Goal: Task Accomplishment & Management: Manage account settings

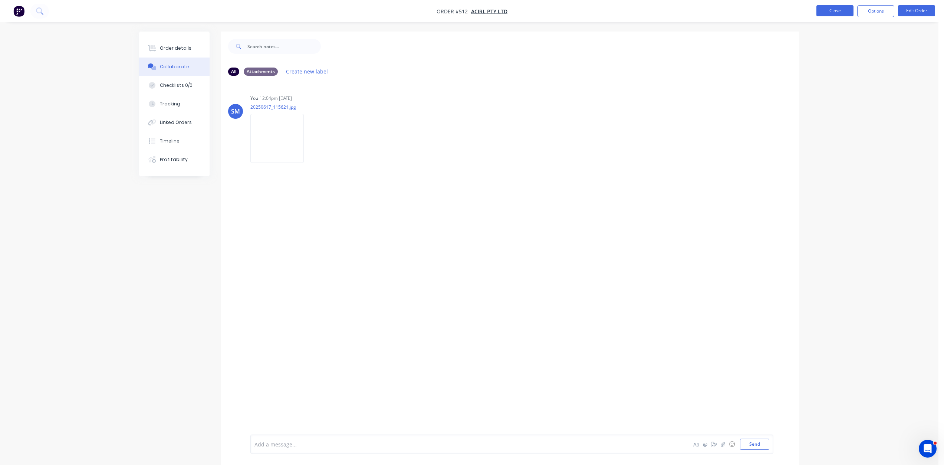
click at [839, 8] on button "Close" at bounding box center [834, 10] width 37 height 11
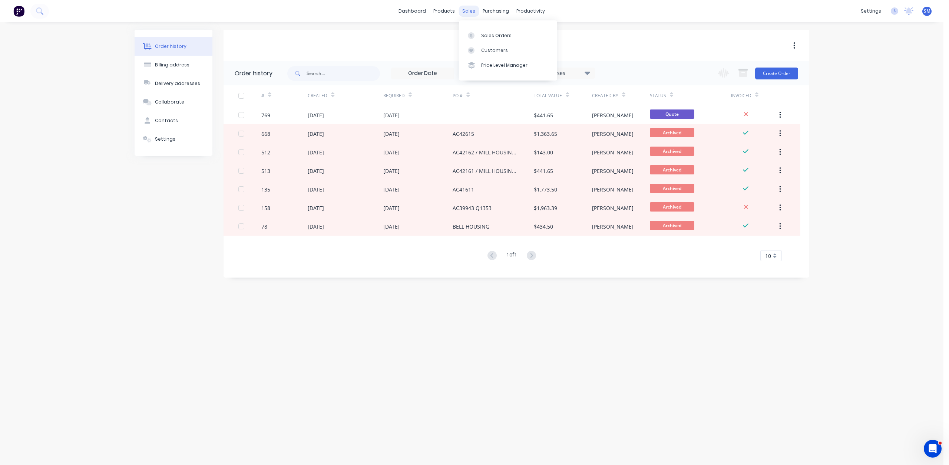
click at [465, 13] on div "sales" at bounding box center [469, 11] width 20 height 11
click at [495, 52] on div "Customers" at bounding box center [494, 50] width 27 height 7
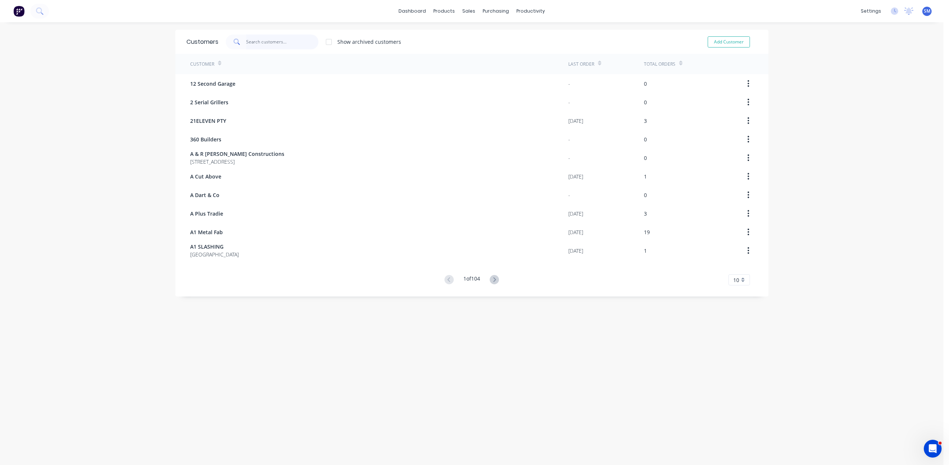
click at [262, 42] on input "text" at bounding box center [282, 41] width 72 height 15
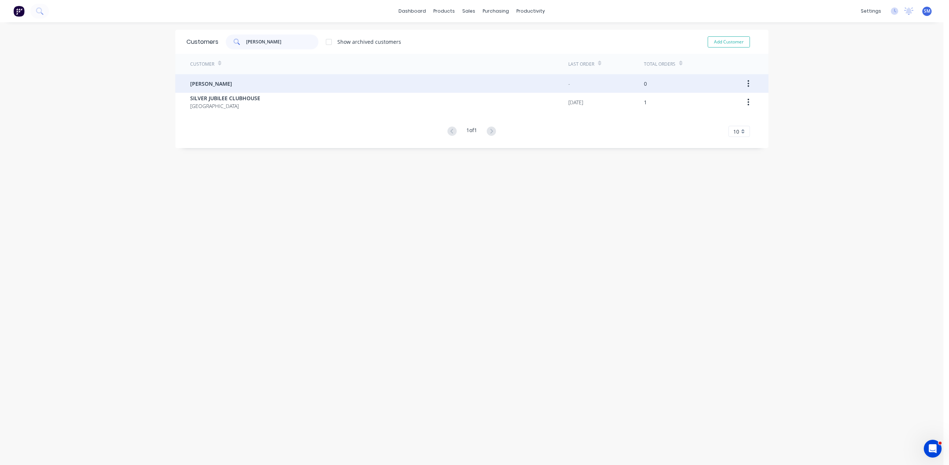
type input "[PERSON_NAME]"
click at [190, 83] on span "[PERSON_NAME]" at bounding box center [211, 84] width 42 height 8
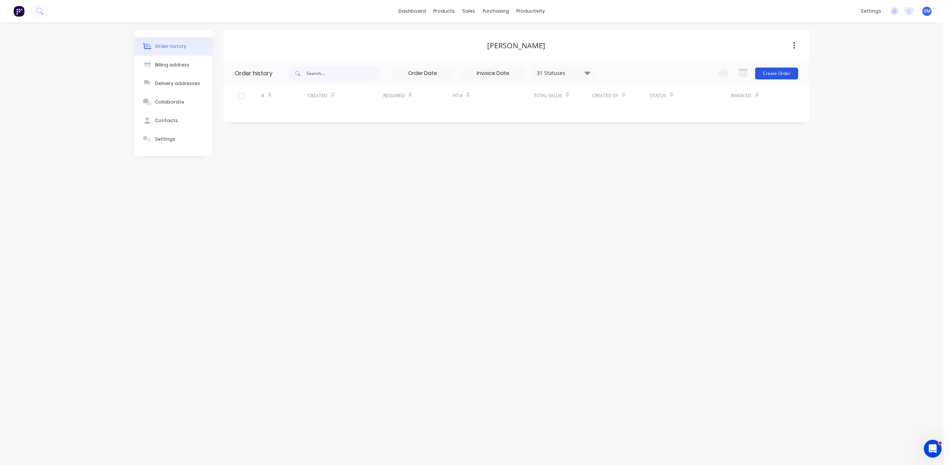
click at [774, 72] on button "Create Order" at bounding box center [776, 73] width 43 height 12
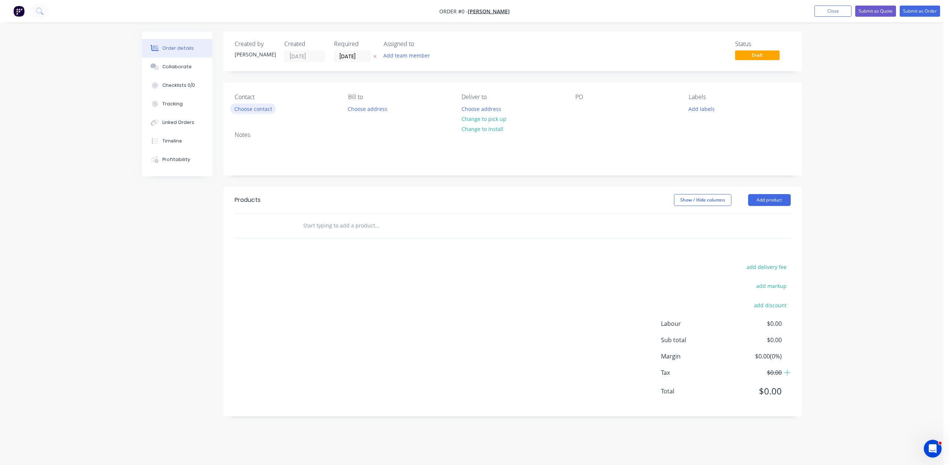
click at [251, 110] on button "Choose contact" at bounding box center [253, 108] width 46 height 10
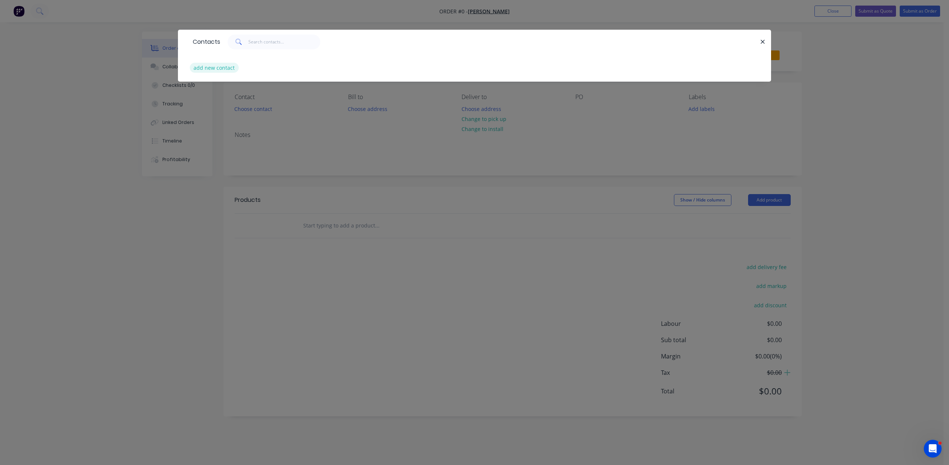
click at [211, 71] on button "add new contact" at bounding box center [214, 68] width 49 height 10
select select "AU"
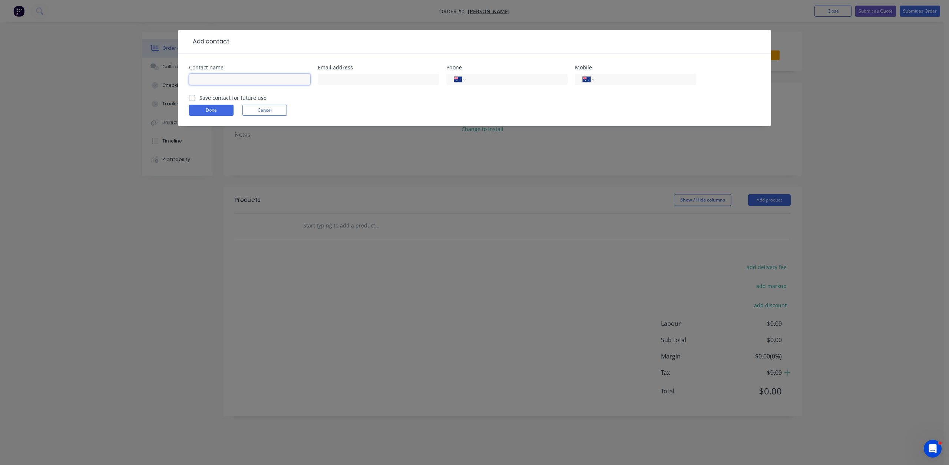
click at [214, 79] on input "text" at bounding box center [249, 79] width 121 height 11
type input "[PERSON_NAME]"
click at [509, 83] on input "tel" at bounding box center [515, 79] width 89 height 9
click at [611, 80] on input "tel" at bounding box center [644, 79] width 89 height 9
type input "0434 240 334"
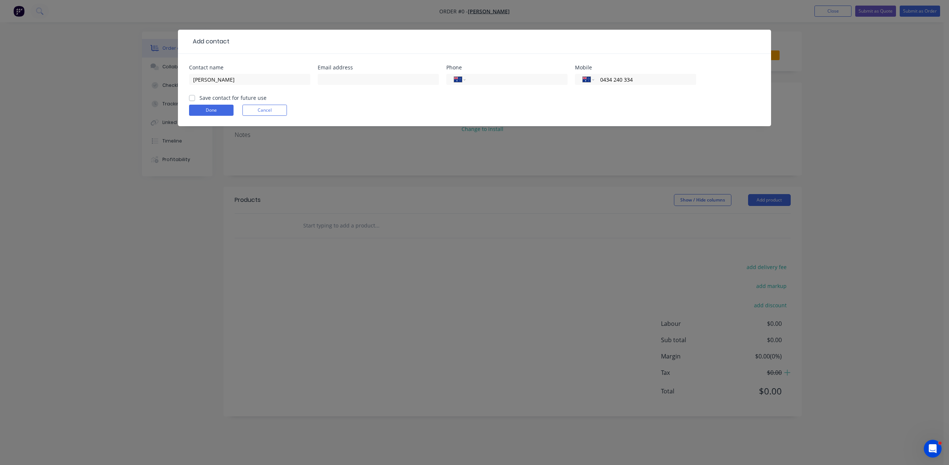
click at [200, 100] on label "Save contact for future use" at bounding box center [233, 98] width 67 height 8
click at [191, 100] on input "Save contact for future use" at bounding box center [192, 97] width 6 height 7
checkbox input "true"
click at [198, 107] on button "Done" at bounding box center [211, 110] width 45 height 11
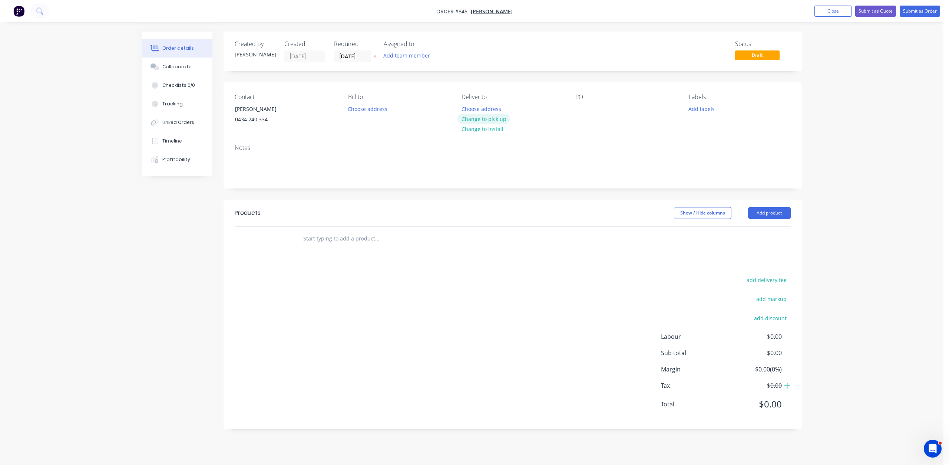
click at [487, 120] on button "Change to pick up" at bounding box center [484, 119] width 53 height 10
click at [579, 106] on div at bounding box center [582, 108] width 12 height 11
click at [709, 109] on button "Add labels" at bounding box center [702, 108] width 34 height 10
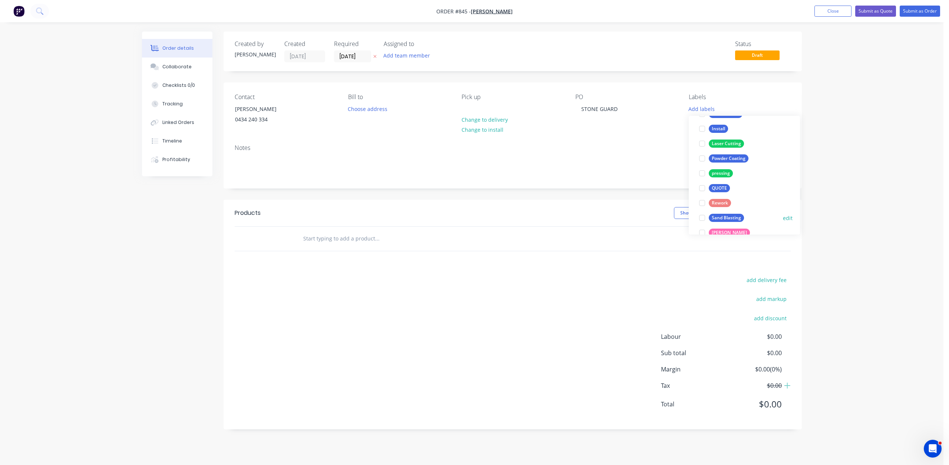
scroll to position [148, 0]
click at [704, 131] on div at bounding box center [702, 130] width 15 height 15
click at [702, 185] on div at bounding box center [702, 186] width 15 height 15
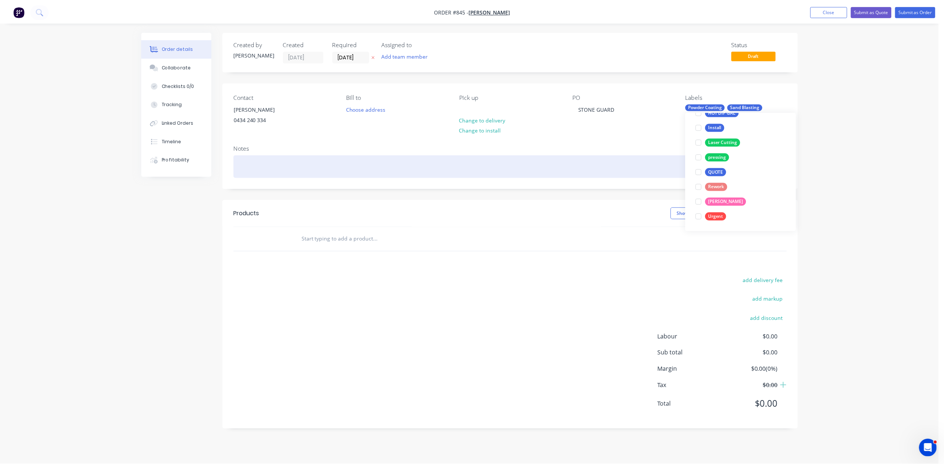
scroll to position [0, 0]
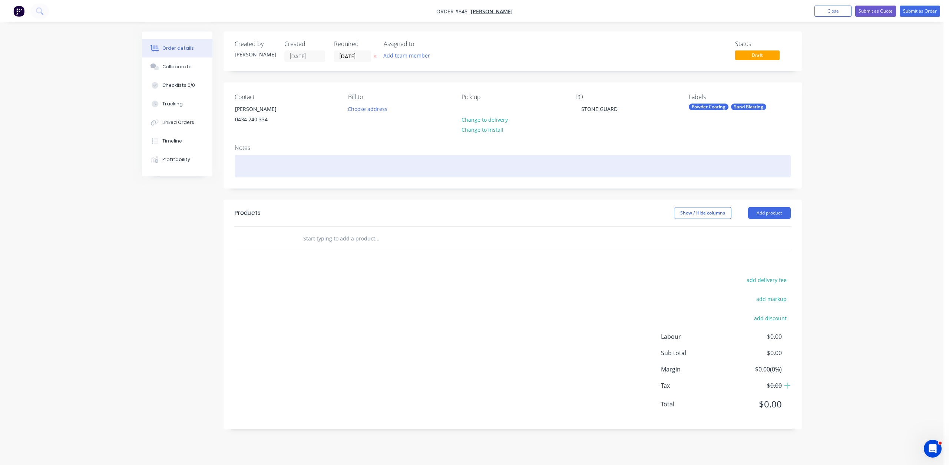
click at [249, 169] on div at bounding box center [513, 166] width 556 height 23
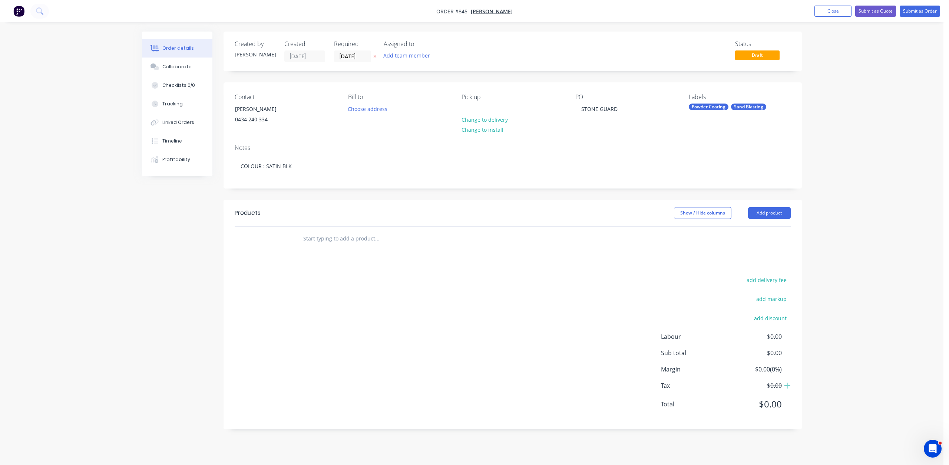
click at [323, 236] on input "text" at bounding box center [377, 238] width 148 height 15
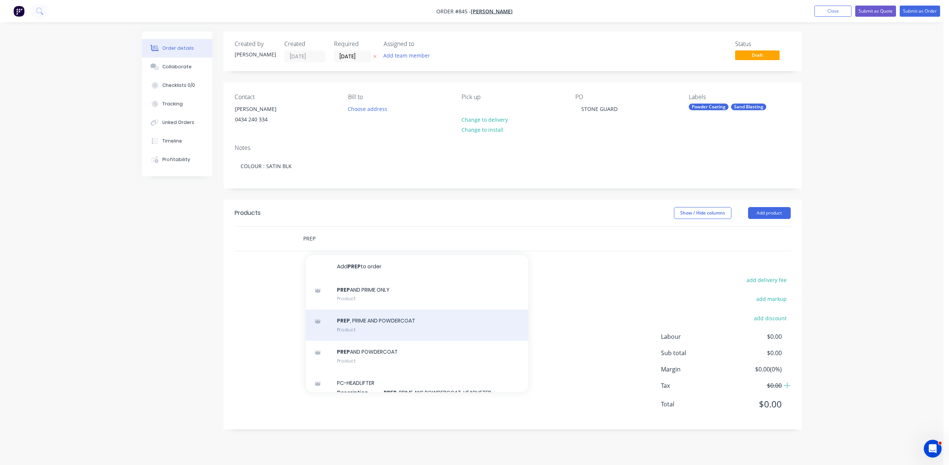
type input "PREP"
click at [370, 322] on div "PREP , PRIME AND POWDERCOAT Product" at bounding box center [417, 324] width 223 height 31
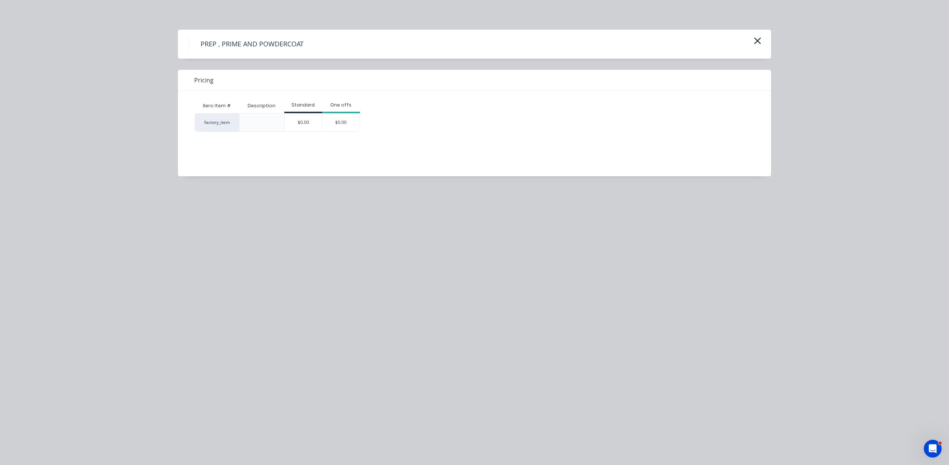
click at [290, 128] on div "$0.00" at bounding box center [303, 122] width 37 height 18
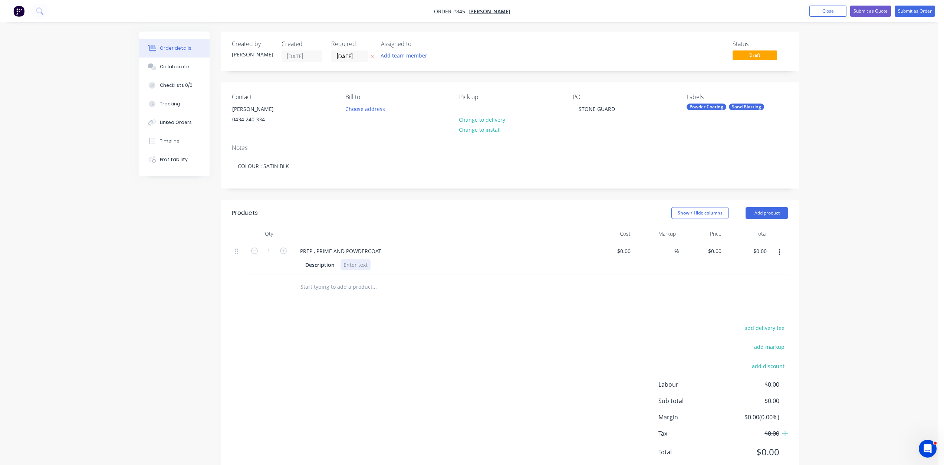
click at [350, 267] on div at bounding box center [355, 264] width 30 height 11
click at [620, 253] on div at bounding box center [611, 258] width 46 height 34
type input "$181.18"
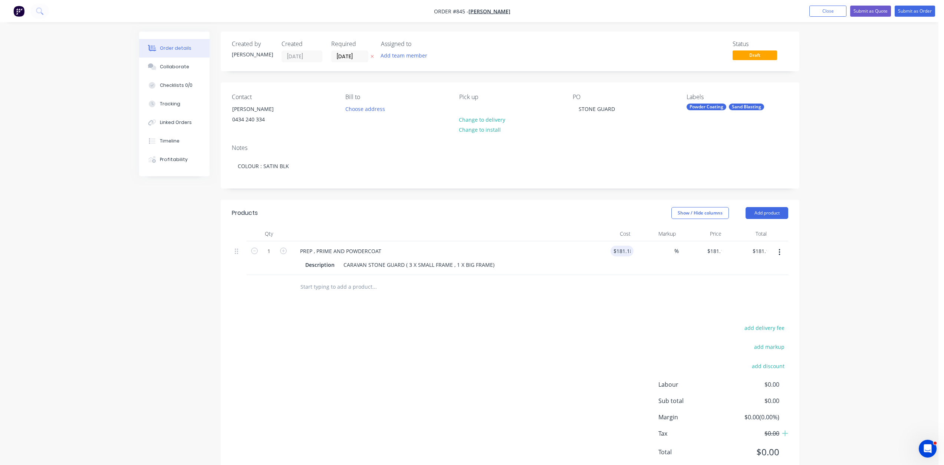
click at [698, 308] on div "Products Show / Hide columns Add product Qty Cost Markup Price Total 1 PREP , P…" at bounding box center [510, 338] width 579 height 277
type input "181.18"
click at [631, 253] on input "181.18" at bounding box center [623, 250] width 20 height 11
type input "$181.81"
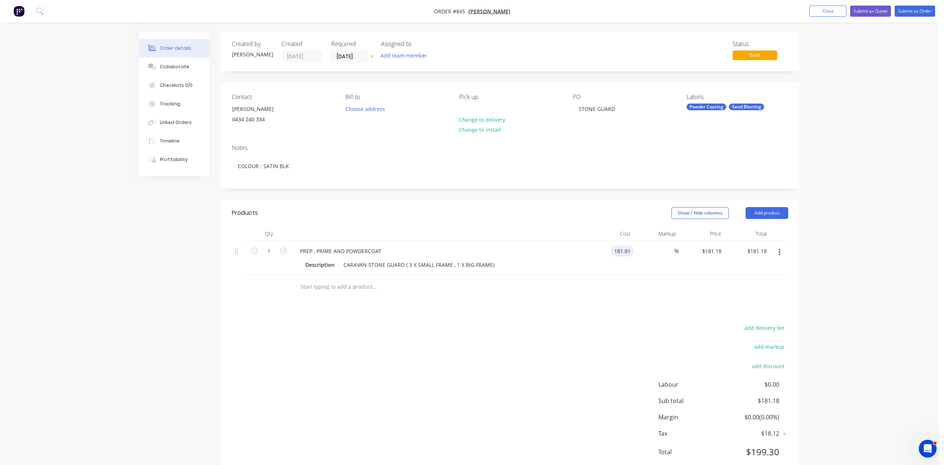
type input "$181.81"
drag, startPoint x: 635, startPoint y: 259, endPoint x: 697, endPoint y: 274, distance: 64.5
click at [647, 264] on div "%" at bounding box center [656, 258] width 46 height 34
click at [912, 9] on button "Submit as Order" at bounding box center [914, 11] width 40 height 11
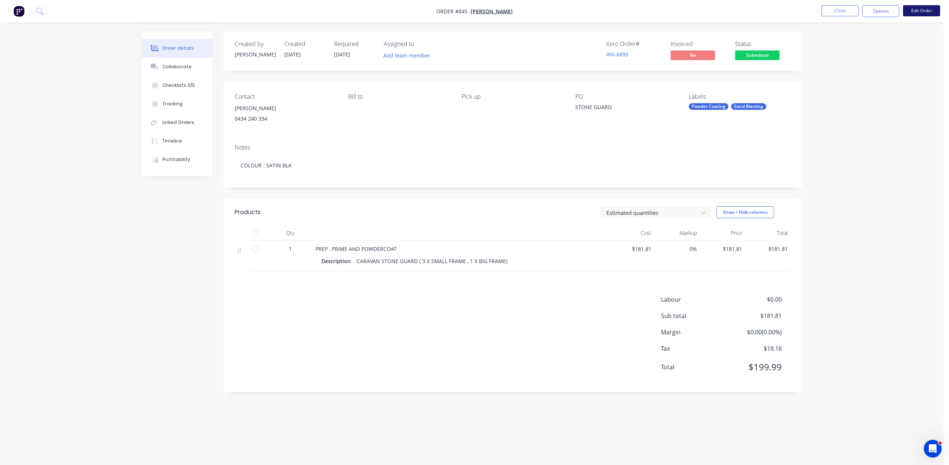
click at [925, 10] on button "Edit Order" at bounding box center [921, 10] width 37 height 11
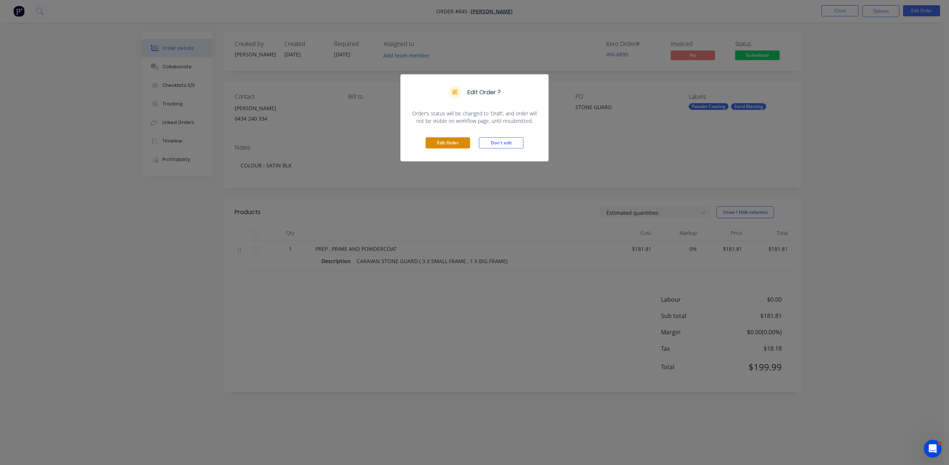
click at [435, 137] on button "Edit Order" at bounding box center [448, 142] width 45 height 11
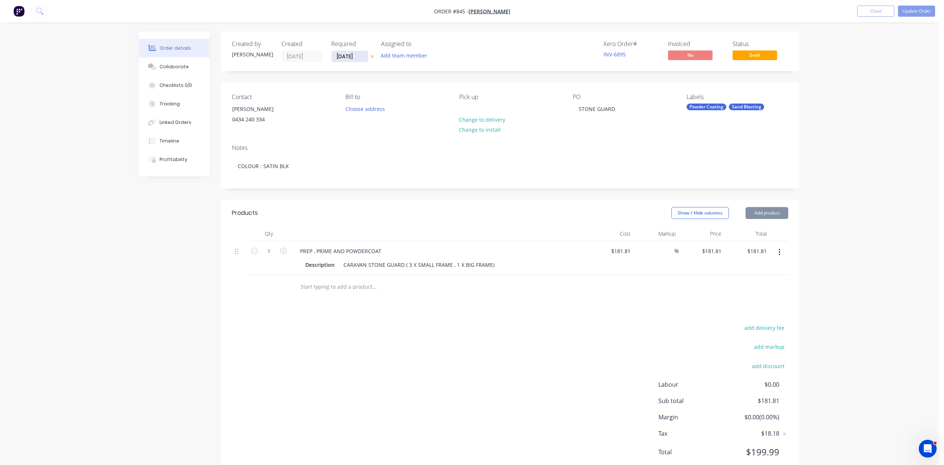
click at [347, 54] on input "[DATE]" at bounding box center [350, 56] width 36 height 11
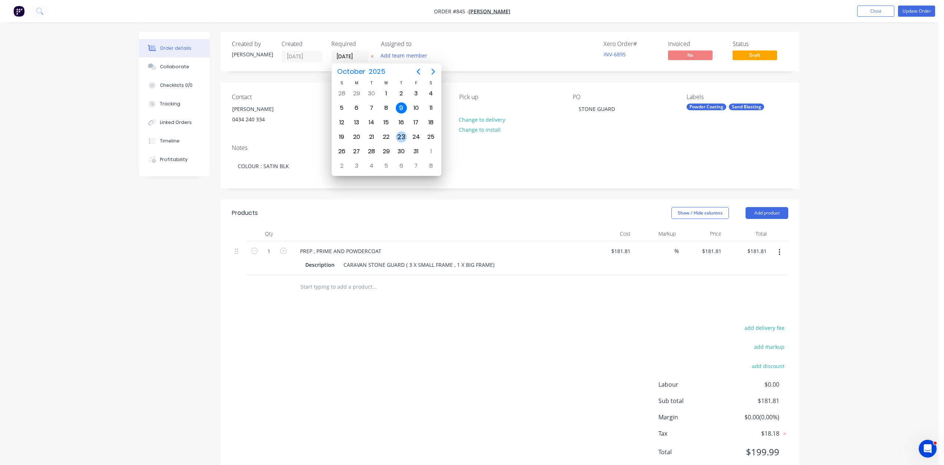
click at [401, 142] on div "23" at bounding box center [401, 136] width 11 height 11
type input "[DATE]"
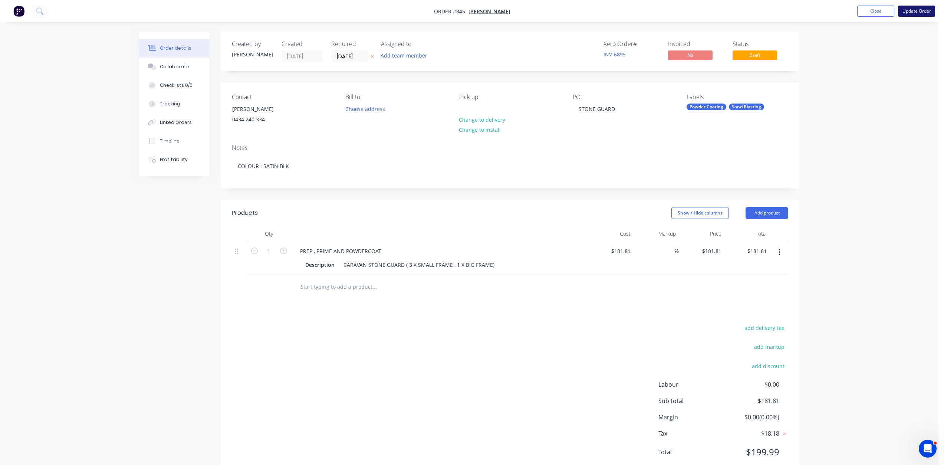
click at [916, 9] on button "Update Order" at bounding box center [916, 11] width 37 height 11
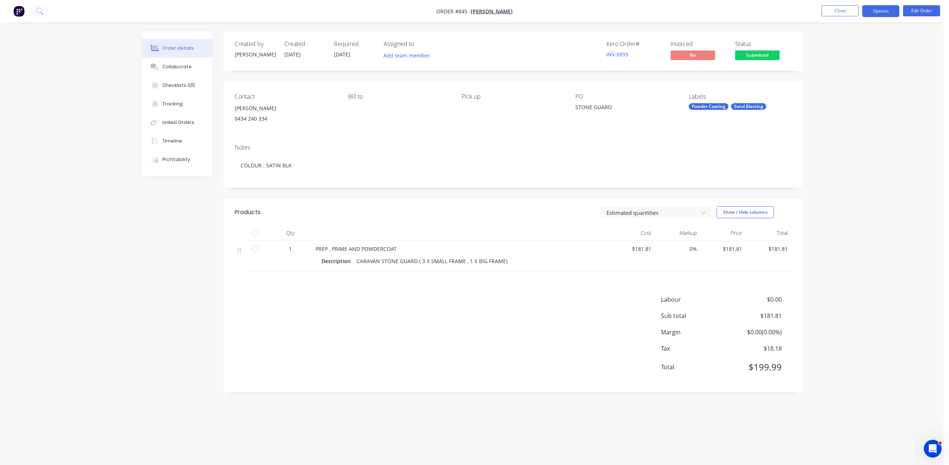
click at [881, 10] on button "Options" at bounding box center [881, 11] width 37 height 12
click at [838, 89] on div "Work Order" at bounding box center [859, 89] width 68 height 11
click at [846, 76] on div "Without pricing" at bounding box center [859, 74] width 68 height 11
click at [834, 91] on div "Work Order" at bounding box center [859, 89] width 68 height 11
click at [836, 7] on button "Close" at bounding box center [840, 10] width 37 height 11
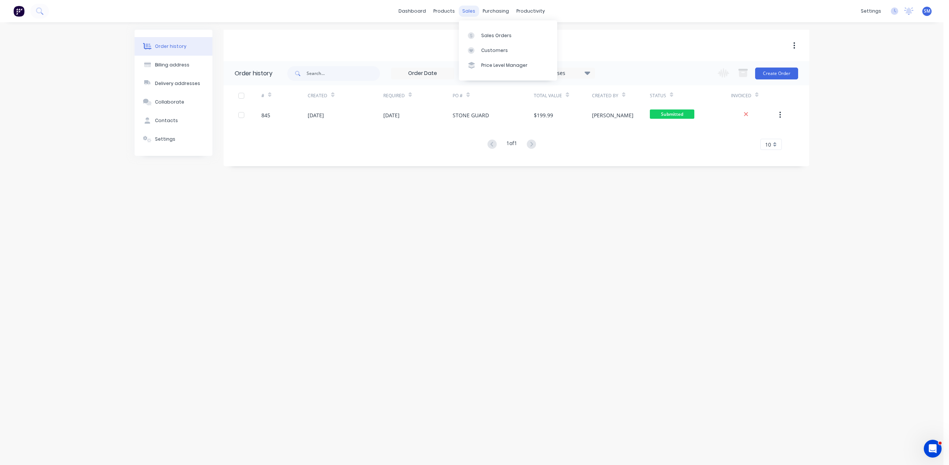
click at [468, 12] on div "sales" at bounding box center [469, 11] width 20 height 11
click at [484, 33] on div "Sales Orders" at bounding box center [496, 35] width 30 height 7
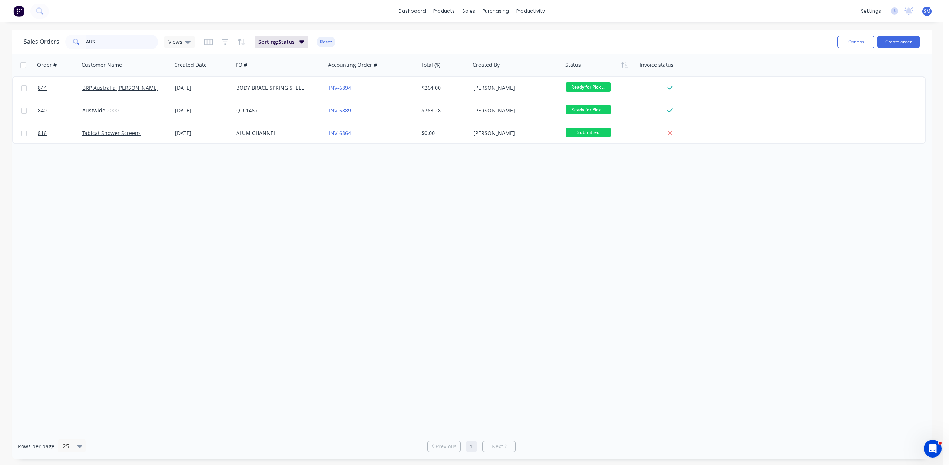
click at [102, 43] on input "AUS" at bounding box center [122, 41] width 72 height 15
type input "A"
type input "733"
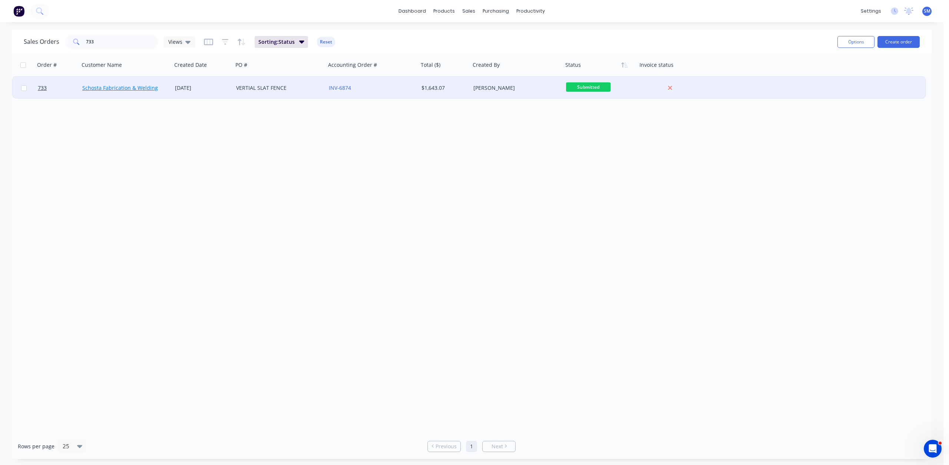
click at [133, 88] on link "Schosta Fabrication & Welding" at bounding box center [120, 87] width 76 height 7
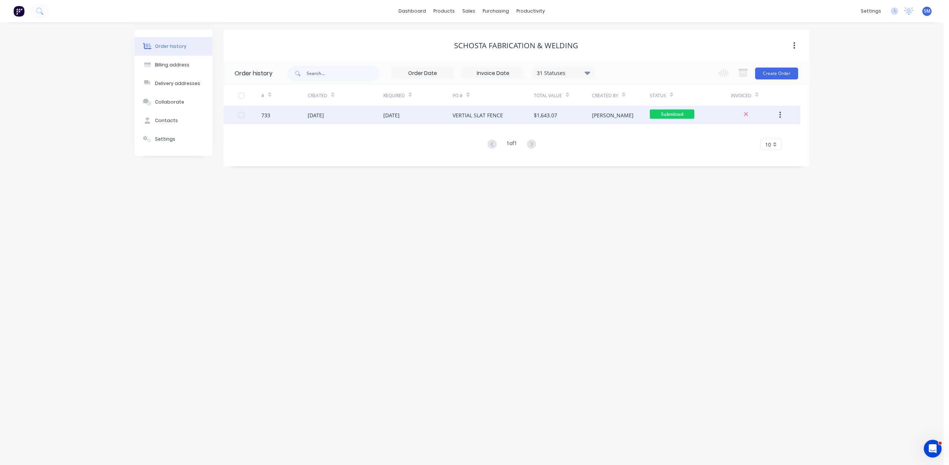
click at [369, 116] on div "[DATE]" at bounding box center [345, 115] width 75 height 19
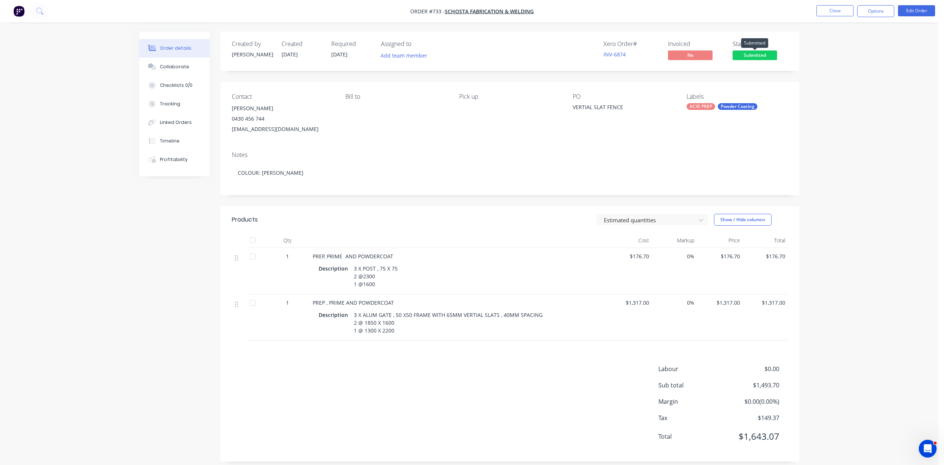
click at [750, 52] on span "Submitted" at bounding box center [754, 54] width 45 height 9
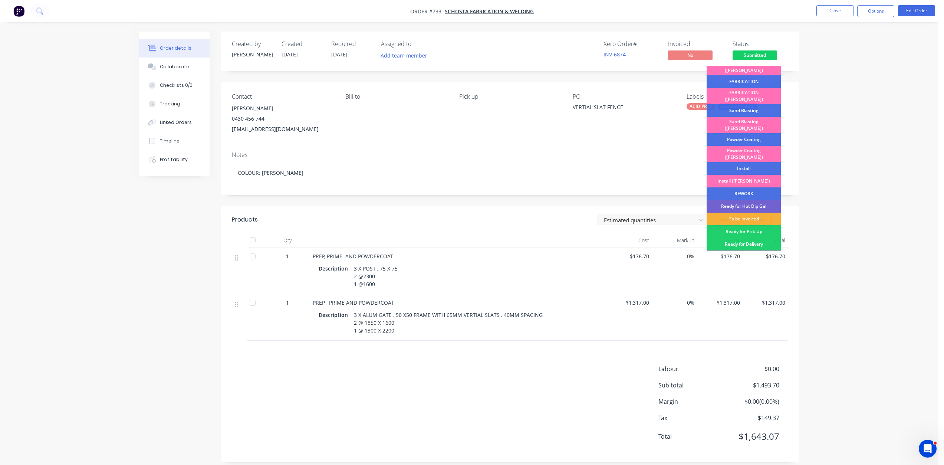
scroll to position [37, 0]
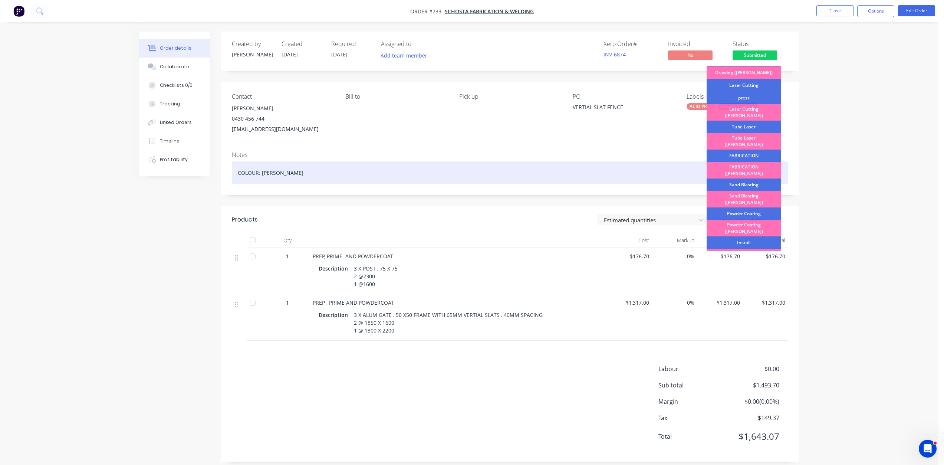
drag, startPoint x: 741, startPoint y: 197, endPoint x: 739, endPoint y: 178, distance: 18.6
click at [741, 207] on div "Powder Coating" at bounding box center [743, 213] width 74 height 13
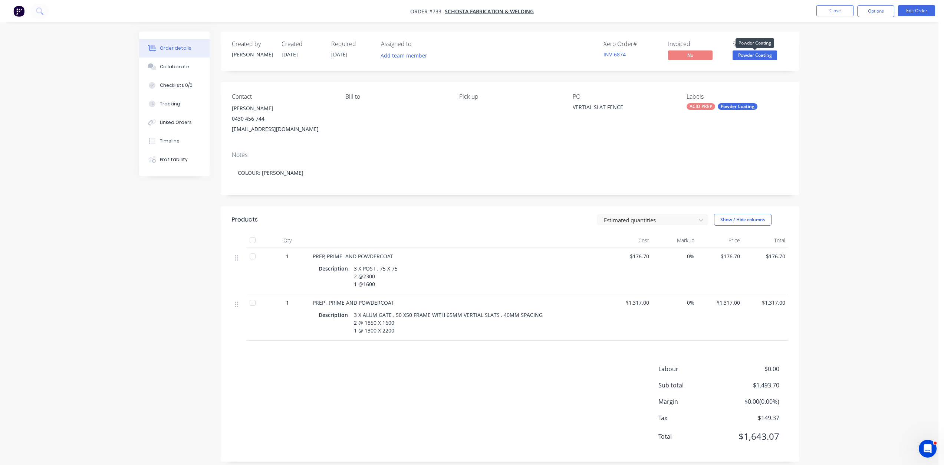
click at [741, 58] on span "Powder Coating" at bounding box center [754, 54] width 45 height 9
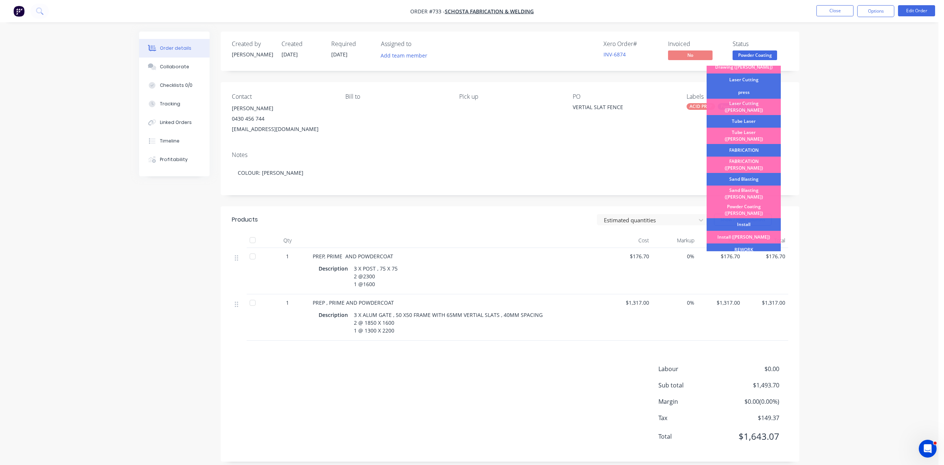
scroll to position [130, 0]
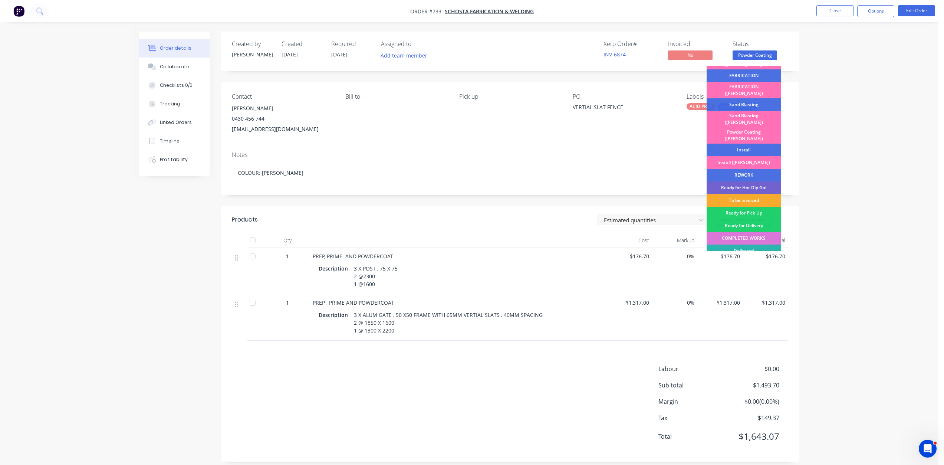
click at [743, 194] on div "To be invoiced" at bounding box center [743, 200] width 74 height 13
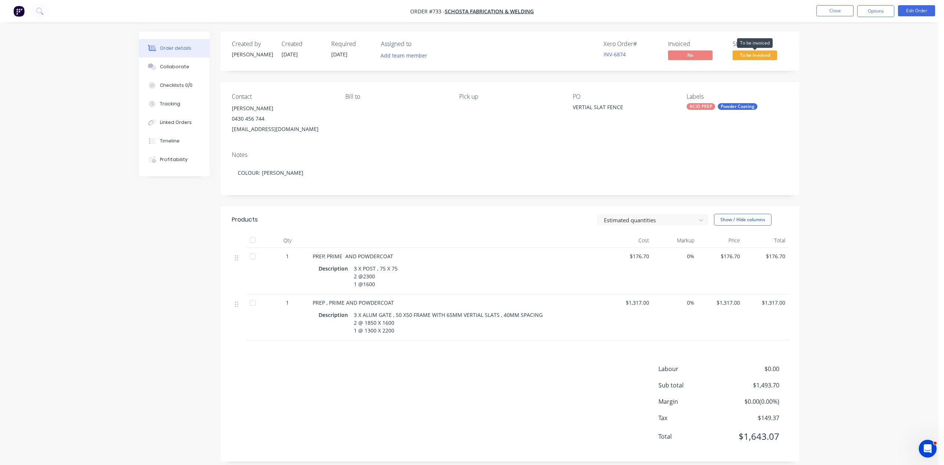
click at [758, 54] on span "To be invoiced" at bounding box center [754, 54] width 45 height 9
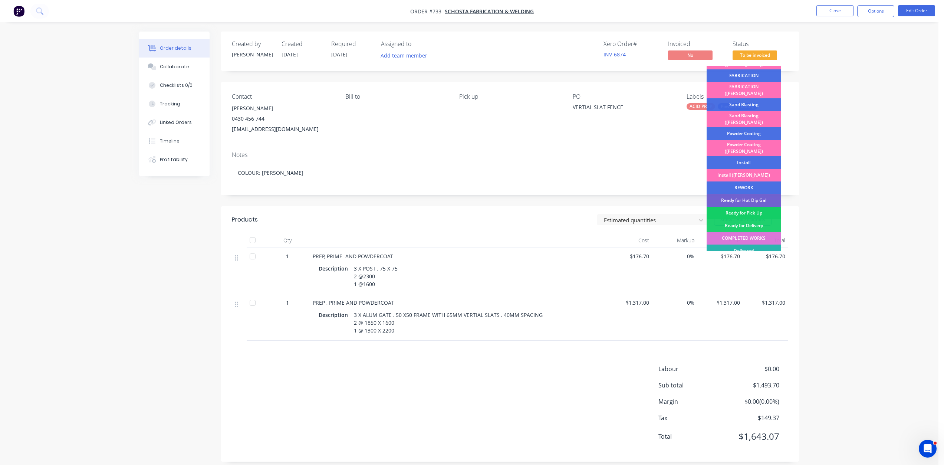
click at [741, 207] on div "Ready for Pick Up" at bounding box center [743, 213] width 74 height 13
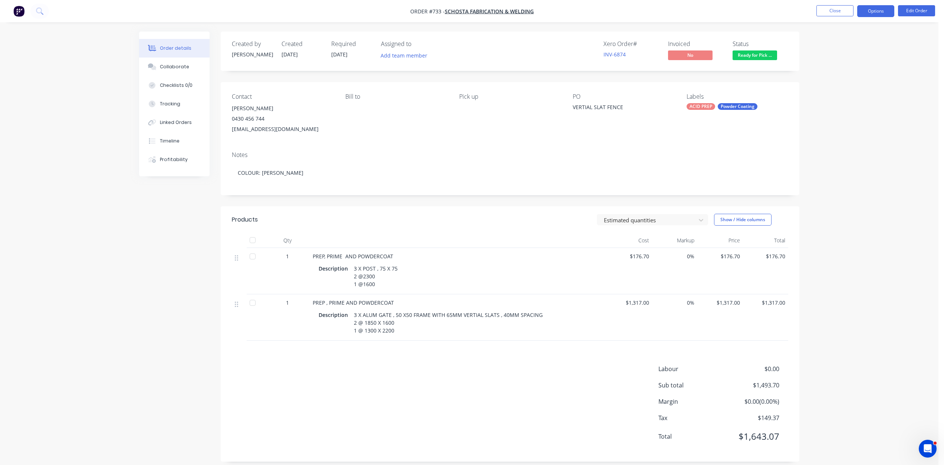
click at [871, 11] on button "Options" at bounding box center [875, 11] width 37 height 12
click at [836, 44] on div "Invoice" at bounding box center [853, 45] width 68 height 11
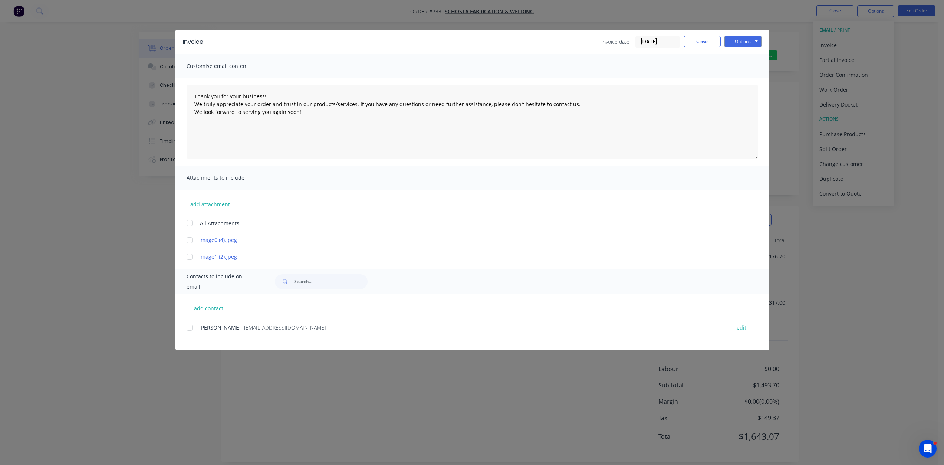
click at [190, 326] on div at bounding box center [189, 327] width 15 height 15
click at [738, 40] on button "Options" at bounding box center [742, 41] width 37 height 11
click at [746, 79] on button "Email" at bounding box center [747, 79] width 47 height 12
type textarea "Thank you for your business! We truly appreciate your order and trust in our pr…"
click at [705, 43] on button "Close" at bounding box center [701, 41] width 37 height 11
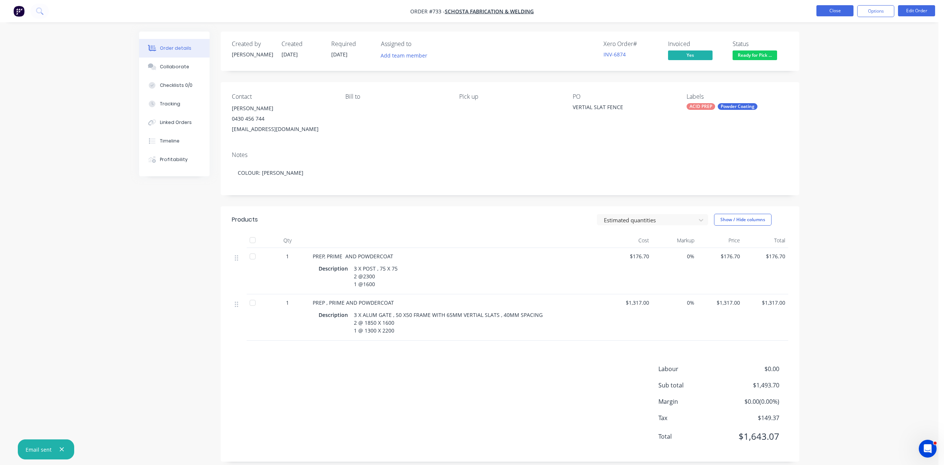
click at [835, 9] on button "Close" at bounding box center [834, 10] width 37 height 11
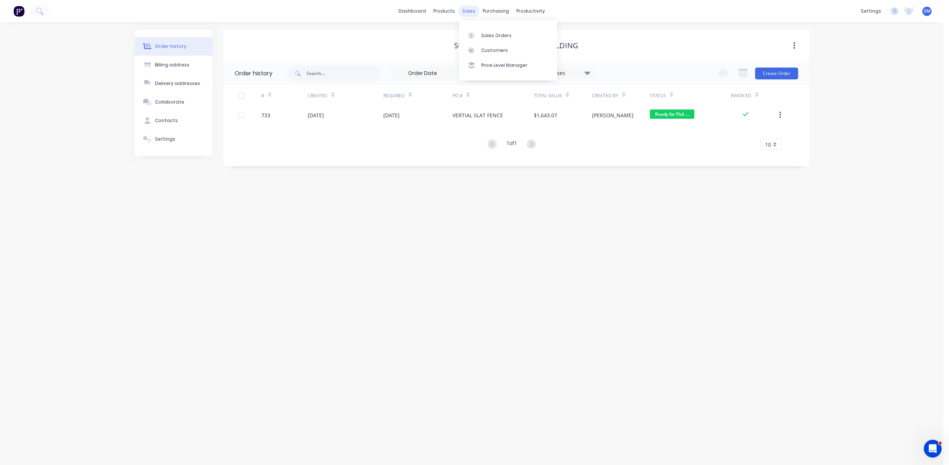
click at [468, 10] on div "sales" at bounding box center [469, 11] width 20 height 11
click at [489, 38] on div "Sales Orders" at bounding box center [496, 35] width 30 height 7
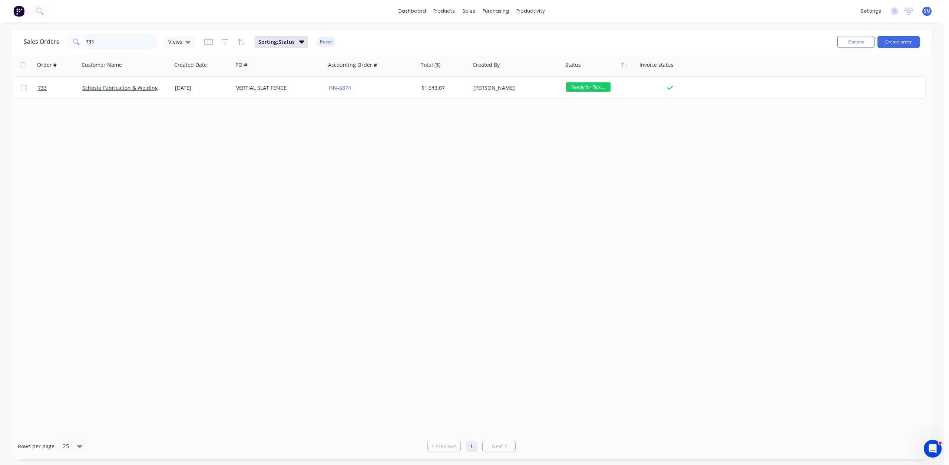
click at [65, 41] on div "733" at bounding box center [111, 41] width 93 height 15
type input "825"
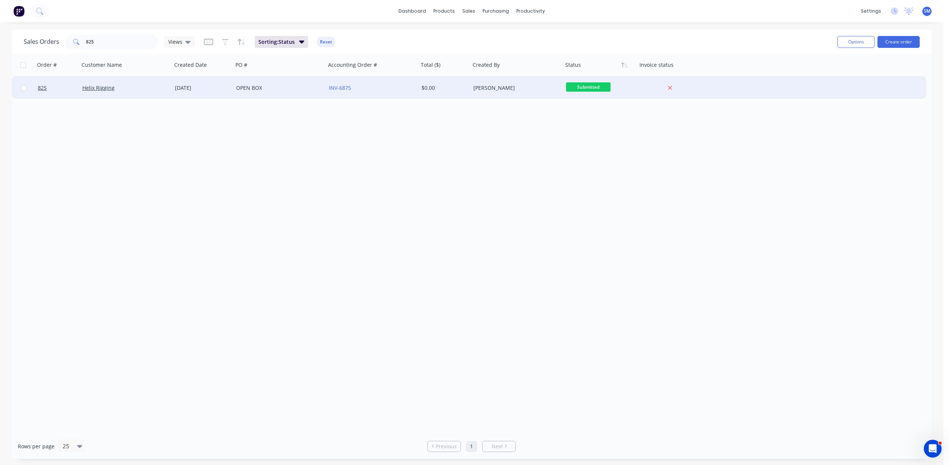
click at [254, 92] on div "OPEN BOX" at bounding box center [279, 88] width 93 height 22
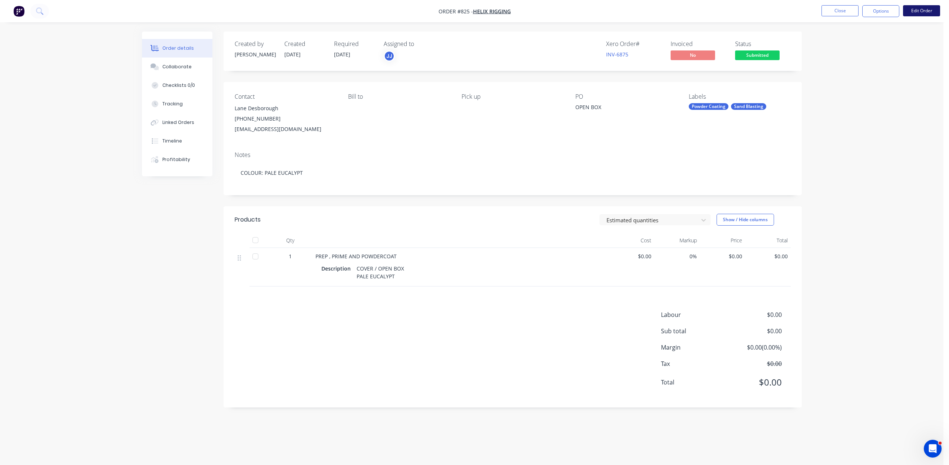
click at [928, 13] on button "Edit Order" at bounding box center [921, 10] width 37 height 11
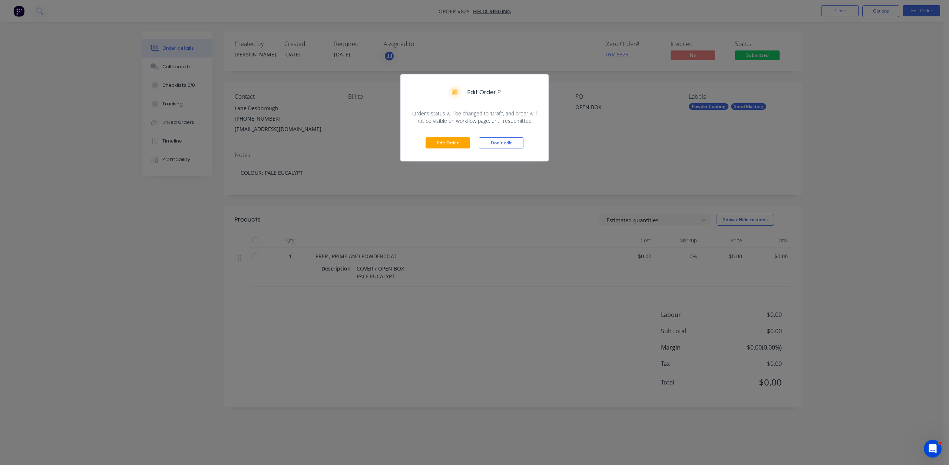
click at [449, 134] on div "Edit Order Don't edit" at bounding box center [475, 143] width 148 height 36
click at [439, 139] on button "Edit Order" at bounding box center [448, 142] width 45 height 11
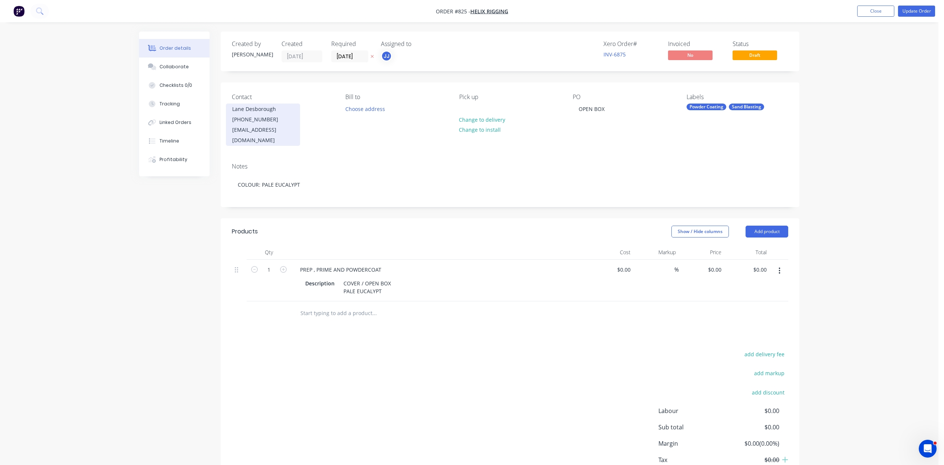
click at [258, 116] on div "[PHONE_NUMBER]" at bounding box center [263, 119] width 62 height 10
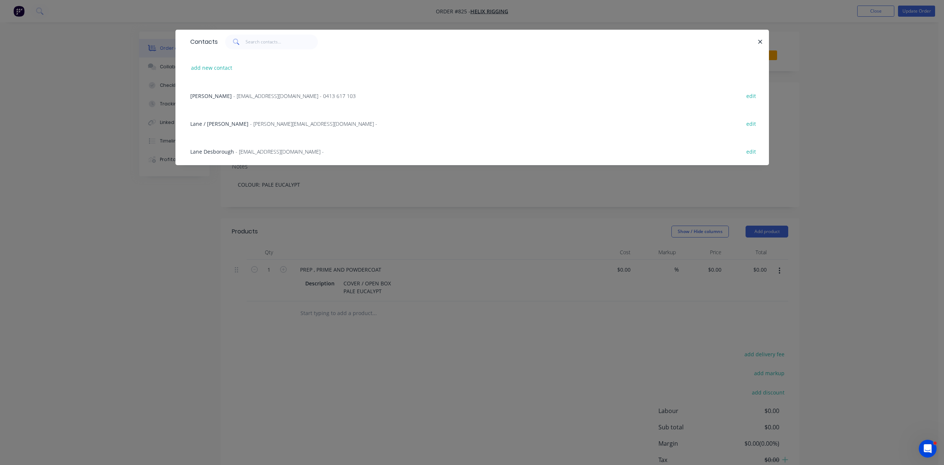
click at [260, 100] on div "[PERSON_NAME] - [EMAIL_ADDRESS][DOMAIN_NAME] - 0413 617 103 edit" at bounding box center [472, 96] width 571 height 28
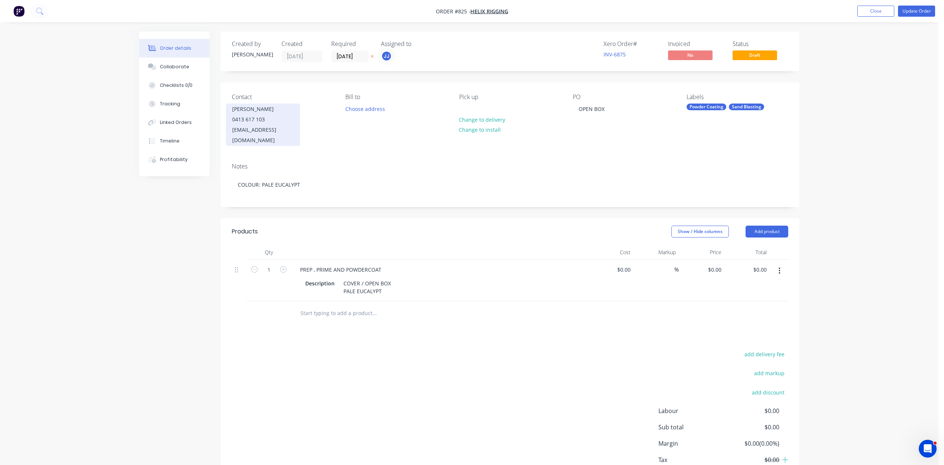
click at [263, 129] on div "[EMAIL_ADDRESS][DOMAIN_NAME]" at bounding box center [263, 135] width 62 height 21
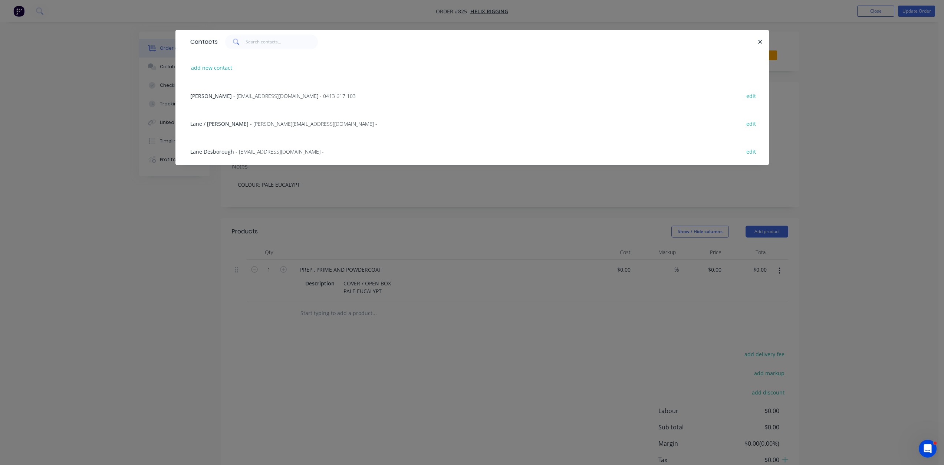
click at [251, 151] on span "- [EMAIL_ADDRESS][DOMAIN_NAME] -" at bounding box center [279, 151] width 88 height 7
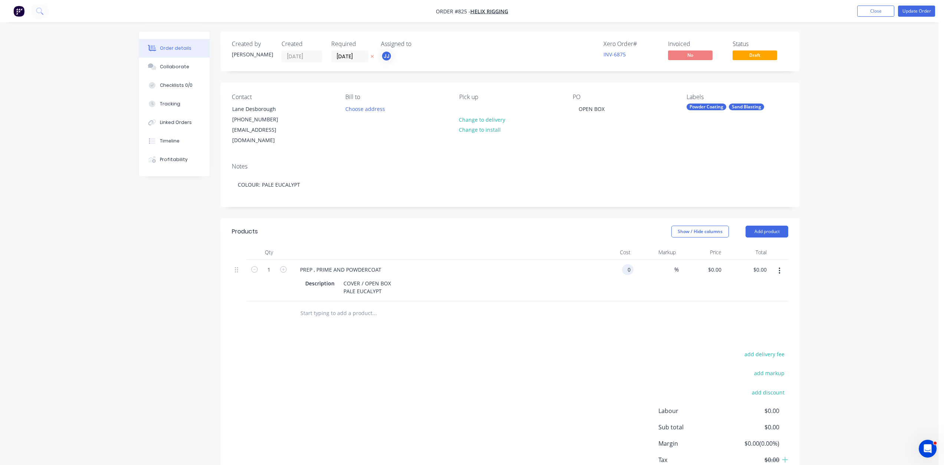
click at [626, 264] on input "0" at bounding box center [629, 269] width 9 height 11
type input "$120.00"
click at [662, 278] on div "%" at bounding box center [656, 281] width 46 height 42
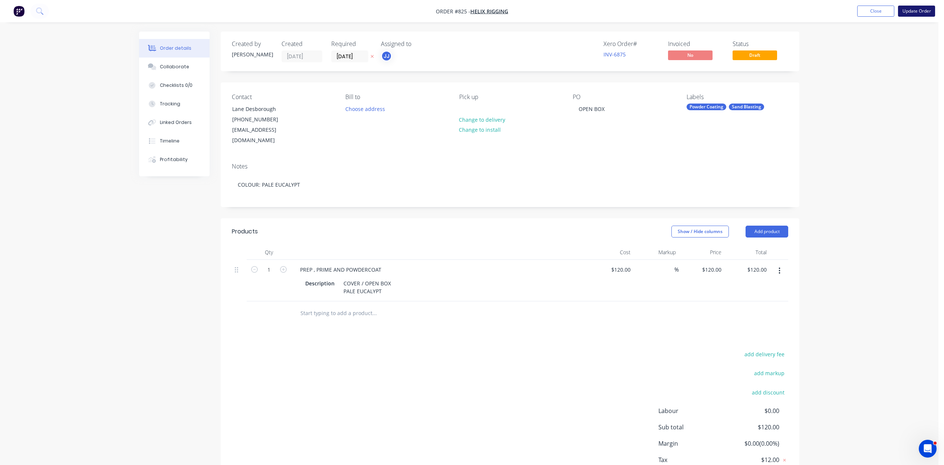
click at [915, 11] on button "Update Order" at bounding box center [916, 11] width 37 height 11
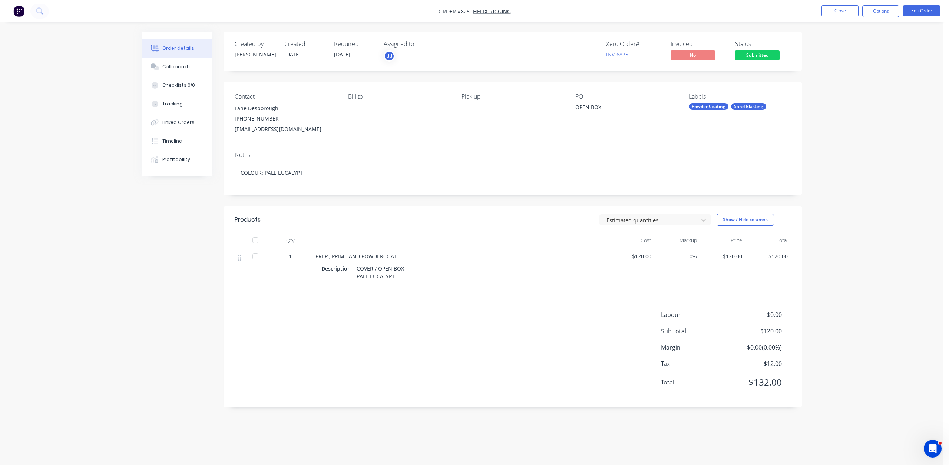
click at [755, 56] on span "Submitted" at bounding box center [757, 54] width 45 height 9
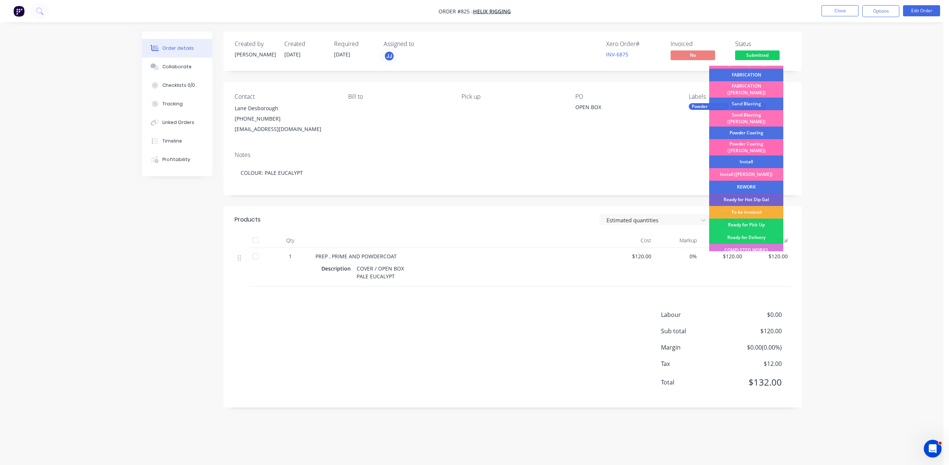
scroll to position [130, 0]
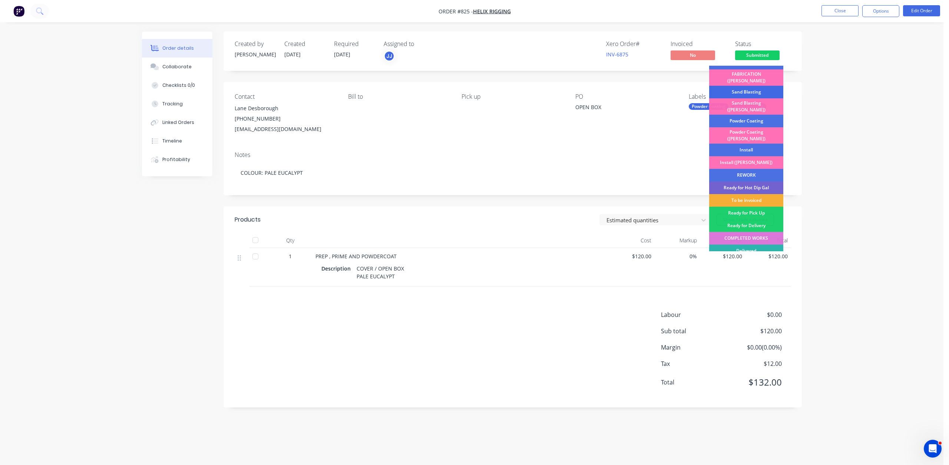
click at [741, 86] on div "Sand Blasting" at bounding box center [746, 92] width 74 height 13
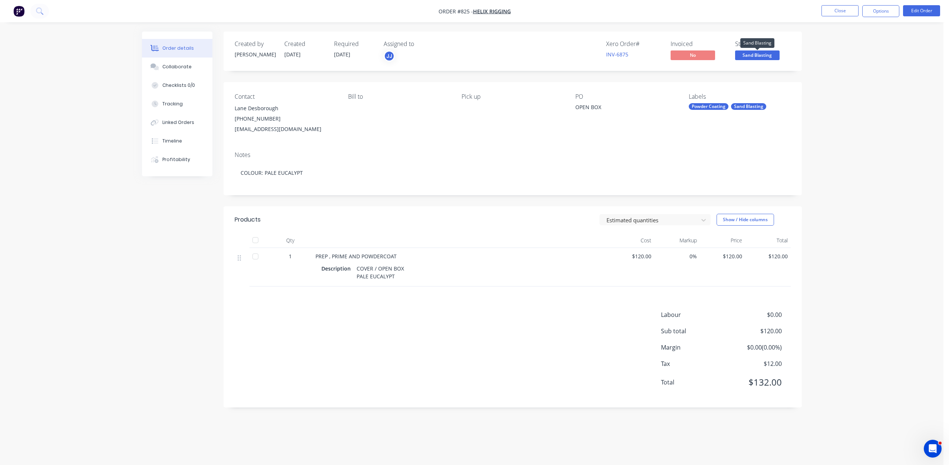
click at [751, 55] on span "Sand Blasting" at bounding box center [757, 54] width 45 height 9
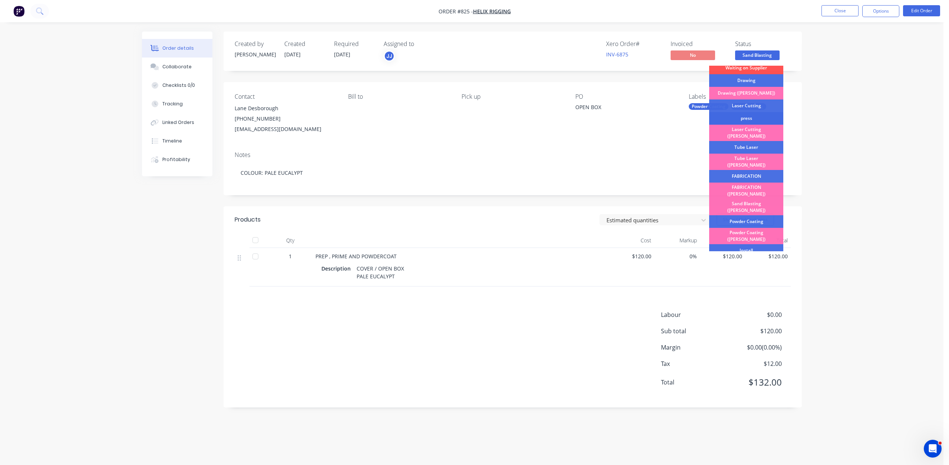
scroll to position [74, 0]
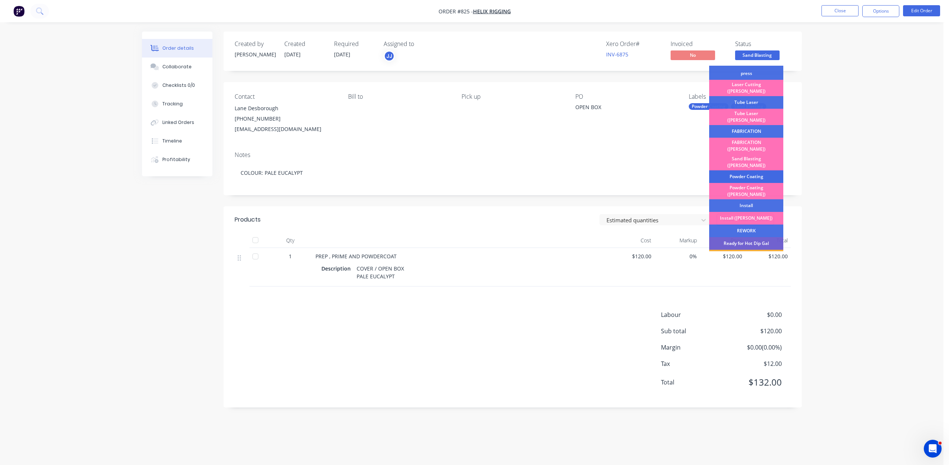
click at [749, 170] on div "Powder Coating" at bounding box center [746, 176] width 74 height 13
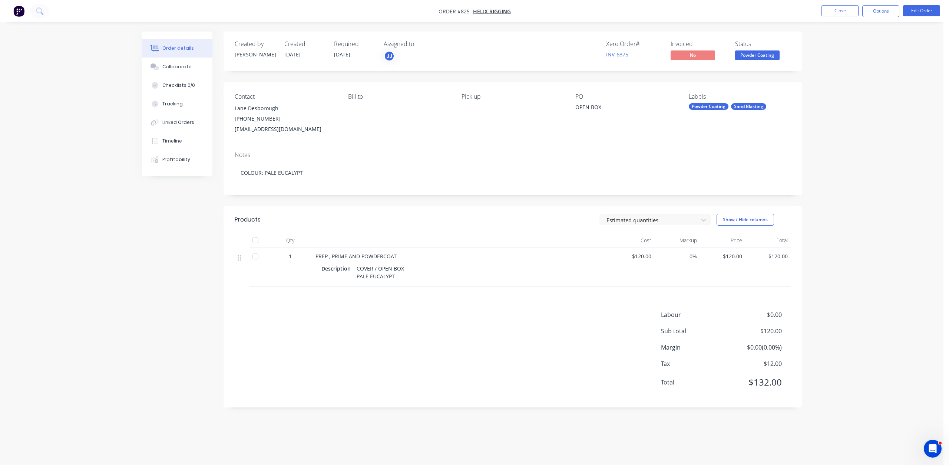
click at [745, 54] on span "Powder Coating" at bounding box center [757, 54] width 45 height 9
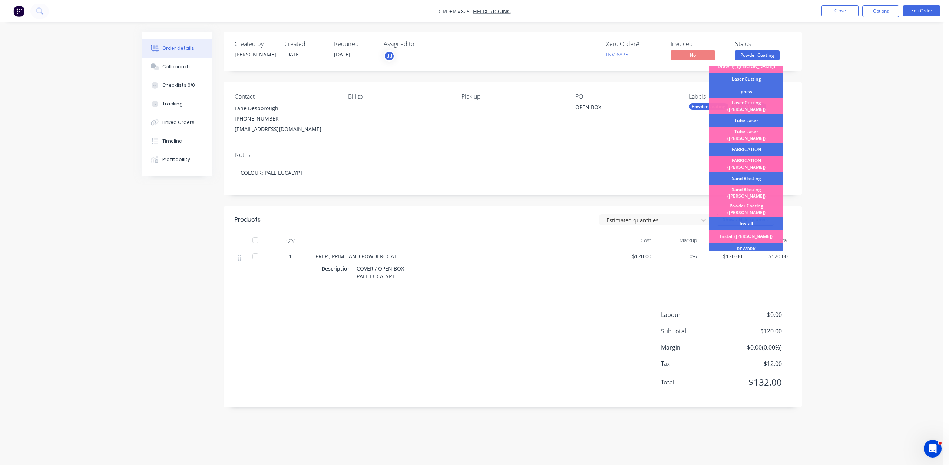
scroll to position [130, 0]
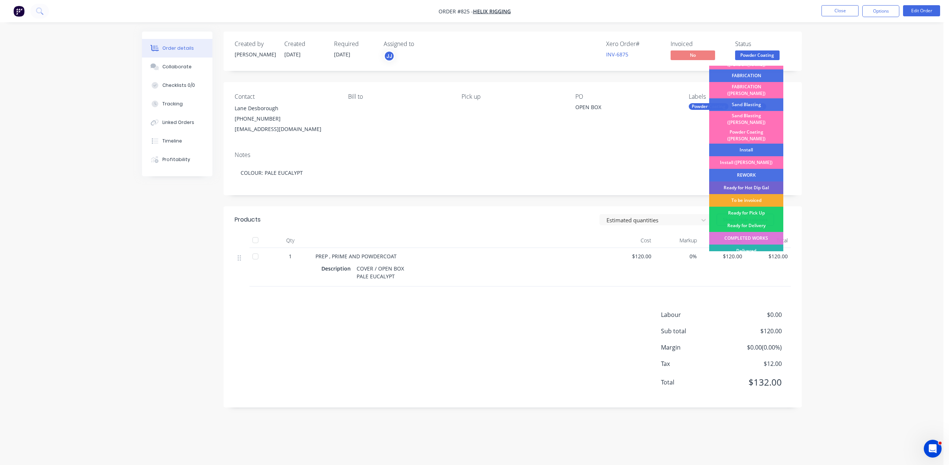
click at [745, 194] on div "To be invoiced" at bounding box center [746, 200] width 74 height 13
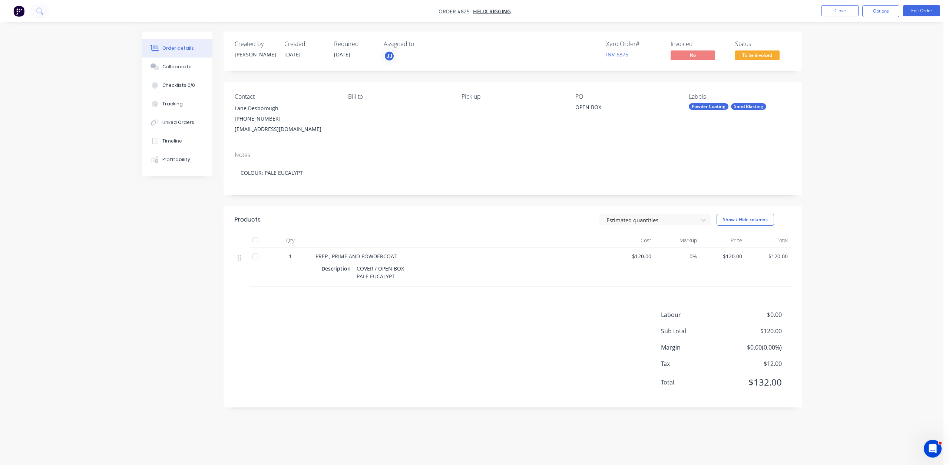
click at [761, 52] on span "To be invoiced" at bounding box center [757, 54] width 45 height 9
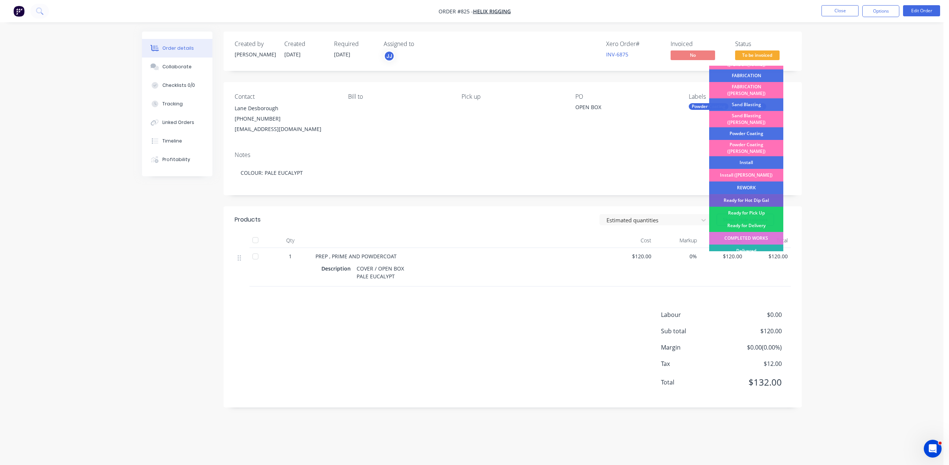
click at [755, 207] on div "Ready for Pick Up" at bounding box center [746, 213] width 74 height 13
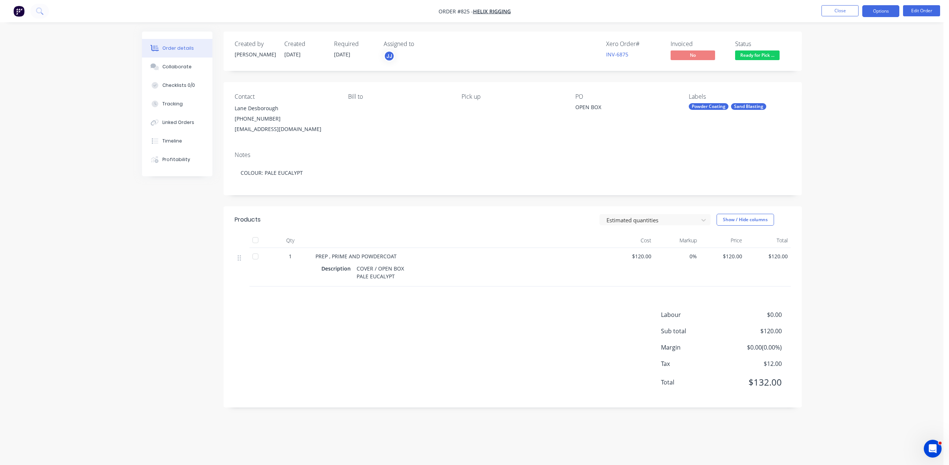
click at [879, 9] on button "Options" at bounding box center [881, 11] width 37 height 12
click at [841, 43] on div "Invoice" at bounding box center [859, 45] width 68 height 11
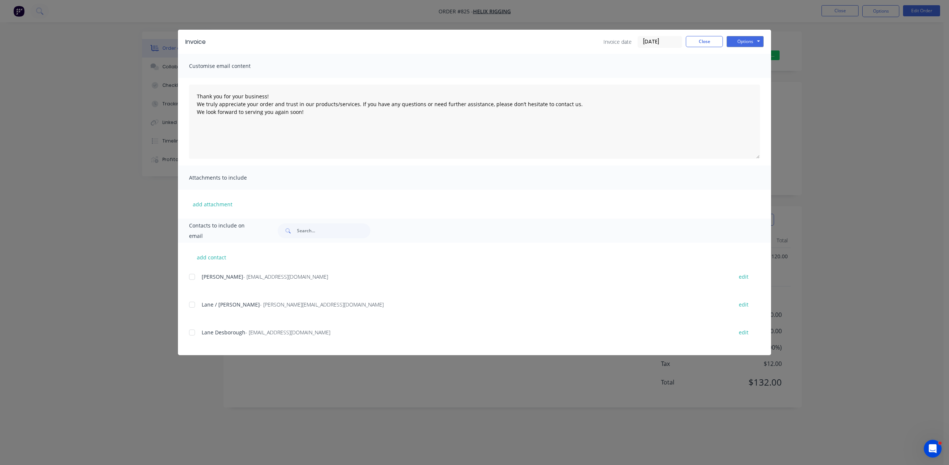
click at [195, 333] on div at bounding box center [192, 332] width 15 height 15
click at [745, 39] on button "Options" at bounding box center [745, 41] width 37 height 11
click at [749, 80] on button "Email" at bounding box center [750, 79] width 47 height 12
type textarea "Thank you for your business! We truly appreciate your order and trust in our pr…"
click at [714, 46] on button "Close" at bounding box center [704, 41] width 37 height 11
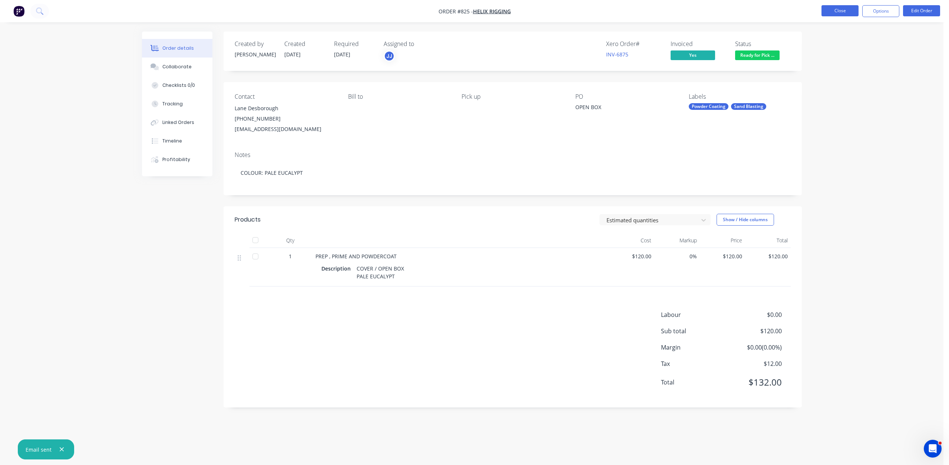
click at [842, 9] on button "Close" at bounding box center [840, 10] width 37 height 11
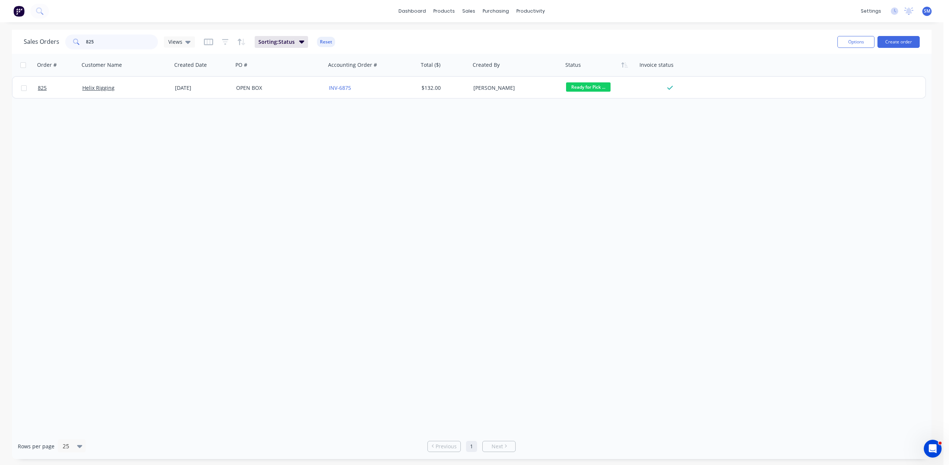
drag, startPoint x: 108, startPoint y: 46, endPoint x: 26, endPoint y: 35, distance: 82.3
click at [26, 35] on div "Sales Orders 825 Views" at bounding box center [109, 41] width 171 height 15
type input "818"
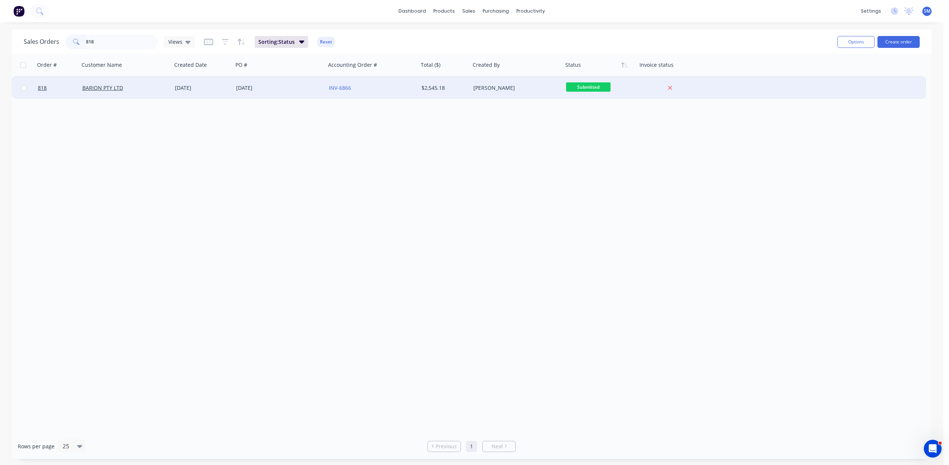
click at [144, 90] on div "BARION PTY LTD" at bounding box center [123, 87] width 82 height 7
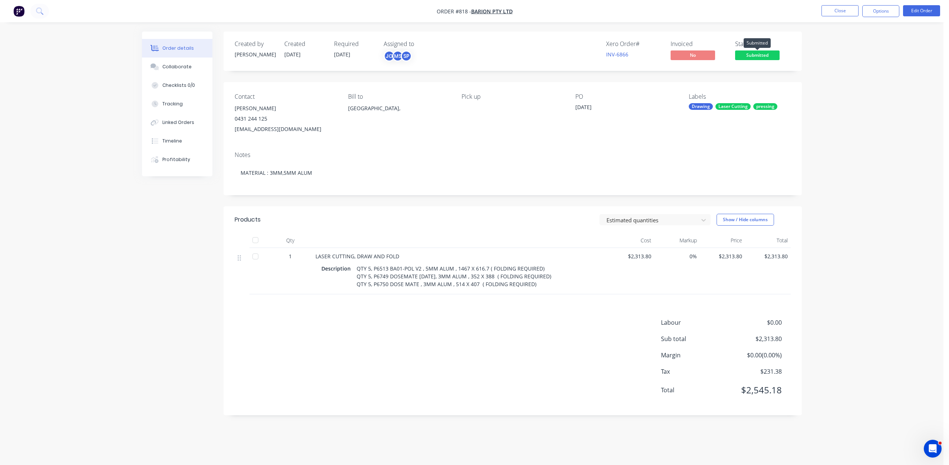
click at [758, 55] on span "Submitted" at bounding box center [757, 54] width 45 height 9
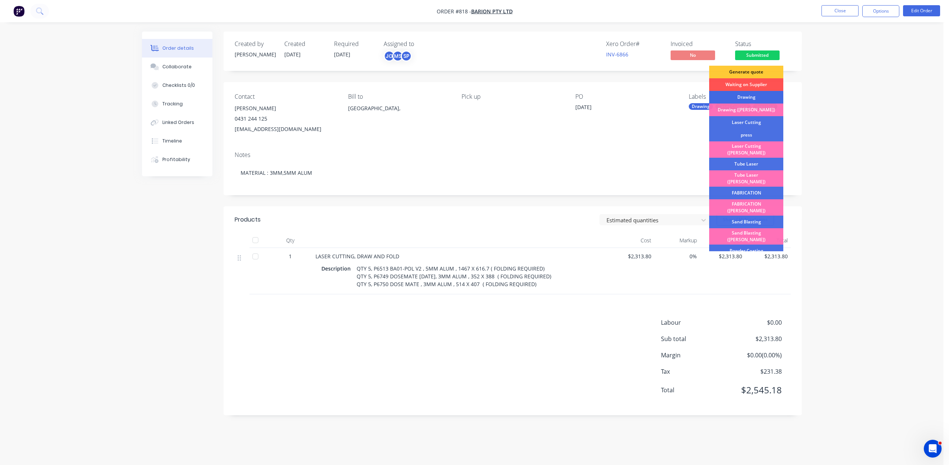
click at [739, 98] on div "Drawing" at bounding box center [746, 97] width 74 height 13
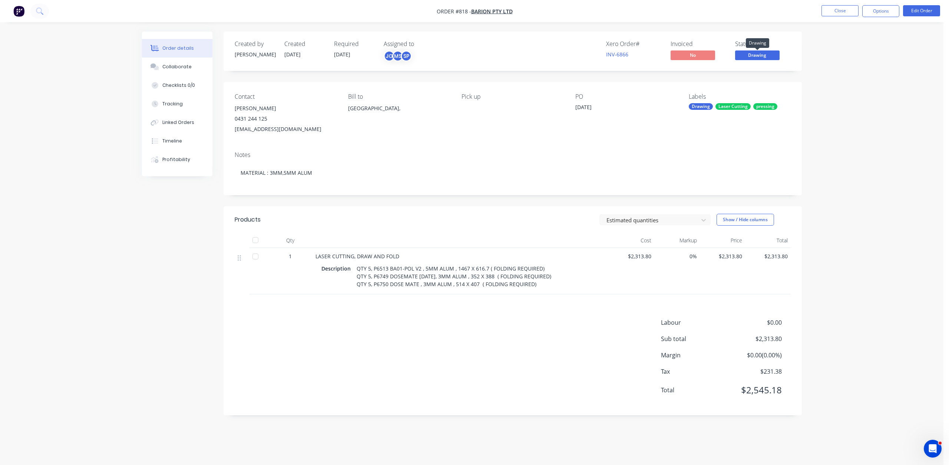
click at [759, 57] on span "Drawing" at bounding box center [757, 54] width 45 height 9
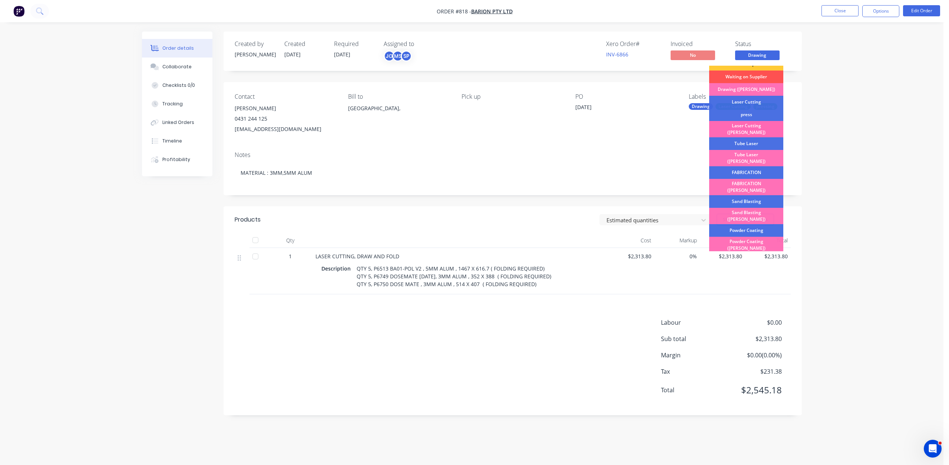
scroll to position [37, 0]
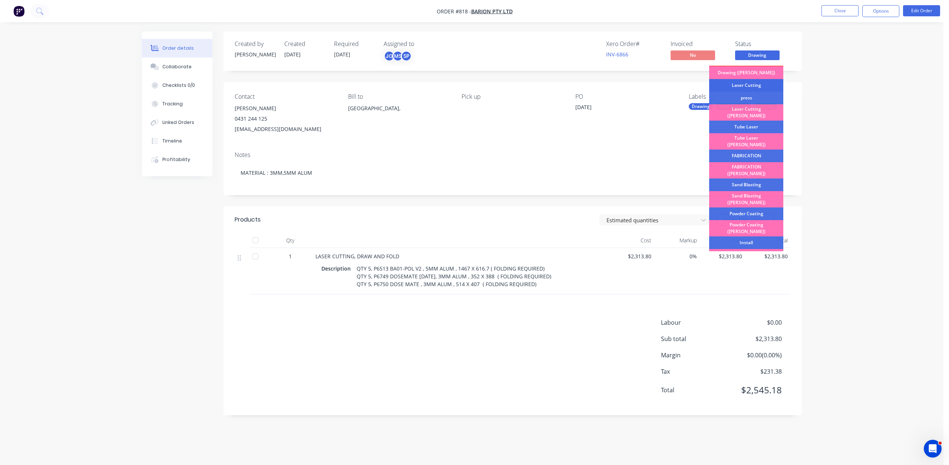
click at [741, 87] on div "Laser Cutting" at bounding box center [746, 85] width 74 height 13
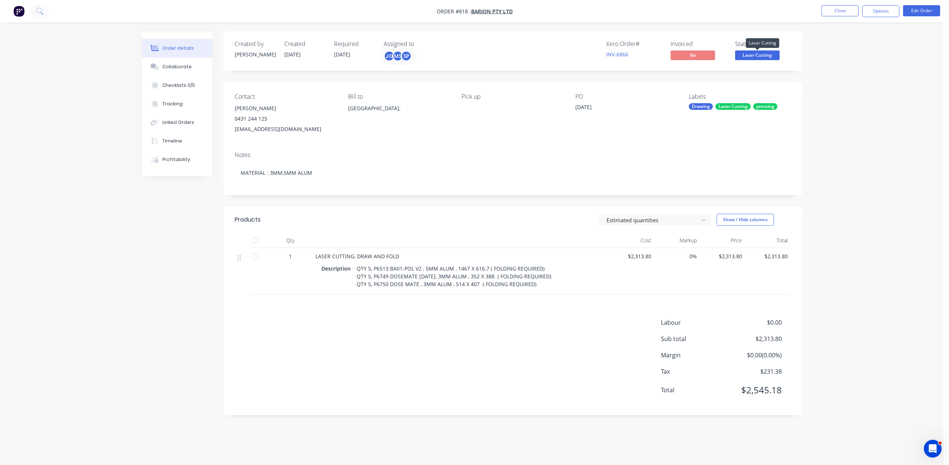
click at [752, 54] on span "Laser Cutting" at bounding box center [757, 54] width 45 height 9
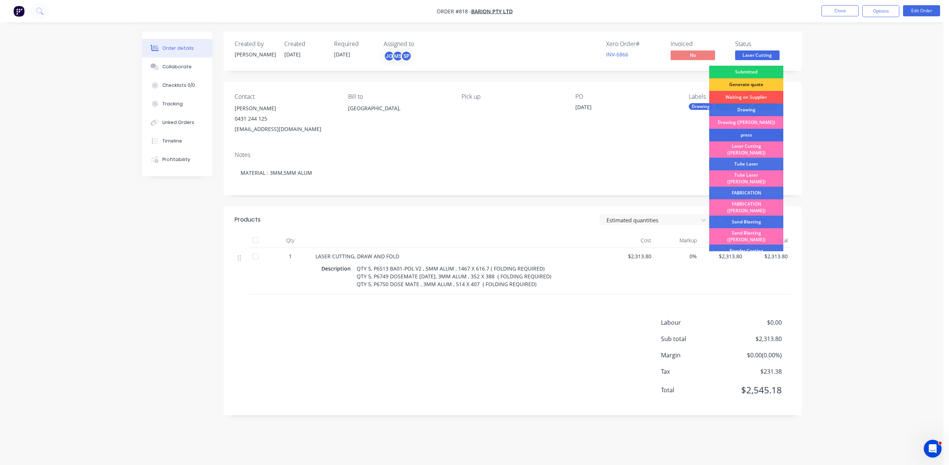
click at [739, 132] on div "press" at bounding box center [746, 135] width 74 height 13
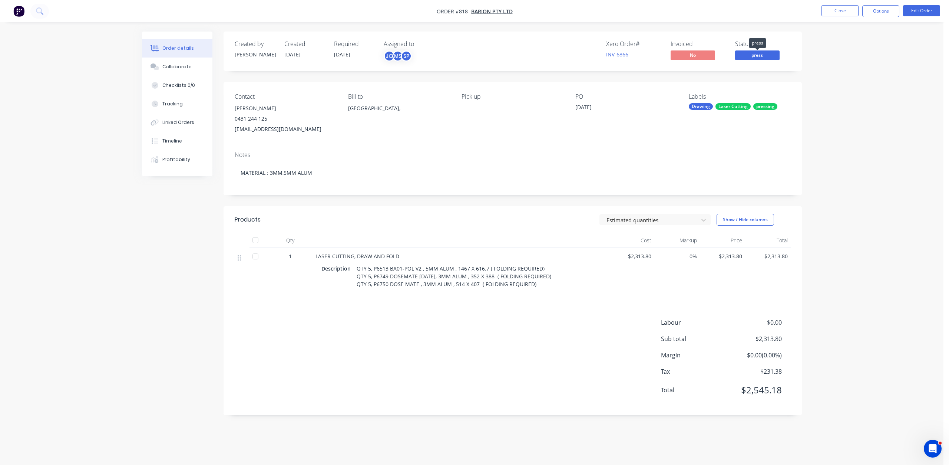
click at [753, 53] on span "press" at bounding box center [757, 54] width 45 height 9
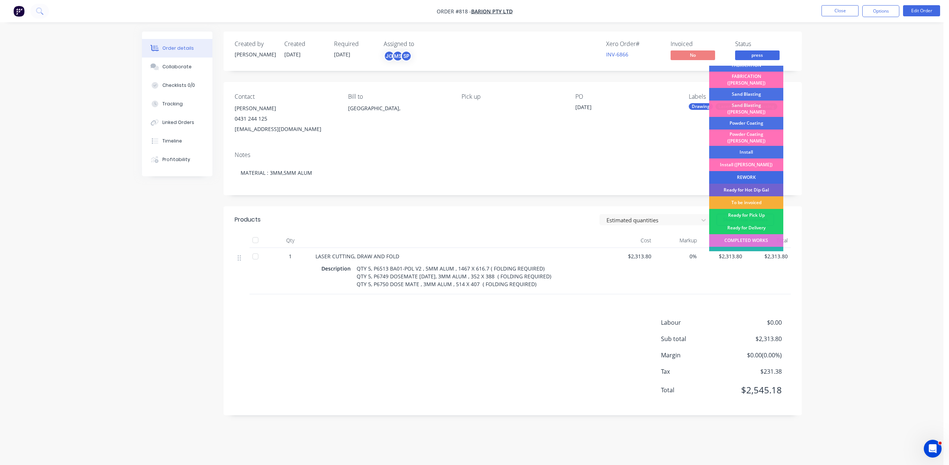
scroll to position [130, 0]
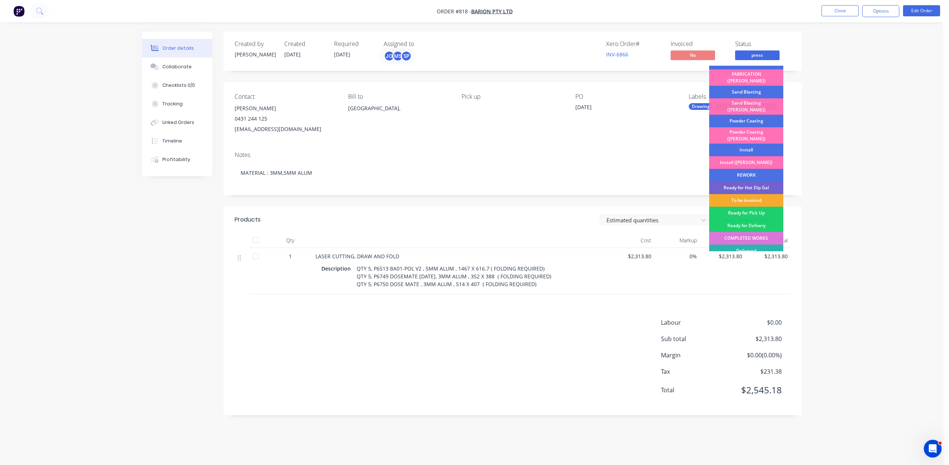
click at [751, 194] on div "To be invoiced" at bounding box center [746, 200] width 74 height 13
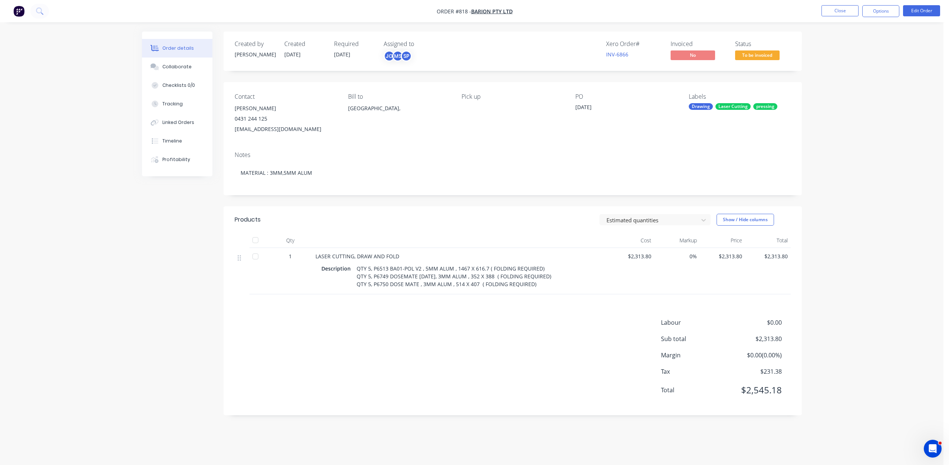
click at [747, 52] on span "To be invoiced" at bounding box center [757, 54] width 45 height 9
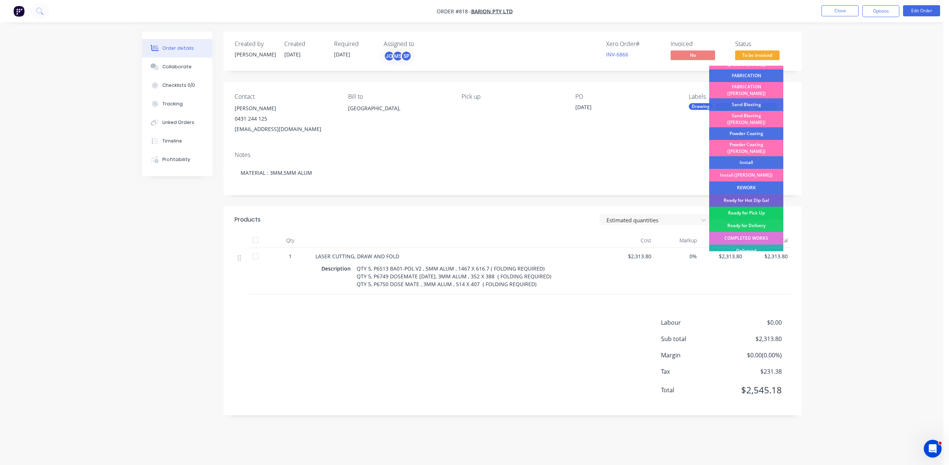
click at [742, 207] on div "Ready for Pick Up" at bounding box center [746, 213] width 74 height 13
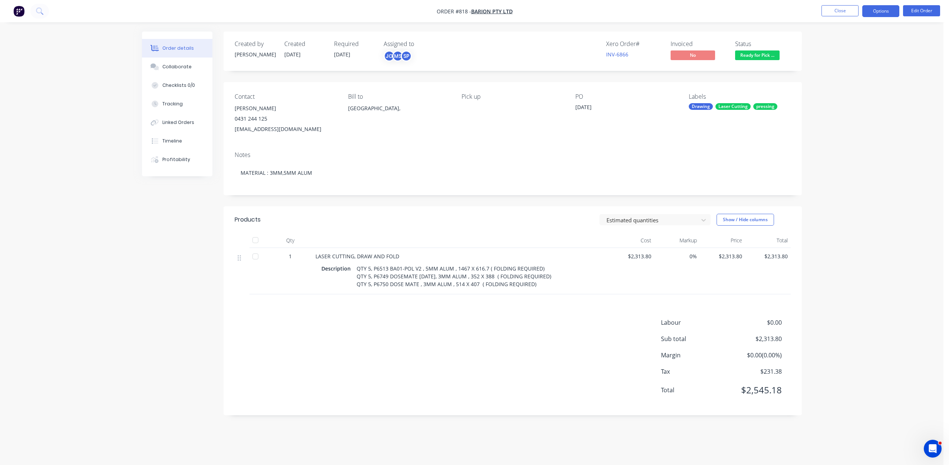
click at [882, 13] on button "Options" at bounding box center [881, 11] width 37 height 12
click at [830, 44] on div "Invoice" at bounding box center [859, 45] width 68 height 11
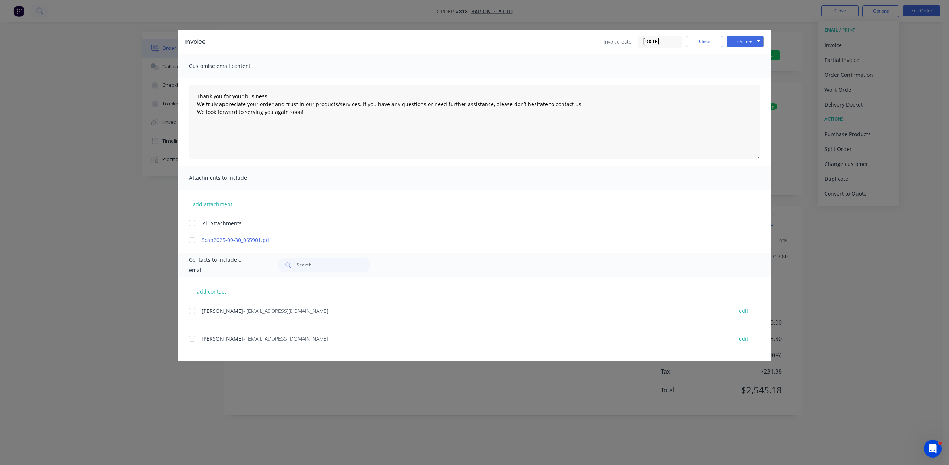
click at [191, 310] on div at bounding box center [192, 310] width 15 height 15
click at [748, 38] on button "Options" at bounding box center [745, 41] width 37 height 11
click at [748, 80] on button "Email" at bounding box center [750, 79] width 47 height 12
type textarea "Thank you for your business! We truly appreciate your order and trust in our pr…"
click at [700, 42] on button "Close" at bounding box center [704, 41] width 37 height 11
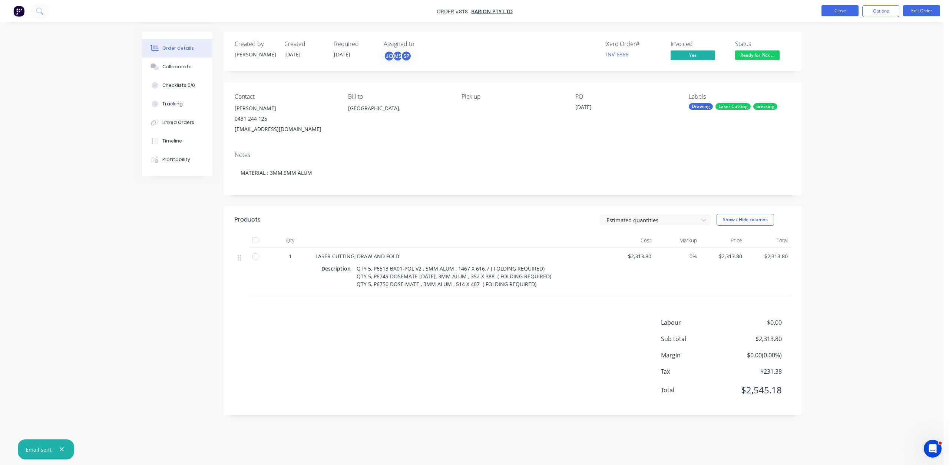
click at [832, 11] on button "Close" at bounding box center [840, 10] width 37 height 11
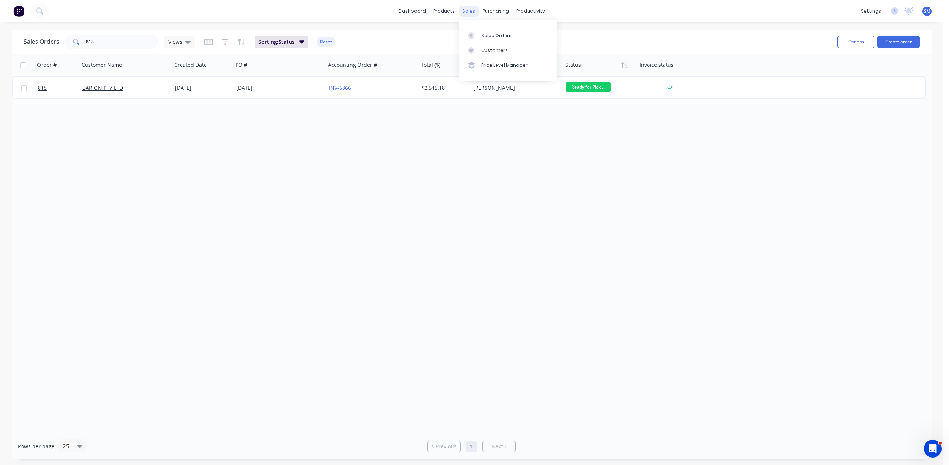
click at [465, 12] on div "sales" at bounding box center [469, 11] width 20 height 11
click at [488, 33] on div "Sales Orders" at bounding box center [496, 35] width 30 height 7
click at [103, 45] on input "818" at bounding box center [122, 41] width 72 height 15
type input "8"
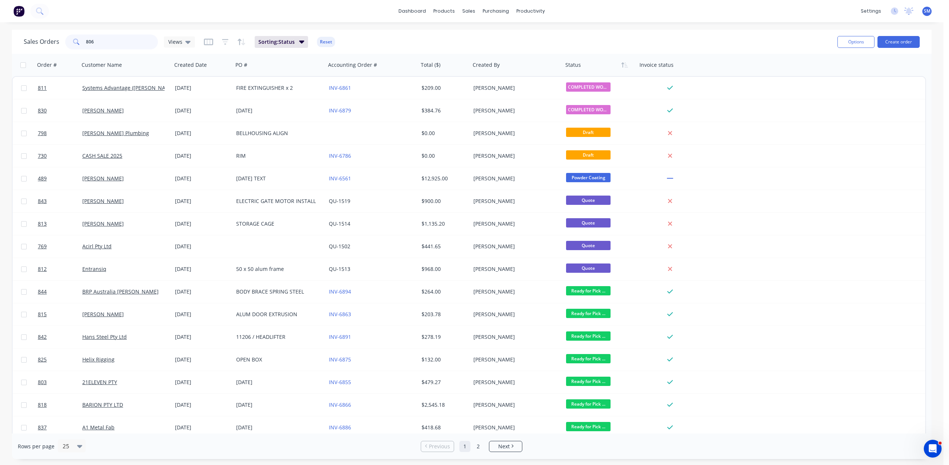
type input "806"
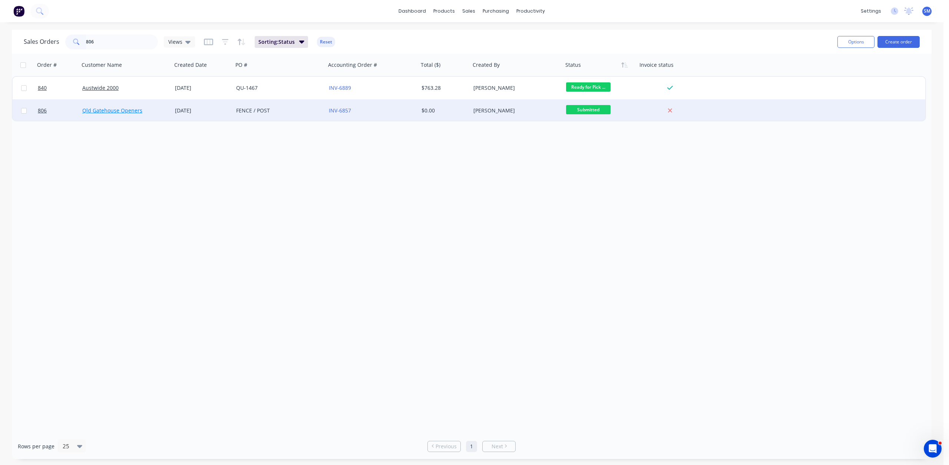
click at [128, 113] on link "Qld Gatehouse Openers" at bounding box center [112, 110] width 60 height 7
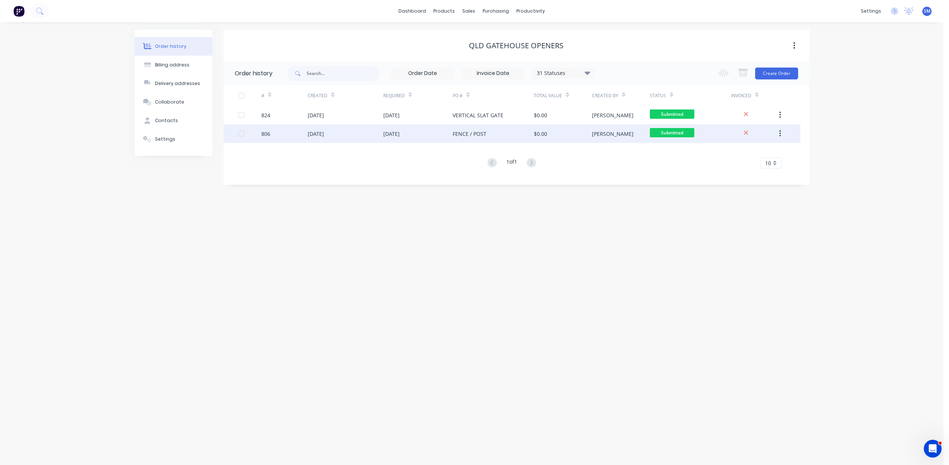
click at [324, 126] on div "[DATE]" at bounding box center [345, 133] width 75 height 19
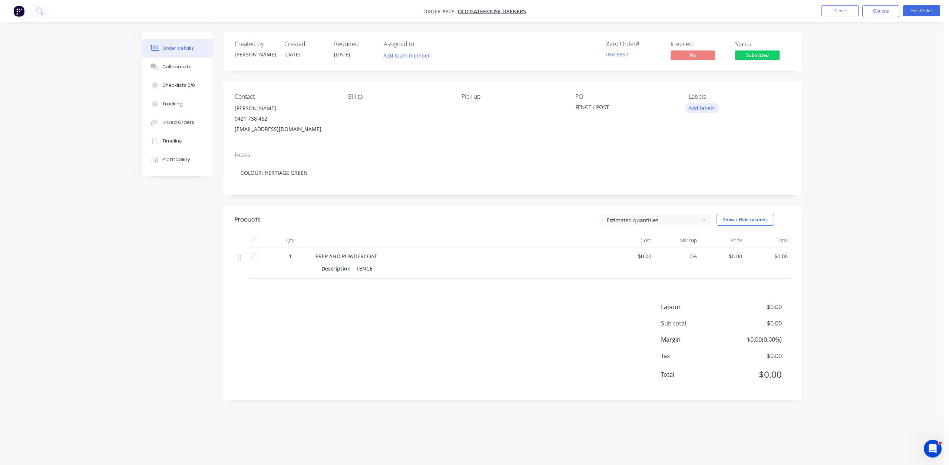
click at [703, 109] on button "Add labels" at bounding box center [702, 108] width 34 height 10
click at [703, 137] on div at bounding box center [702, 137] width 15 height 15
click at [701, 163] on div at bounding box center [702, 163] width 15 height 15
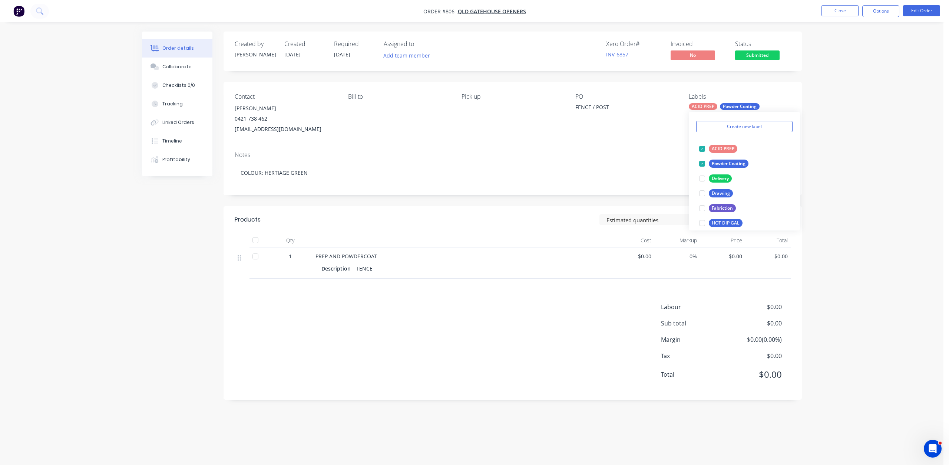
click at [645, 258] on span "$0.00" at bounding box center [632, 256] width 40 height 8
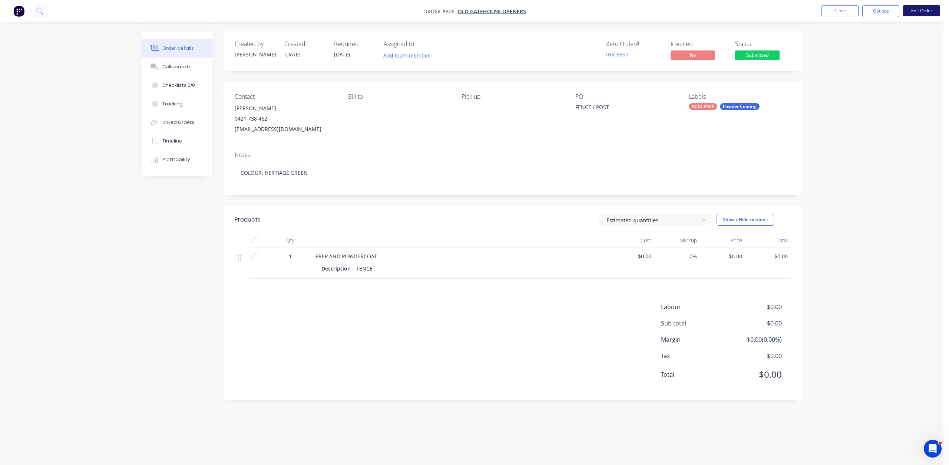
click at [919, 7] on button "Edit Order" at bounding box center [921, 10] width 37 height 11
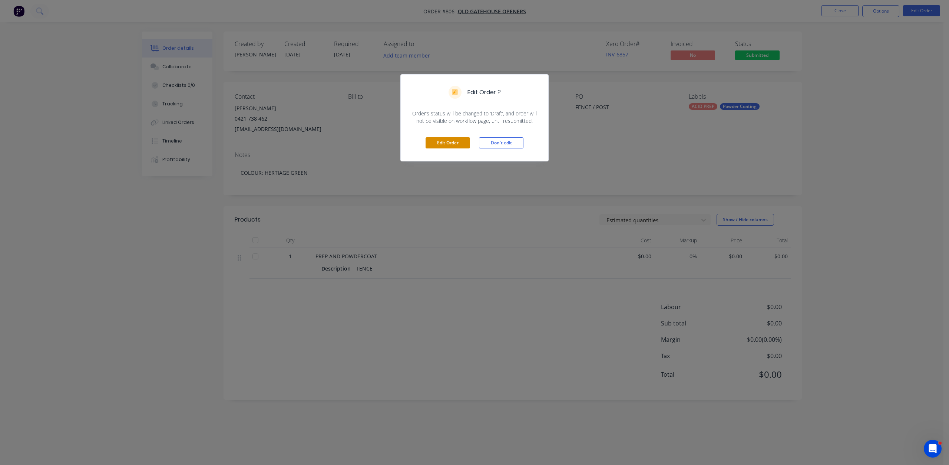
click at [445, 141] on button "Edit Order" at bounding box center [448, 142] width 45 height 11
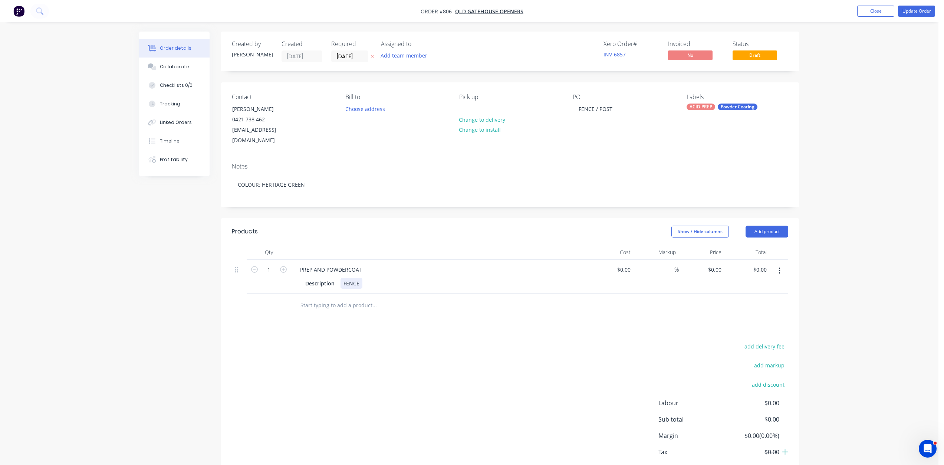
click at [363, 278] on div "Description FENCE" at bounding box center [437, 283] width 271 height 11
click at [352, 278] on div "2 X FENCE 2500 X 950" at bounding box center [369, 283] width 59 height 11
click at [404, 278] on div "QTY 2, FENCE 2500 X 950" at bounding box center [373, 283] width 67 height 11
click at [358, 290] on div "QTY 2, FENCE 2500 X 950 QTY 1, FENCE 1000 X 950 QTY 2 , POST 90 SHS X 2000 QTY …" at bounding box center [377, 295] width 74 height 34
click at [383, 297] on div "QTY 2, FENCE 2500 X 950 QTY 1, FENCE 1000 X 950 QTY 2, POST 90 SHS X 2000 QTY 2…" at bounding box center [376, 295] width 72 height 34
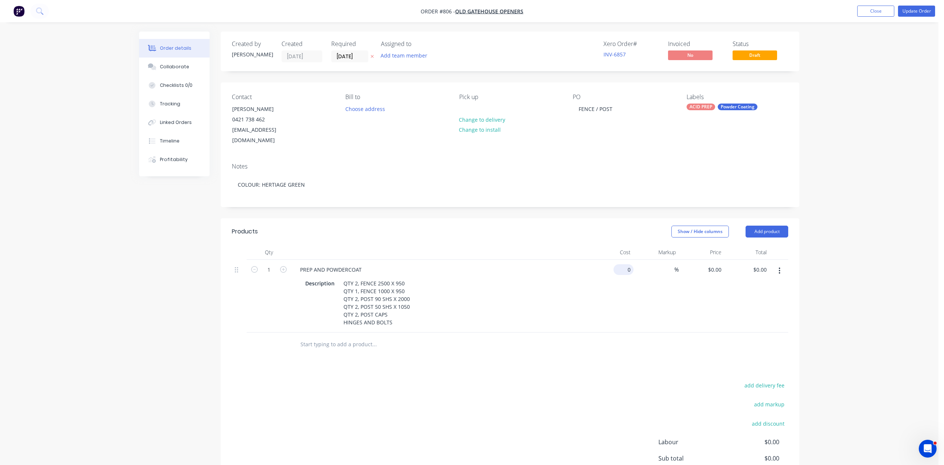
click at [625, 264] on div "0 $0.00" at bounding box center [624, 269] width 17 height 11
type input "$1,100.00"
click at [483, 303] on div "Description QTY 2, FENCE 2500 X 950 QTY 1, FENCE 1000 X 950 QTY 2, POST 90 SHS …" at bounding box center [437, 303] width 271 height 50
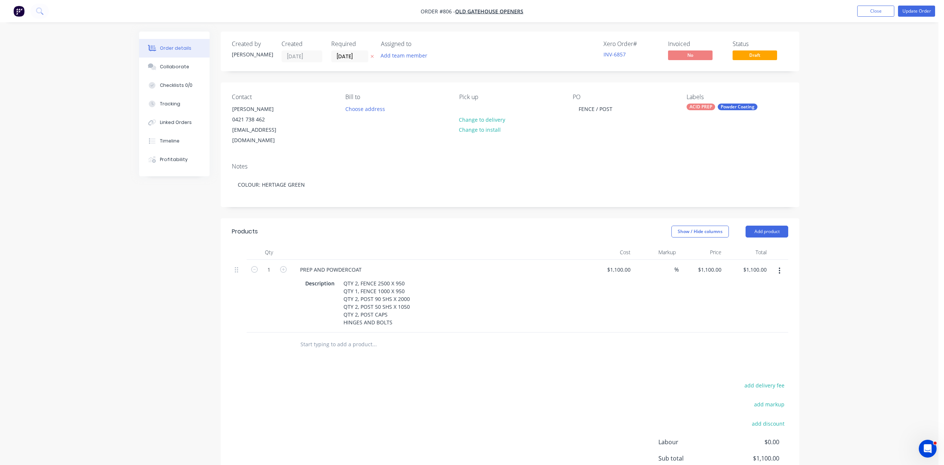
drag, startPoint x: 817, startPoint y: 29, endPoint x: 811, endPoint y: 29, distance: 6.0
drag, startPoint x: 811, startPoint y: 29, endPoint x: 709, endPoint y: 147, distance: 156.2
click at [709, 157] on div "Notes COLOUR: HERTIAGE GREEN" at bounding box center [510, 182] width 579 height 50
click at [922, 14] on button "Update Order" at bounding box center [916, 11] width 37 height 11
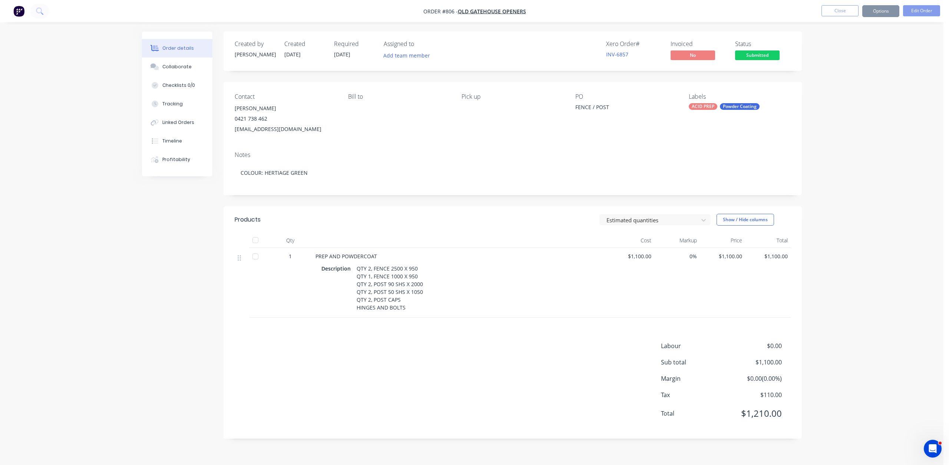
click at [754, 57] on span "Submitted" at bounding box center [757, 54] width 45 height 9
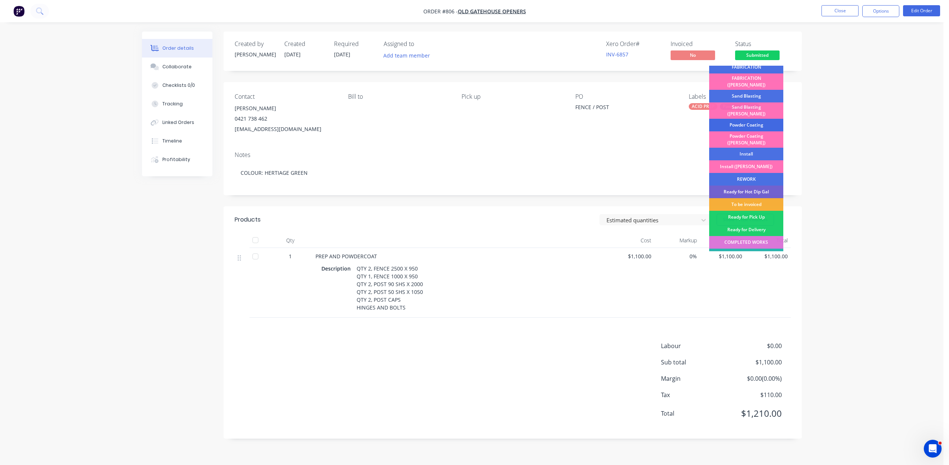
scroll to position [130, 0]
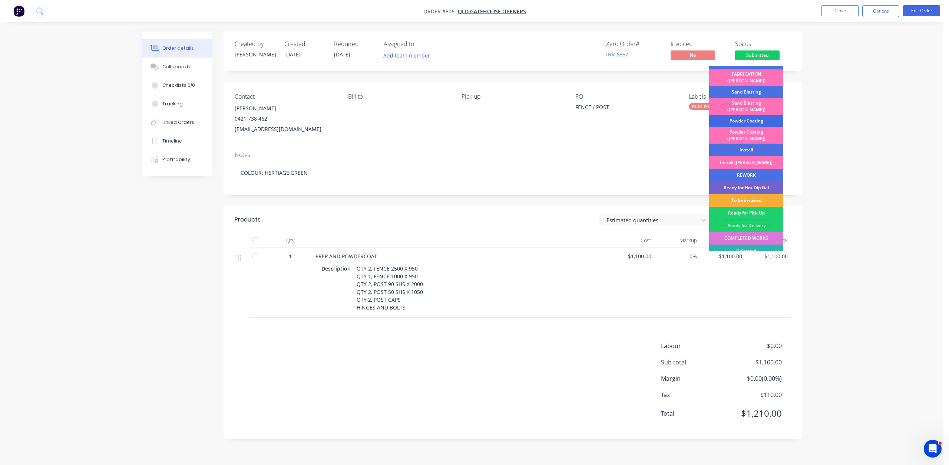
click at [742, 115] on div "Powder Coating" at bounding box center [746, 121] width 74 height 13
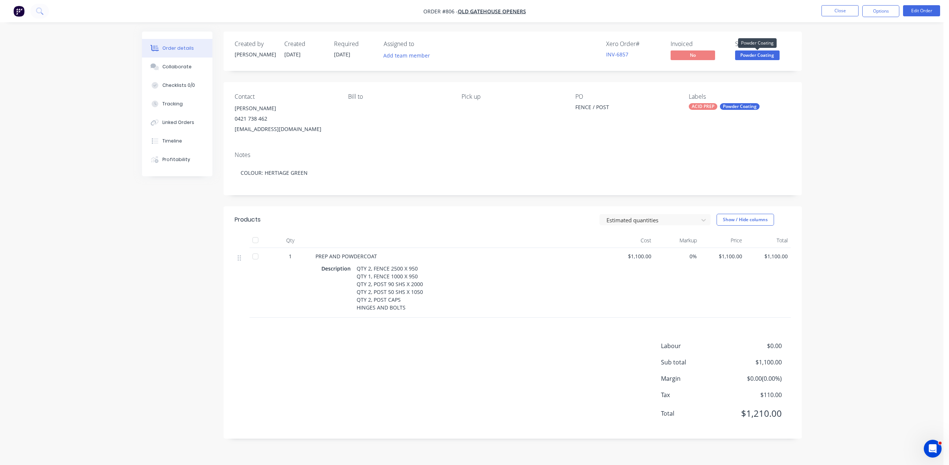
click at [753, 56] on span "Powder Coating" at bounding box center [757, 54] width 45 height 9
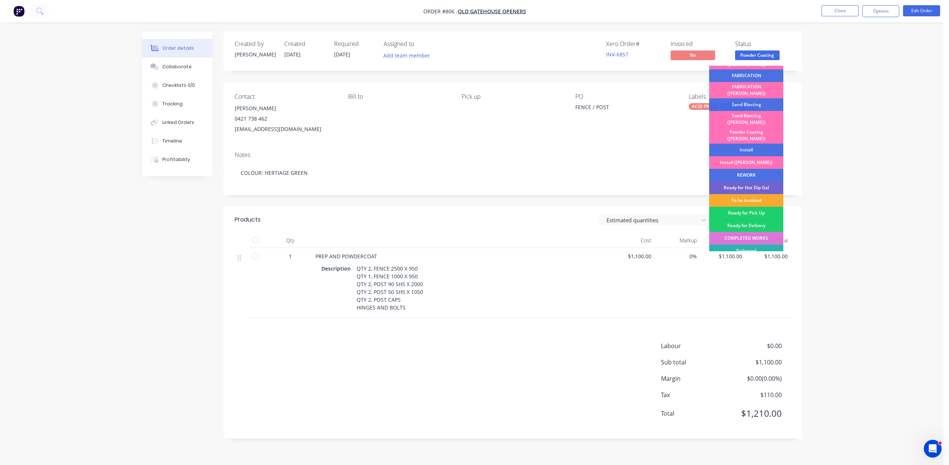
click at [749, 194] on div "To be invoiced" at bounding box center [746, 200] width 74 height 13
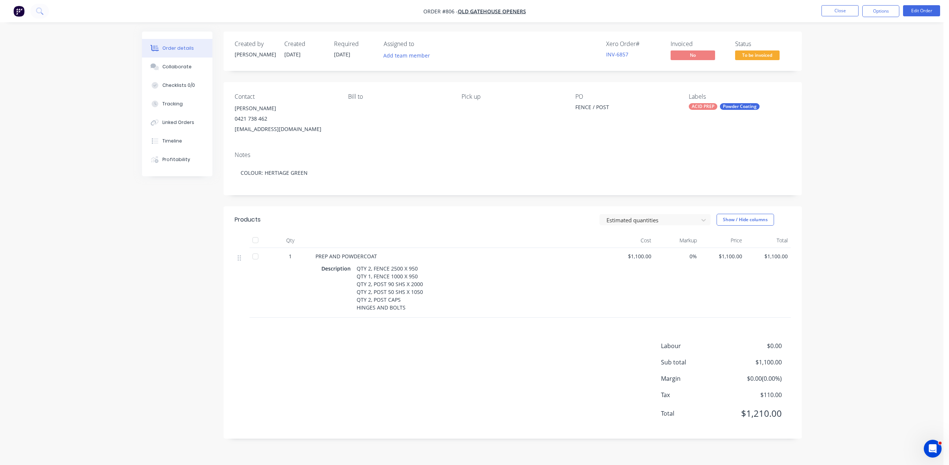
click at [753, 56] on span "To be invoiced" at bounding box center [757, 54] width 45 height 9
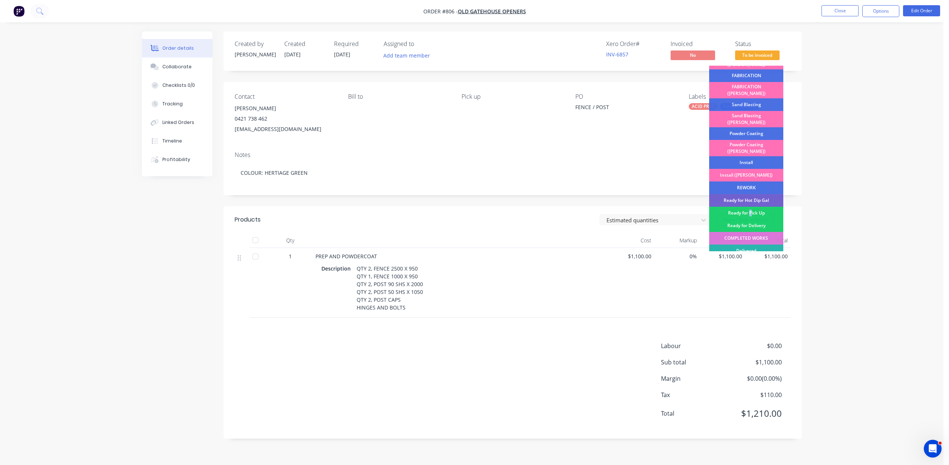
click at [747, 207] on div "Ready for Pick Up" at bounding box center [746, 213] width 74 height 13
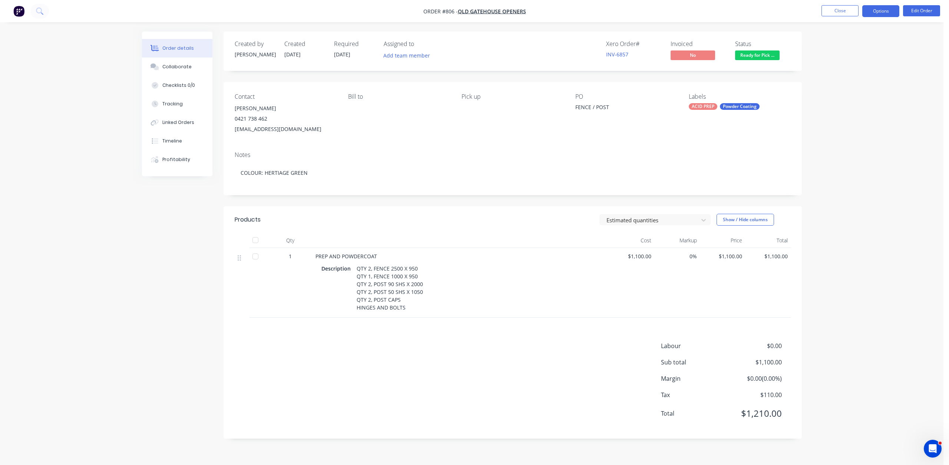
click at [876, 13] on button "Options" at bounding box center [881, 11] width 37 height 12
click at [836, 40] on div "Invoice" at bounding box center [859, 45] width 68 height 11
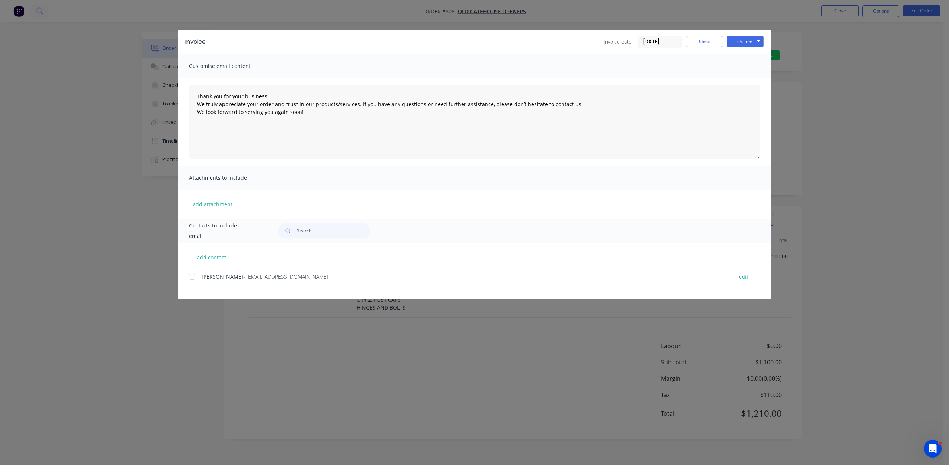
click at [189, 275] on div at bounding box center [192, 276] width 15 height 15
click at [743, 46] on button "Options" at bounding box center [745, 41] width 37 height 11
click at [744, 80] on button "Email" at bounding box center [750, 79] width 47 height 12
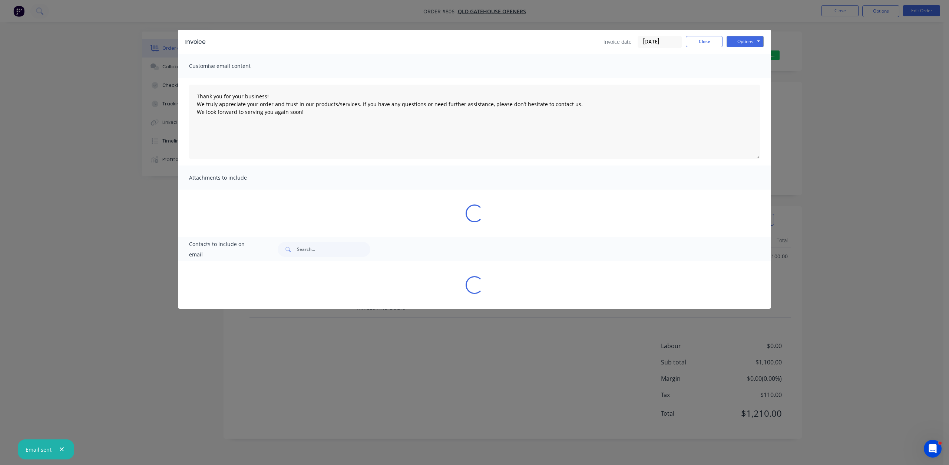
type textarea "Thank you for your business! We truly appreciate your order and trust in our pr…"
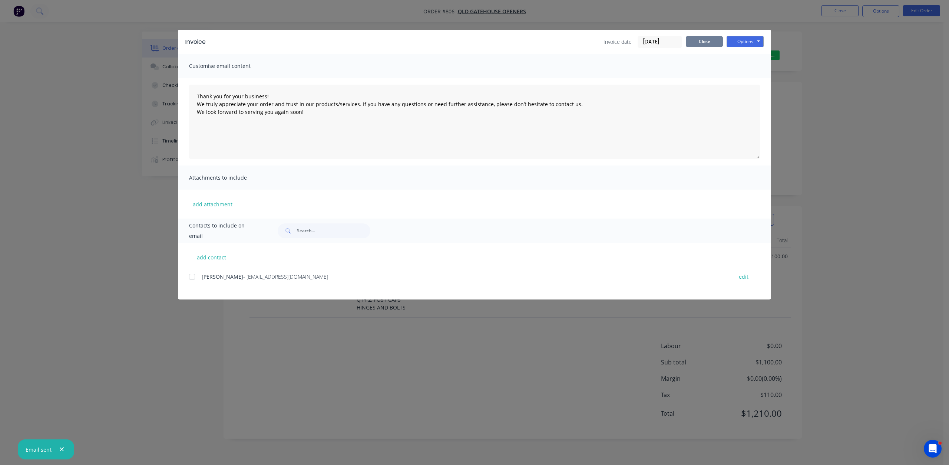
click at [710, 39] on button "Close" at bounding box center [704, 41] width 37 height 11
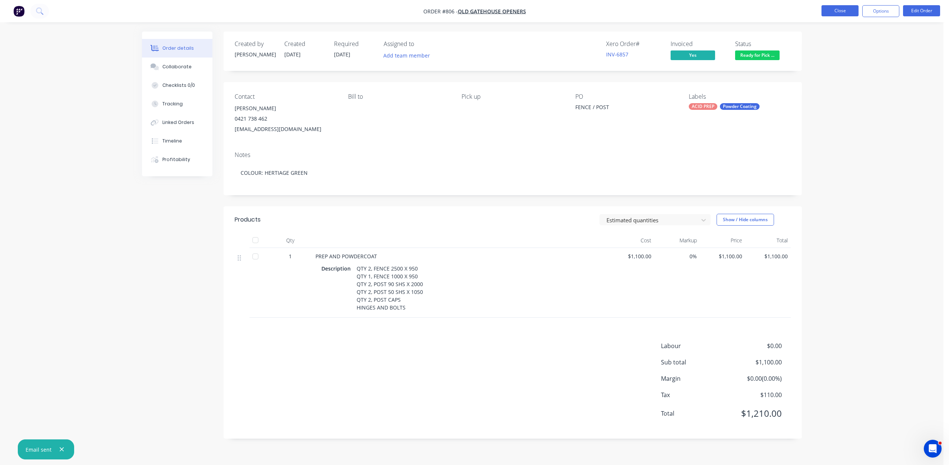
click at [841, 12] on button "Close" at bounding box center [840, 10] width 37 height 11
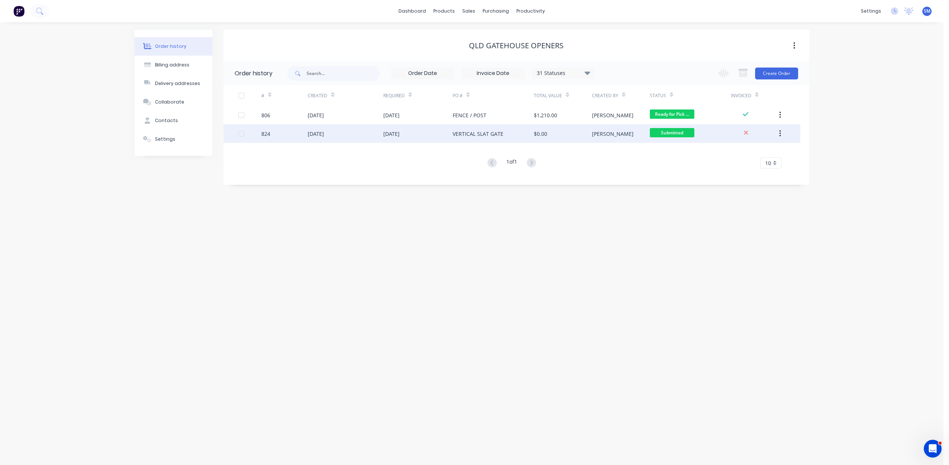
click at [422, 135] on div "[DATE]" at bounding box center [418, 133] width 70 height 19
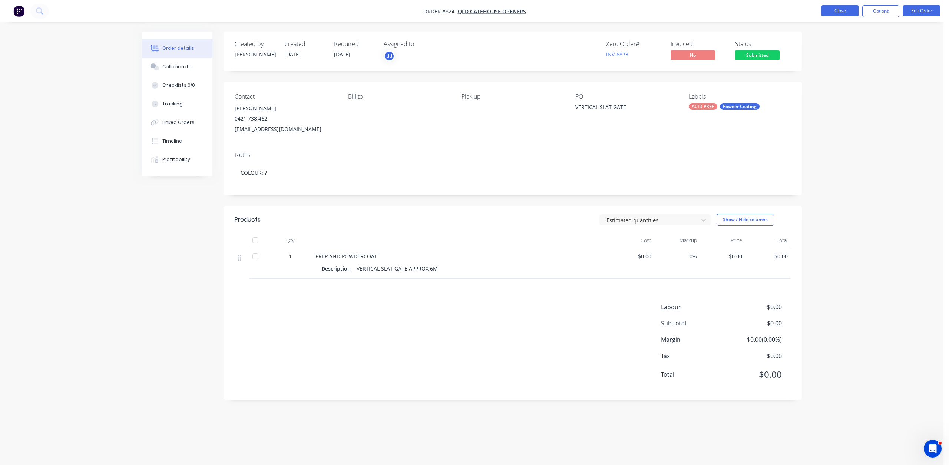
click at [843, 12] on button "Close" at bounding box center [840, 10] width 37 height 11
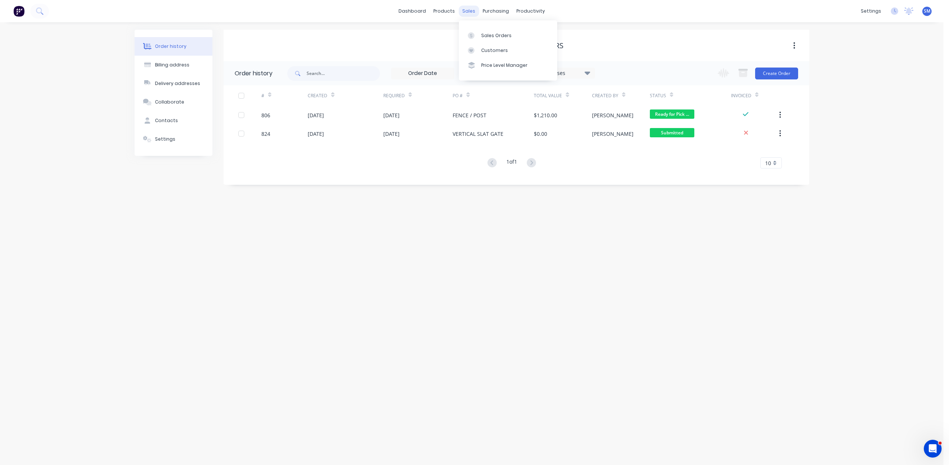
click at [468, 12] on div "sales" at bounding box center [469, 11] width 20 height 11
click at [482, 37] on div "Sales Orders" at bounding box center [496, 35] width 30 height 7
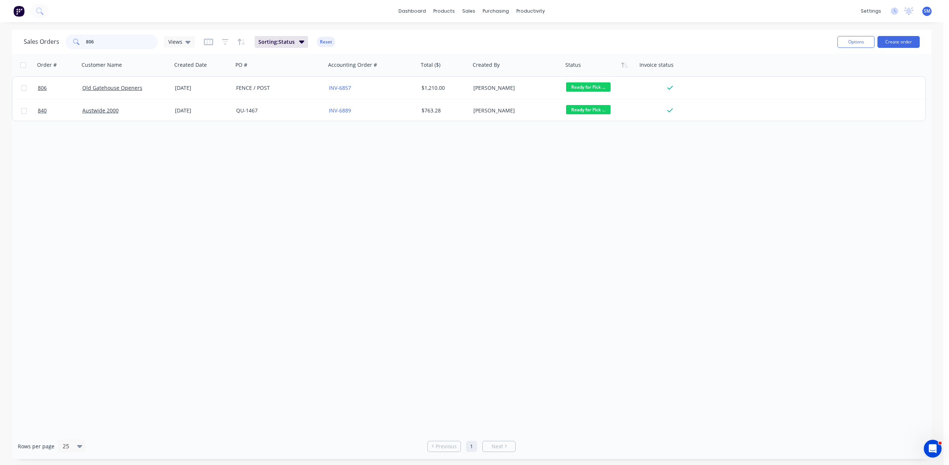
drag, startPoint x: 104, startPoint y: 44, endPoint x: 64, endPoint y: 42, distance: 40.1
click at [66, 42] on div "806" at bounding box center [111, 41] width 93 height 15
type input "TITAN"
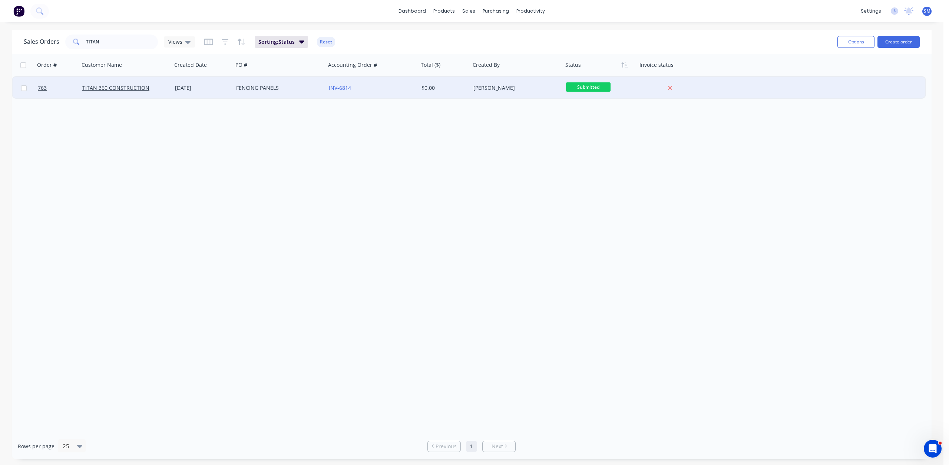
click at [212, 86] on div "[DATE]" at bounding box center [202, 87] width 55 height 7
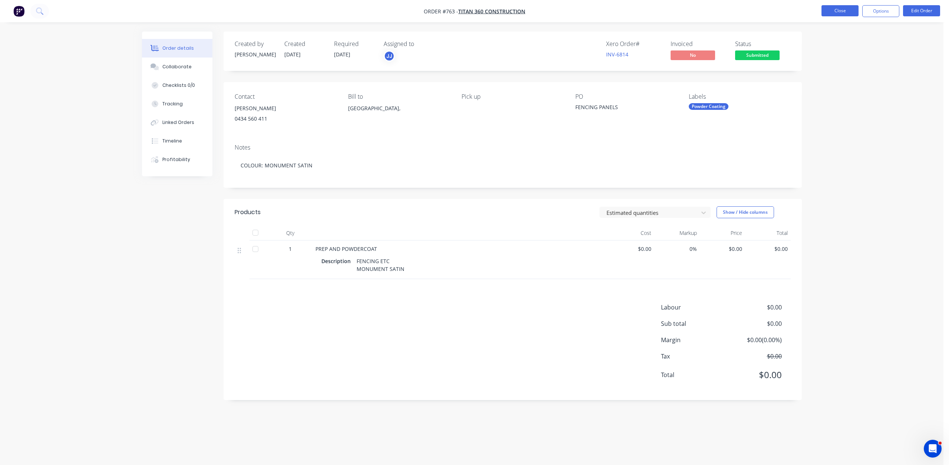
click at [834, 12] on button "Close" at bounding box center [840, 10] width 37 height 11
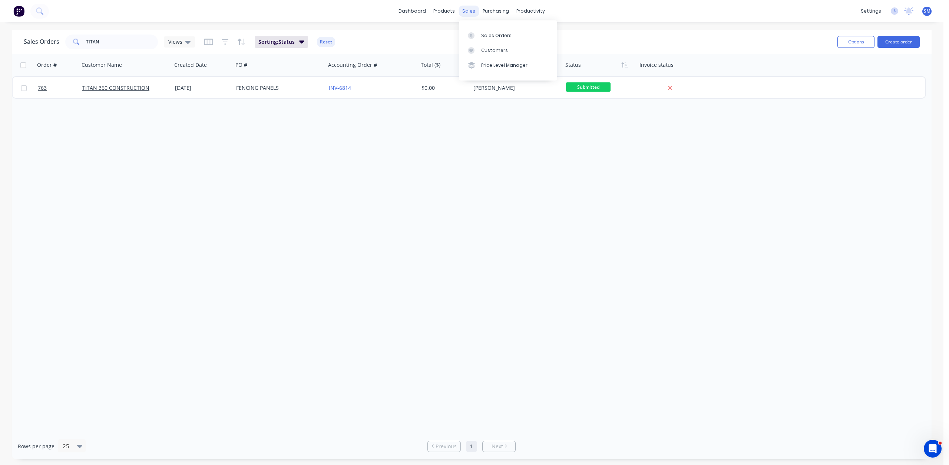
click at [467, 14] on div "sales" at bounding box center [469, 11] width 20 height 11
click at [488, 52] on div "Customers" at bounding box center [494, 50] width 27 height 7
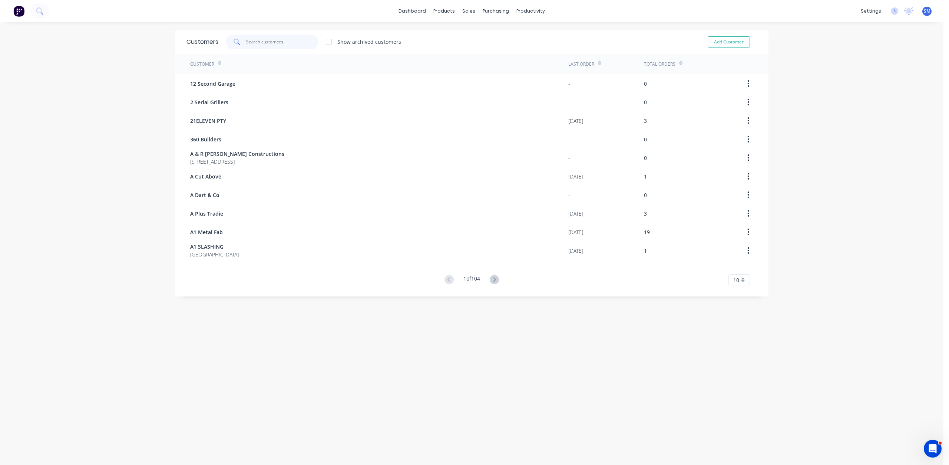
click at [257, 45] on input "text" at bounding box center [282, 41] width 72 height 15
type input "BARION"
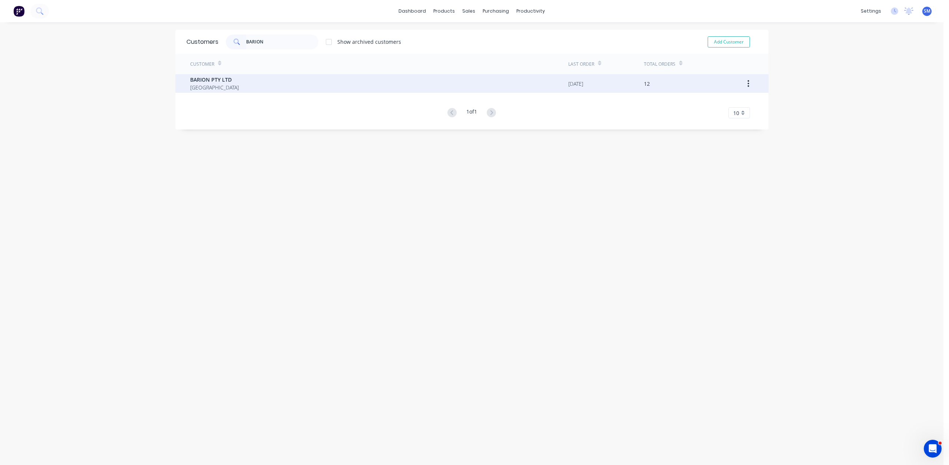
click at [207, 84] on span "[GEOGRAPHIC_DATA]" at bounding box center [214, 87] width 49 height 8
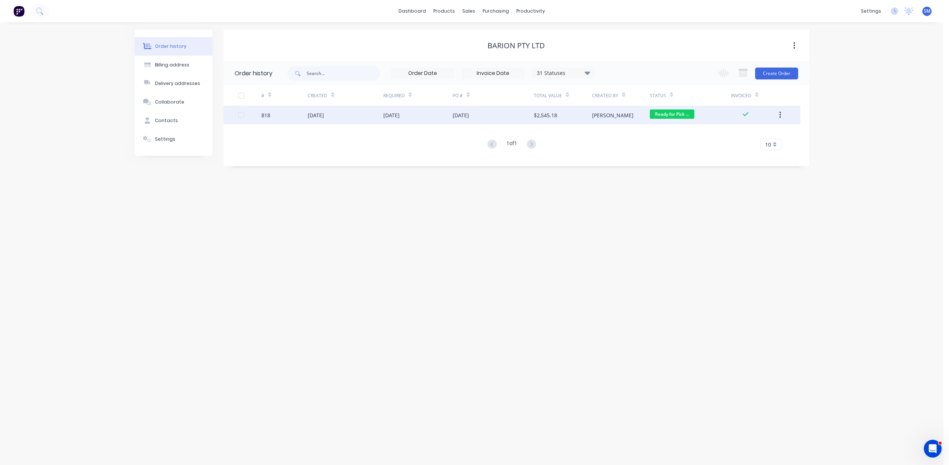
click at [352, 118] on div "[DATE]" at bounding box center [345, 115] width 75 height 19
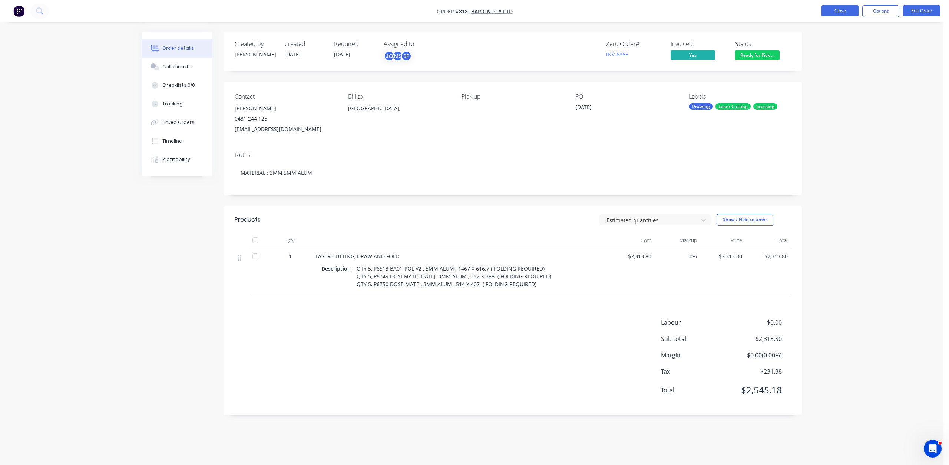
click at [846, 13] on button "Close" at bounding box center [840, 10] width 37 height 11
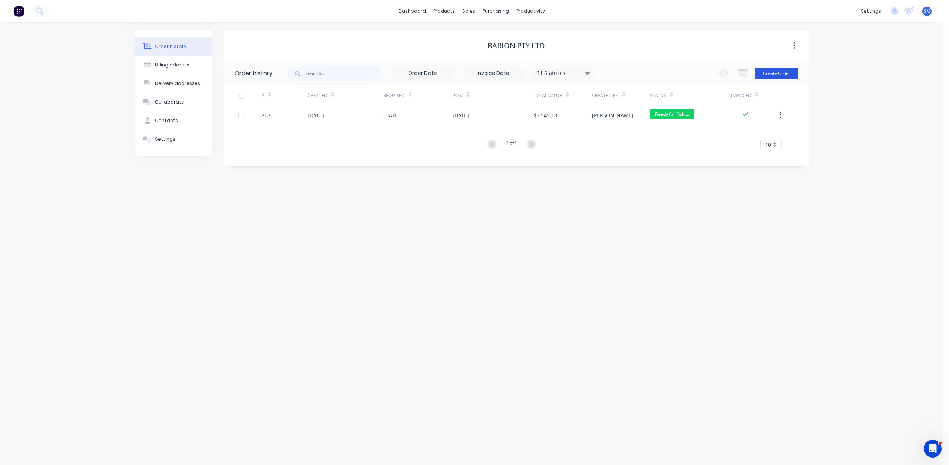
click at [774, 78] on button "Create Order" at bounding box center [776, 73] width 43 height 12
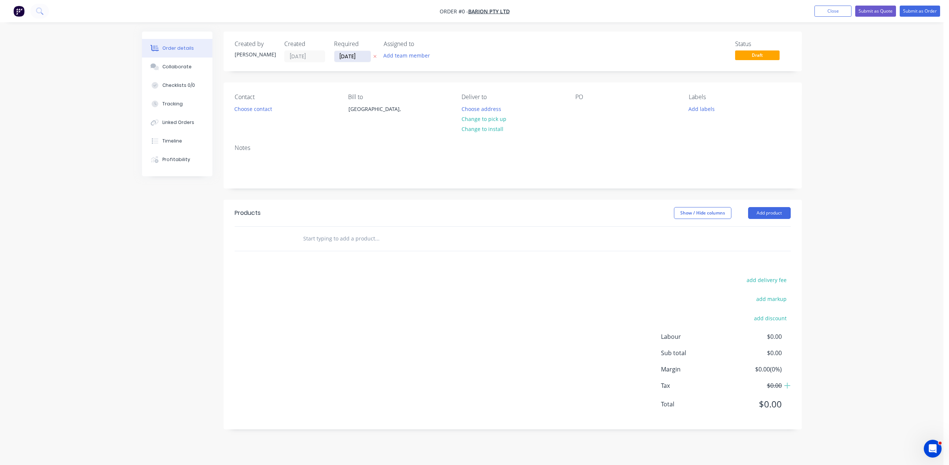
click at [347, 55] on input "[DATE]" at bounding box center [353, 56] width 36 height 11
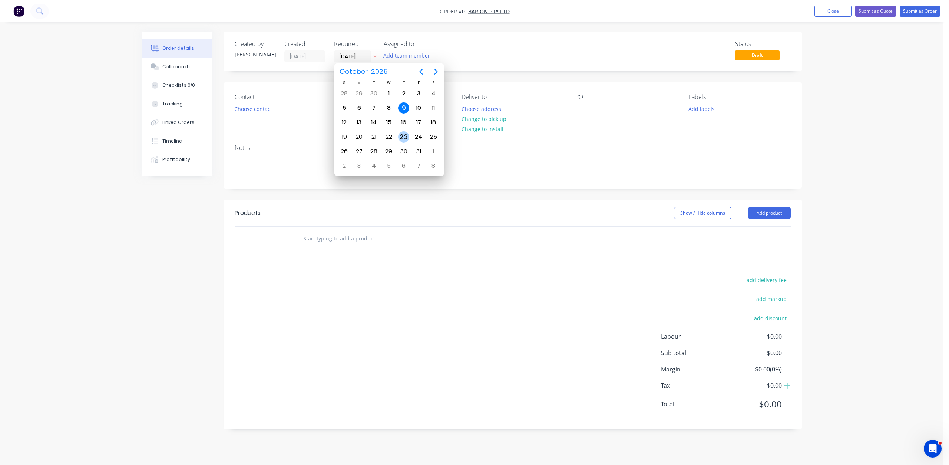
click at [404, 134] on div "23" at bounding box center [403, 136] width 11 height 11
type input "[DATE]"
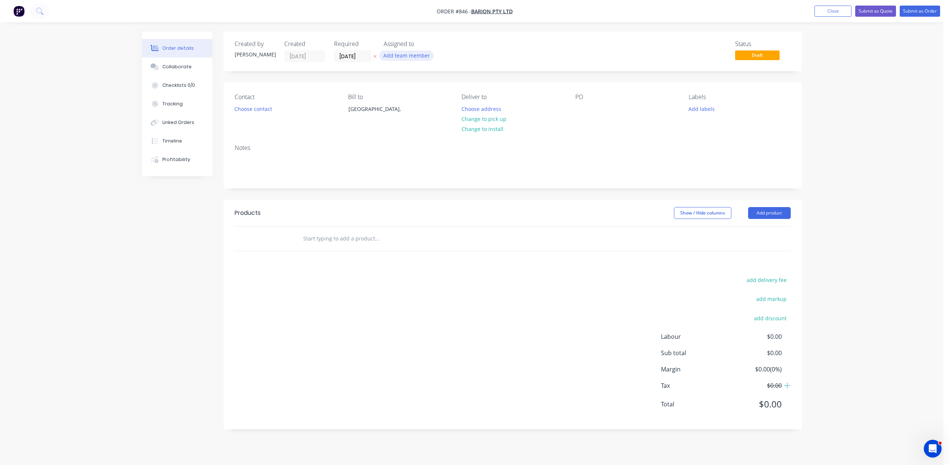
click at [408, 55] on button "Add team member" at bounding box center [406, 55] width 55 height 10
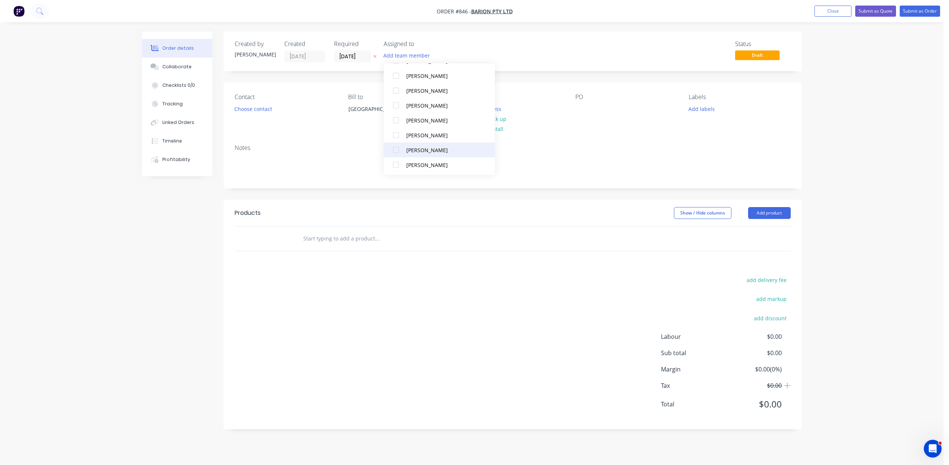
scroll to position [141, 0]
click at [416, 73] on div "[PERSON_NAME]" at bounding box center [443, 75] width 74 height 8
click at [705, 106] on button "Add labels" at bounding box center [702, 108] width 34 height 10
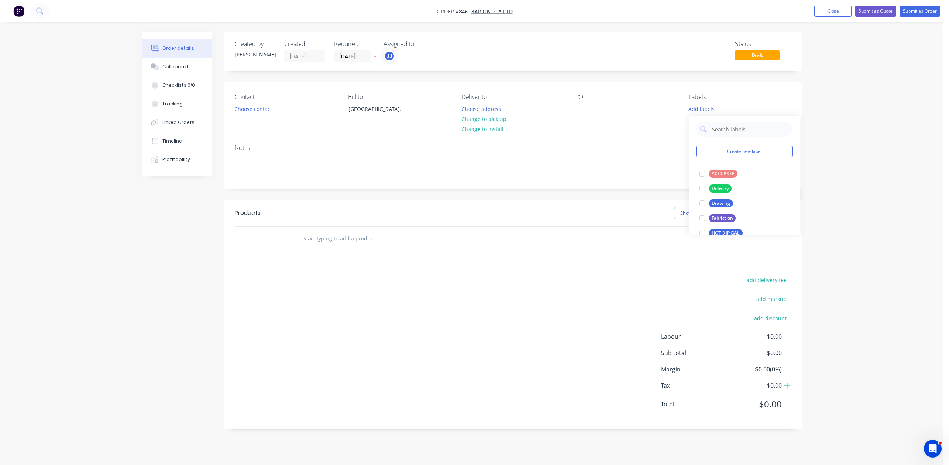
scroll to position [0, 0]
click at [701, 175] on div at bounding box center [702, 175] width 15 height 15
click at [704, 129] on div at bounding box center [702, 126] width 15 height 15
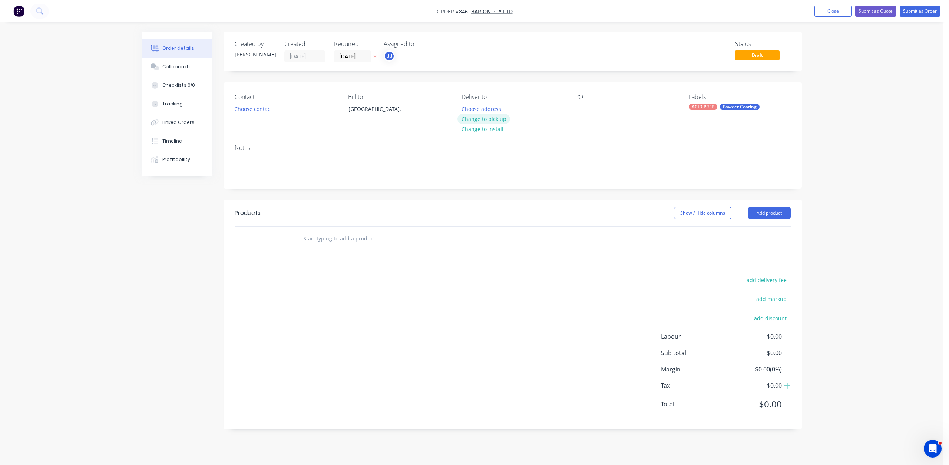
click at [488, 120] on button "Change to pick up" at bounding box center [484, 119] width 53 height 10
click at [584, 108] on div at bounding box center [582, 108] width 12 height 11
click at [243, 107] on button "Choose contact" at bounding box center [253, 108] width 46 height 10
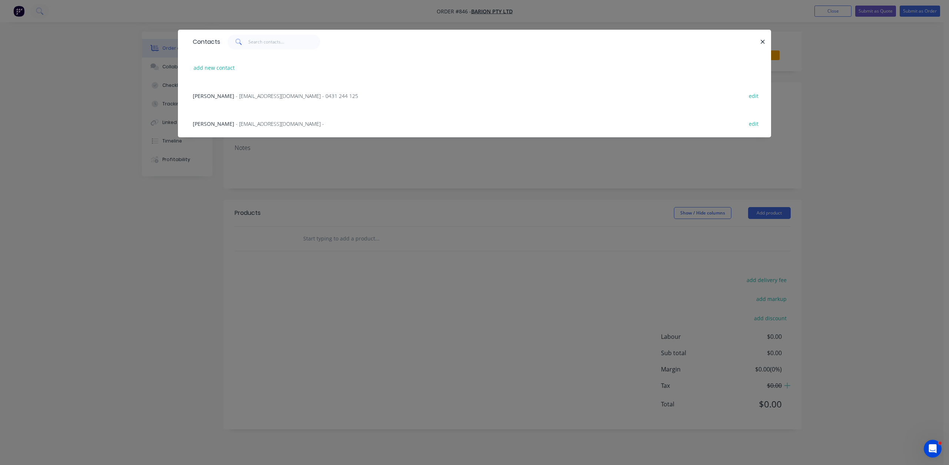
click at [236, 98] on span "- [EMAIL_ADDRESS][DOMAIN_NAME] - 0431 244 125" at bounding box center [297, 95] width 122 height 7
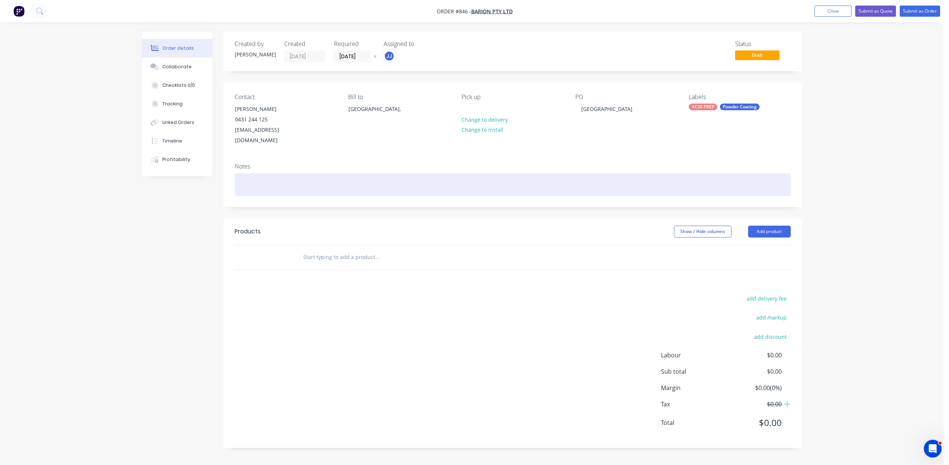
click at [248, 175] on div at bounding box center [513, 184] width 556 height 23
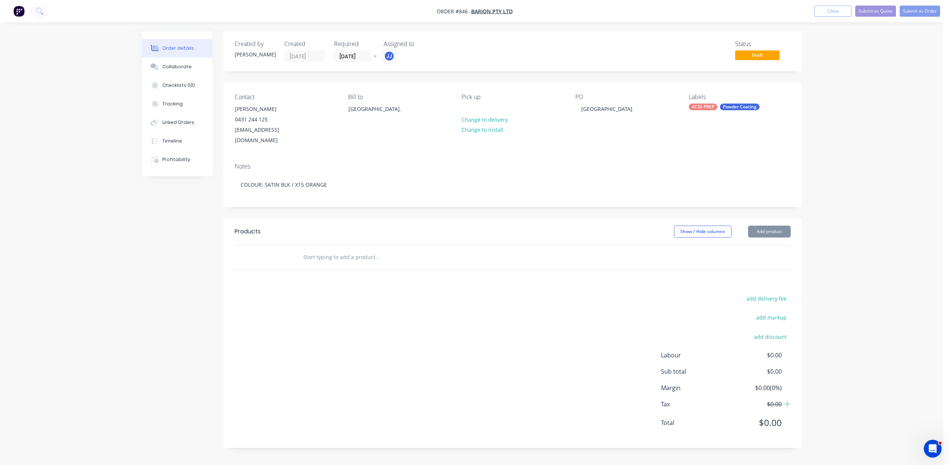
click at [291, 250] on div at bounding box center [272, 257] width 45 height 24
drag, startPoint x: 279, startPoint y: 248, endPoint x: 312, endPoint y: 252, distance: 33.2
click at [293, 251] on div at bounding box center [272, 257] width 45 height 24
click at [313, 250] on input "text" at bounding box center [377, 257] width 148 height 15
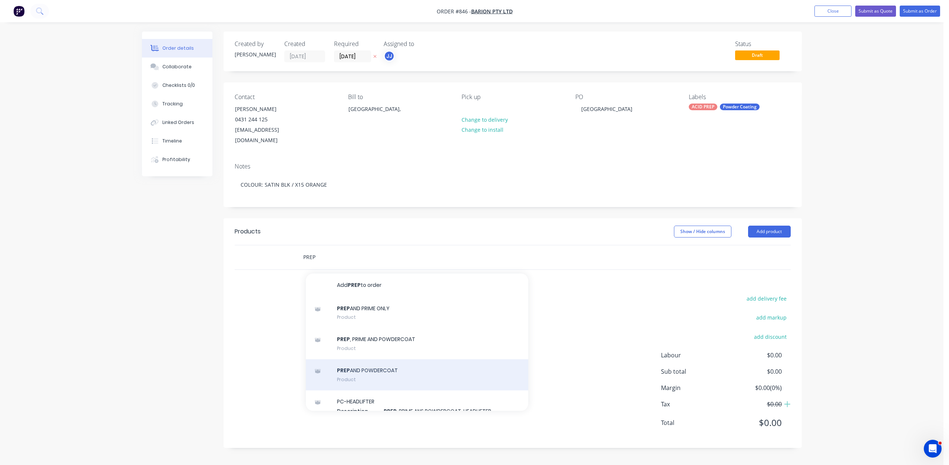
type input "PREP"
click at [363, 359] on div "PREP AND POWDERCOAT Product" at bounding box center [417, 374] width 223 height 31
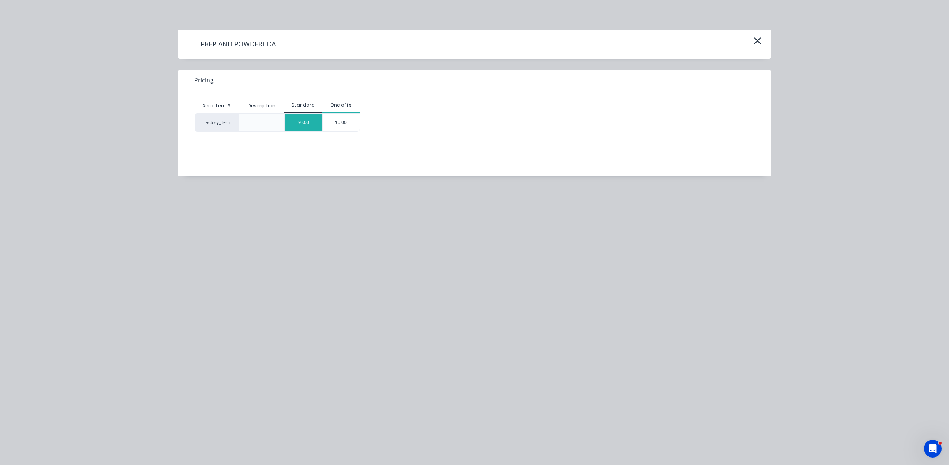
click at [304, 122] on div "$0.00" at bounding box center [303, 122] width 37 height 18
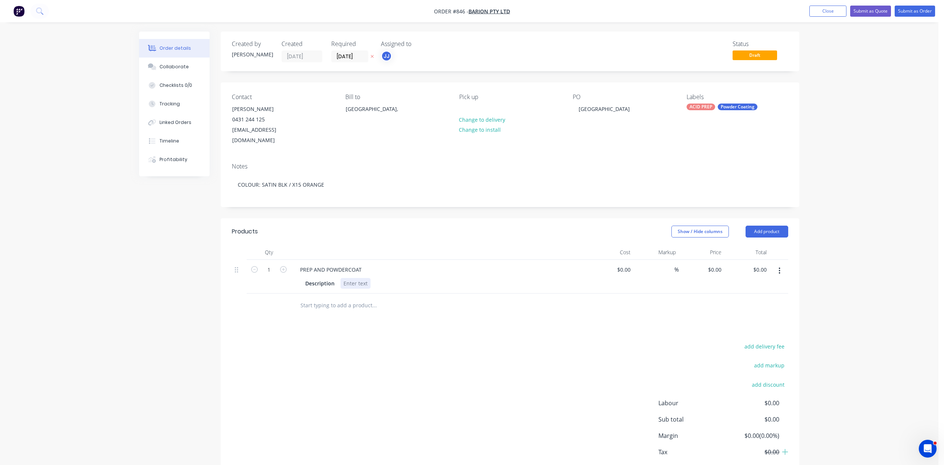
click at [353, 278] on div at bounding box center [355, 283] width 30 height 11
click at [916, 10] on button "Submit as Order" at bounding box center [914, 11] width 40 height 11
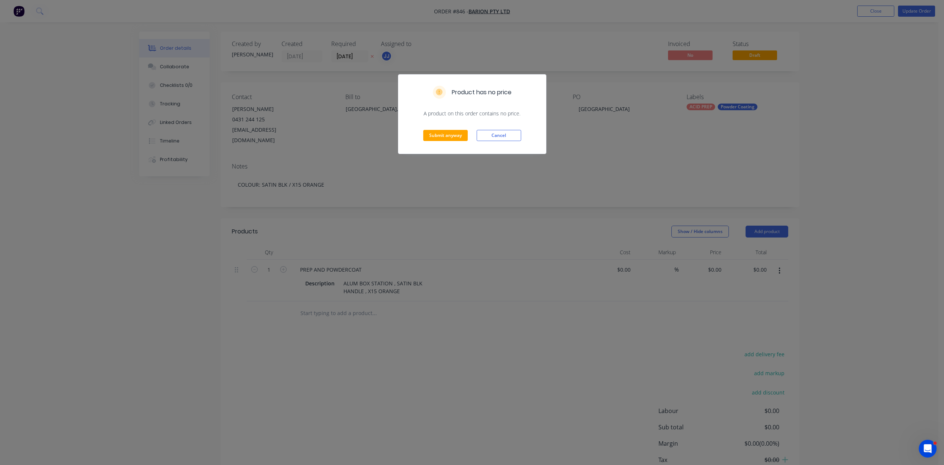
click at [915, 13] on div "Product has no price A product on this order contains no price. Submit anyway C…" at bounding box center [472, 232] width 944 height 465
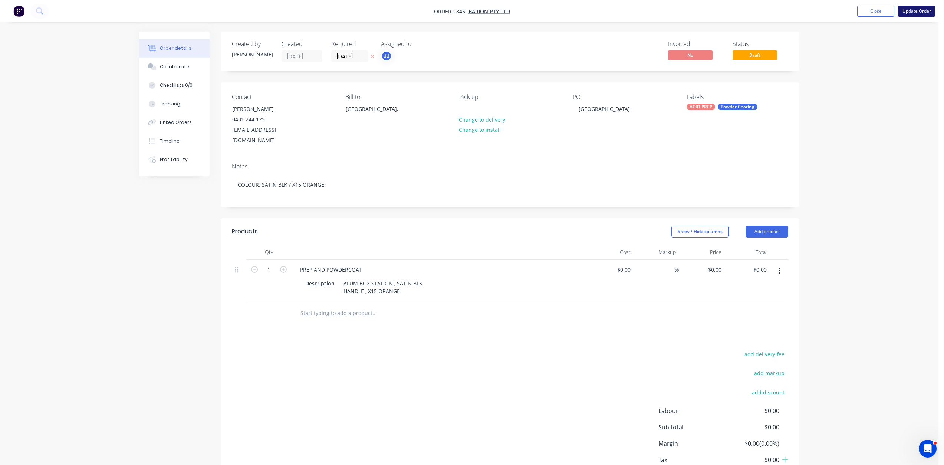
click at [915, 11] on button "Update Order" at bounding box center [916, 11] width 37 height 11
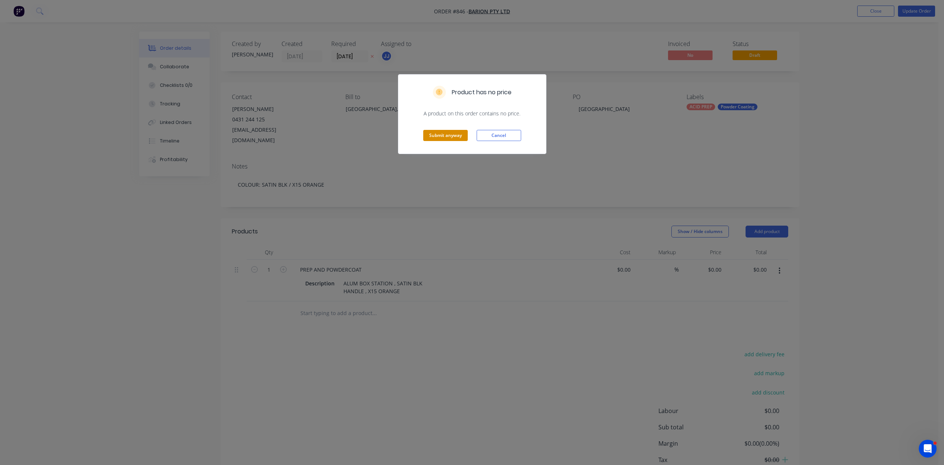
click at [438, 134] on button "Submit anyway" at bounding box center [445, 135] width 45 height 11
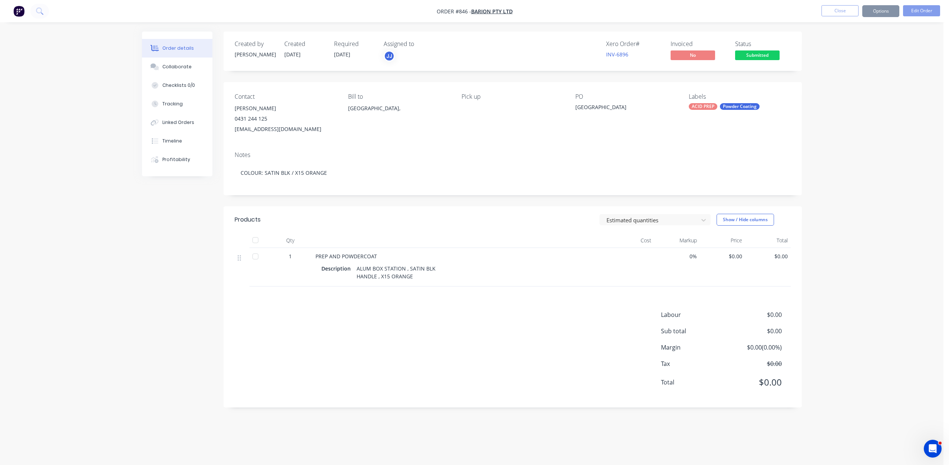
click at [880, 14] on button "Options" at bounding box center [881, 11] width 37 height 12
click at [837, 85] on div "Work Order" at bounding box center [859, 89] width 68 height 11
click at [837, 76] on div "Without pricing" at bounding box center [859, 74] width 68 height 11
click at [837, 10] on button "Close" at bounding box center [840, 10] width 37 height 11
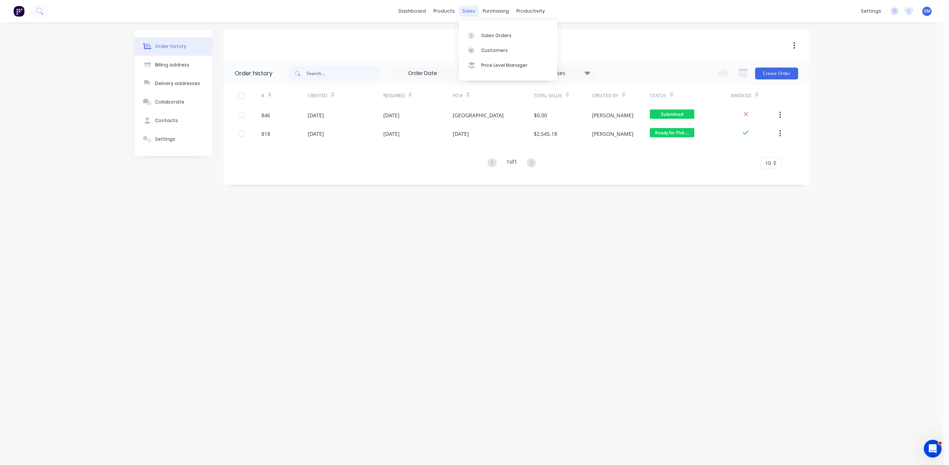
click at [467, 10] on div "sales" at bounding box center [469, 11] width 20 height 11
click at [488, 31] on link "Sales Orders" at bounding box center [508, 35] width 98 height 15
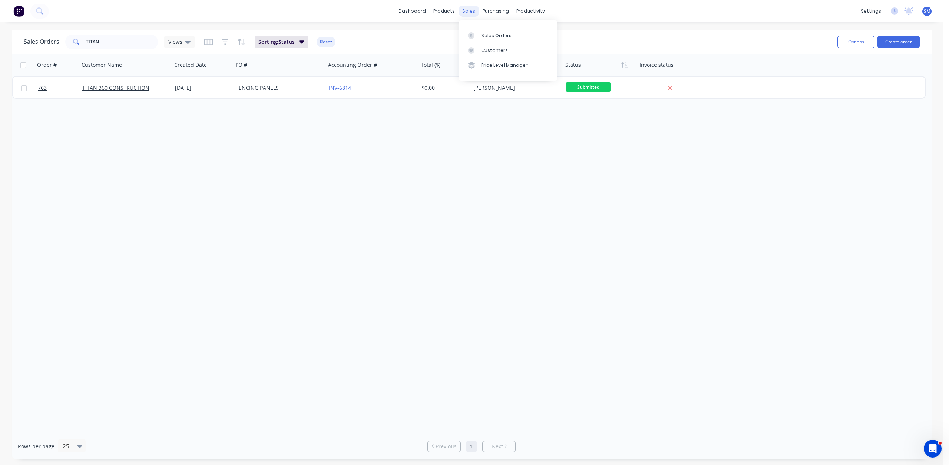
click at [469, 9] on div "sales" at bounding box center [469, 11] width 20 height 11
click at [486, 50] on div "Customers" at bounding box center [494, 50] width 27 height 7
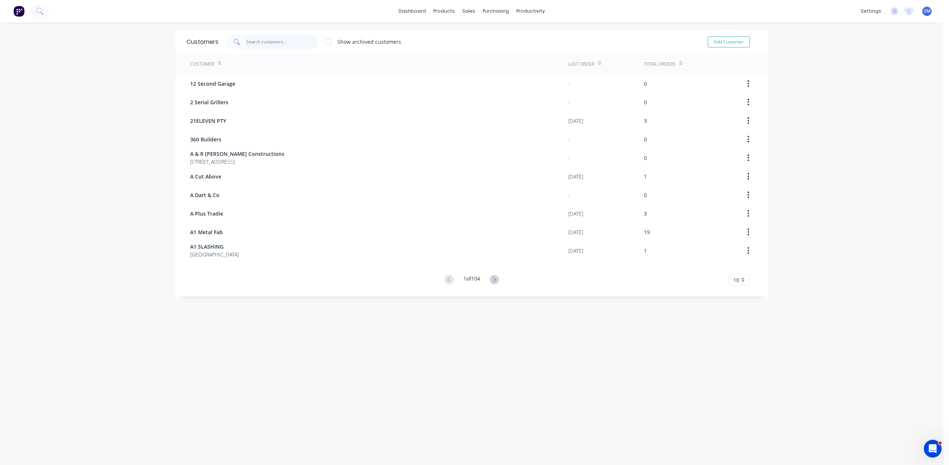
click at [253, 45] on input "text" at bounding box center [282, 41] width 72 height 15
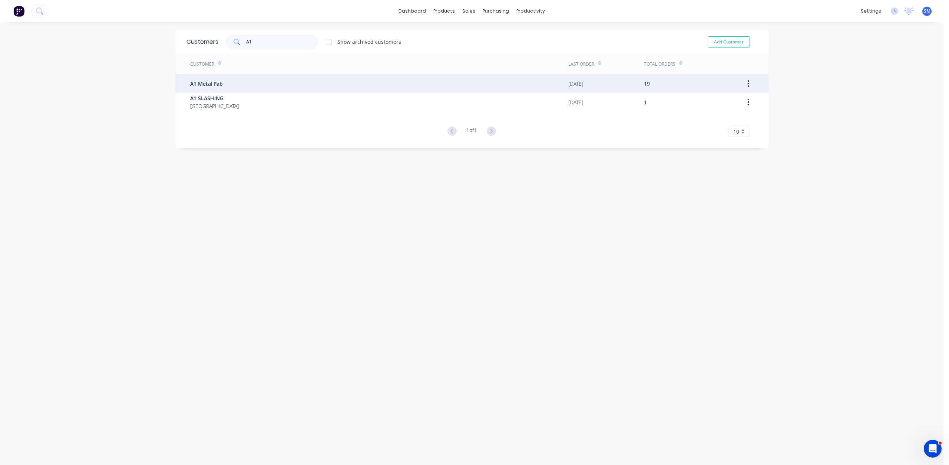
type input "A1"
click at [210, 86] on span "A1 Metal Fab" at bounding box center [206, 84] width 33 height 8
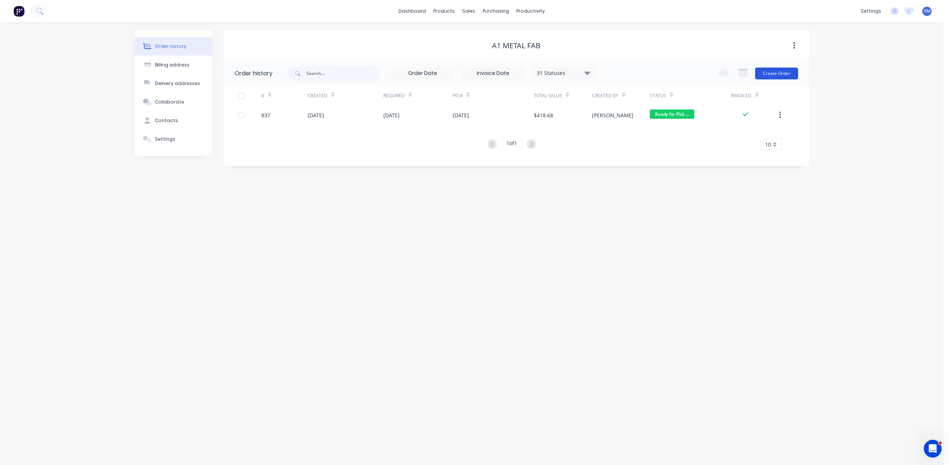
click at [775, 72] on button "Create Order" at bounding box center [776, 73] width 43 height 12
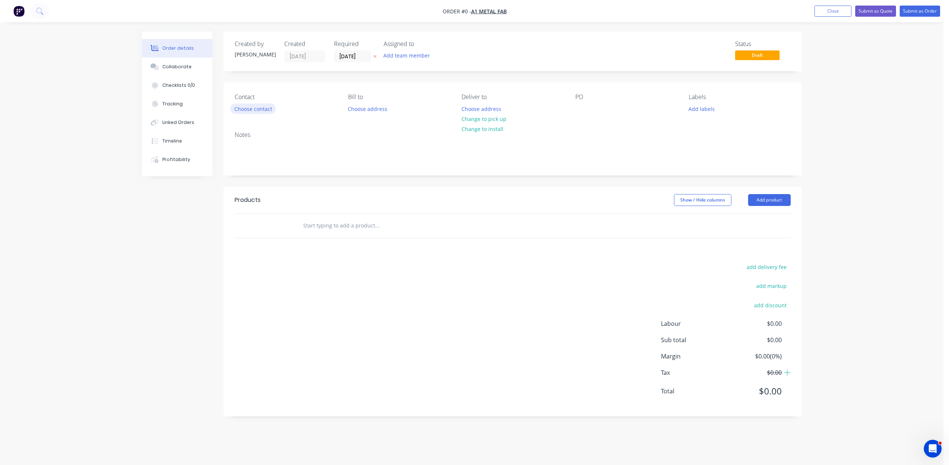
click at [257, 110] on button "Choose contact" at bounding box center [253, 108] width 46 height 10
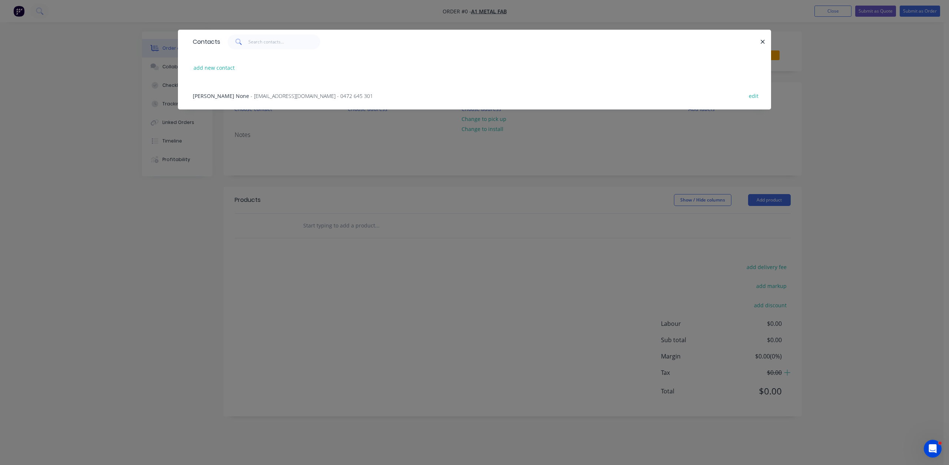
click at [251, 96] on span "- [EMAIL_ADDRESS][DOMAIN_NAME] - 0472 645 301" at bounding box center [312, 95] width 122 height 7
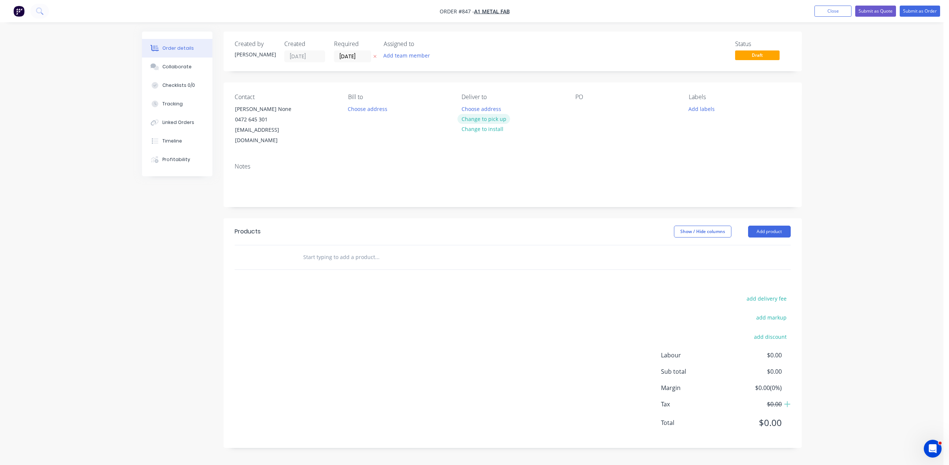
click at [480, 121] on button "Change to pick up" at bounding box center [484, 119] width 53 height 10
click at [576, 110] on div at bounding box center [582, 108] width 12 height 11
click at [697, 111] on button "Add labels" at bounding box center [702, 108] width 34 height 10
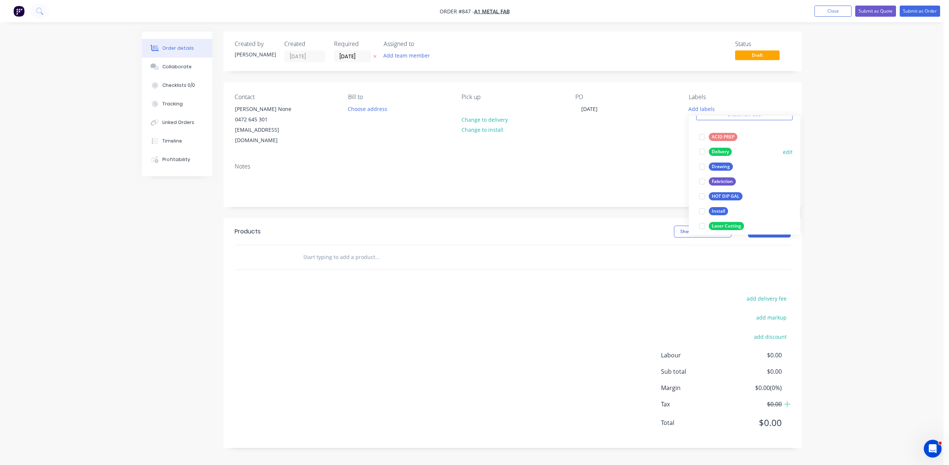
scroll to position [74, 0]
click at [705, 131] on div at bounding box center [702, 130] width 15 height 15
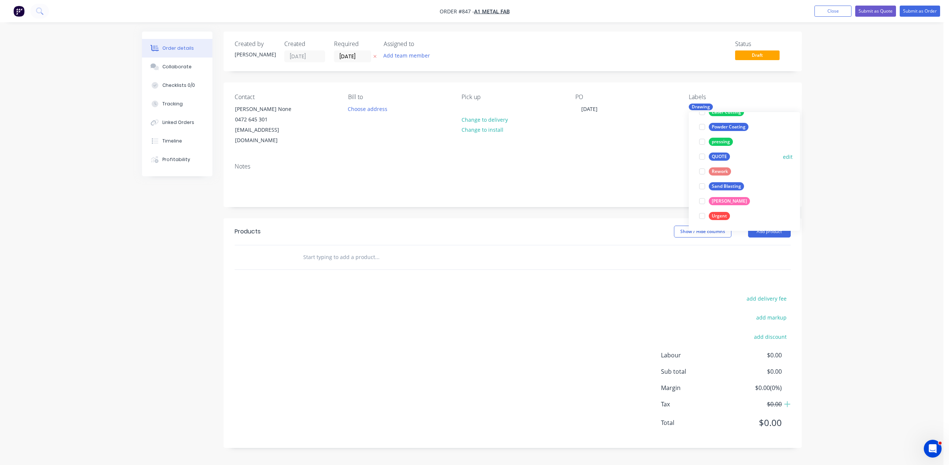
scroll to position [111, 0]
click at [702, 148] on div at bounding box center [702, 149] width 15 height 15
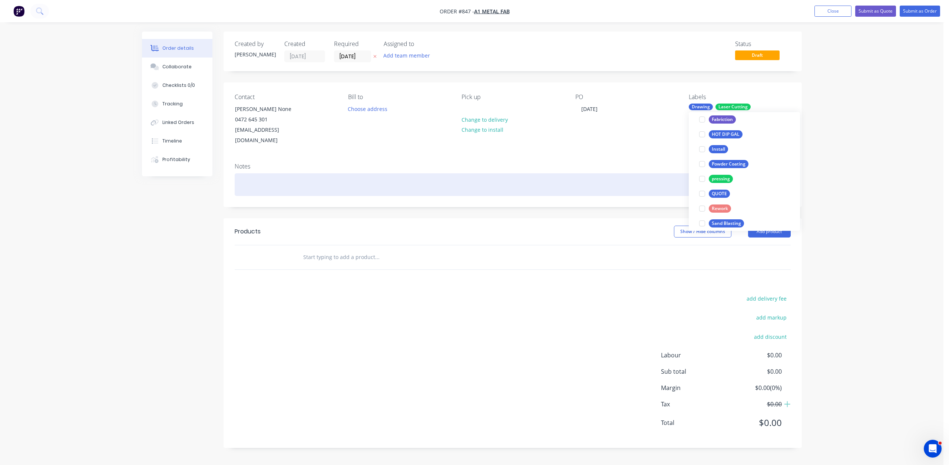
scroll to position [37, 0]
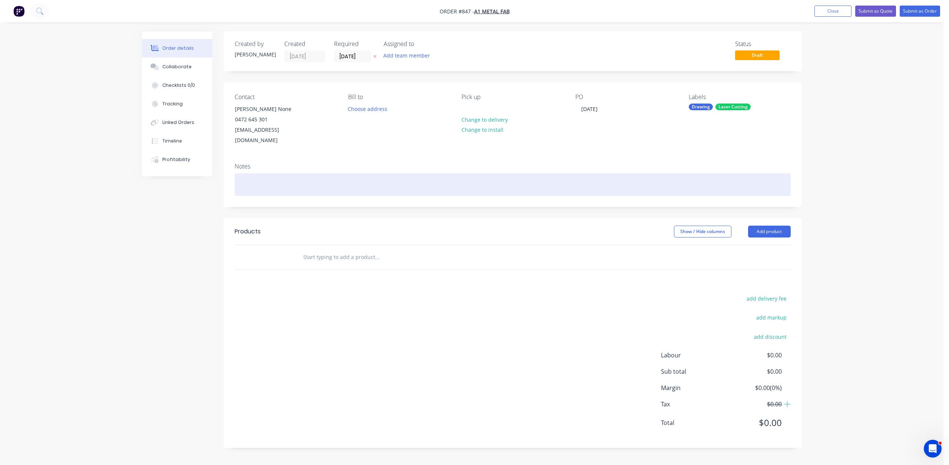
click at [248, 173] on div at bounding box center [513, 184] width 556 height 23
click at [297, 175] on div "MATERIAL: 1.6MM MILS STEEL" at bounding box center [513, 184] width 556 height 23
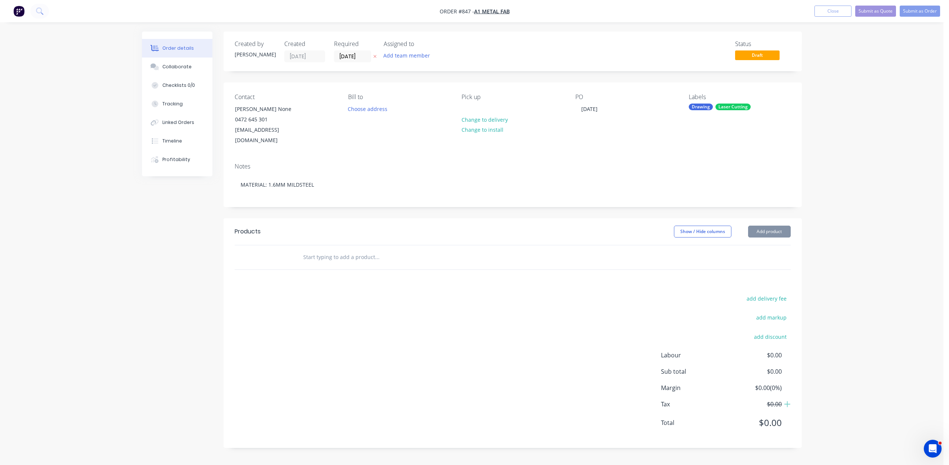
click at [310, 252] on input "text" at bounding box center [377, 257] width 148 height 15
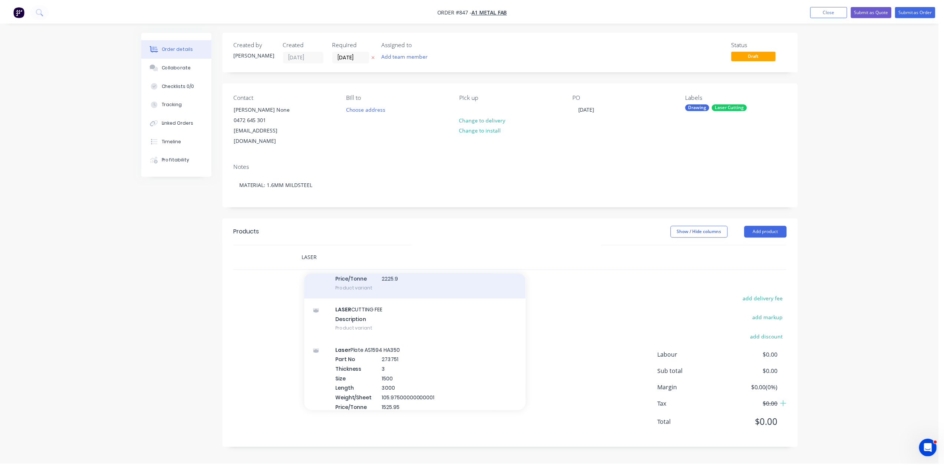
scroll to position [260, 0]
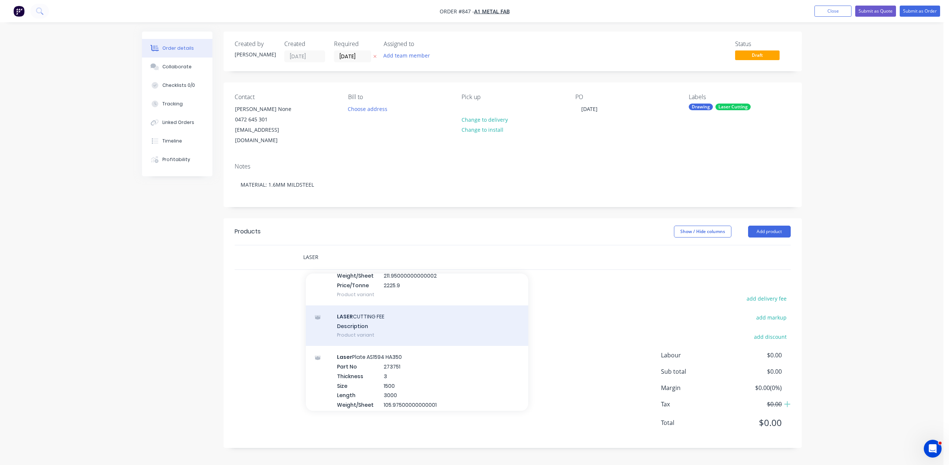
type input "LASER"
click at [365, 305] on div "LASER CUTTING FEE Description Product variant" at bounding box center [417, 325] width 223 height 41
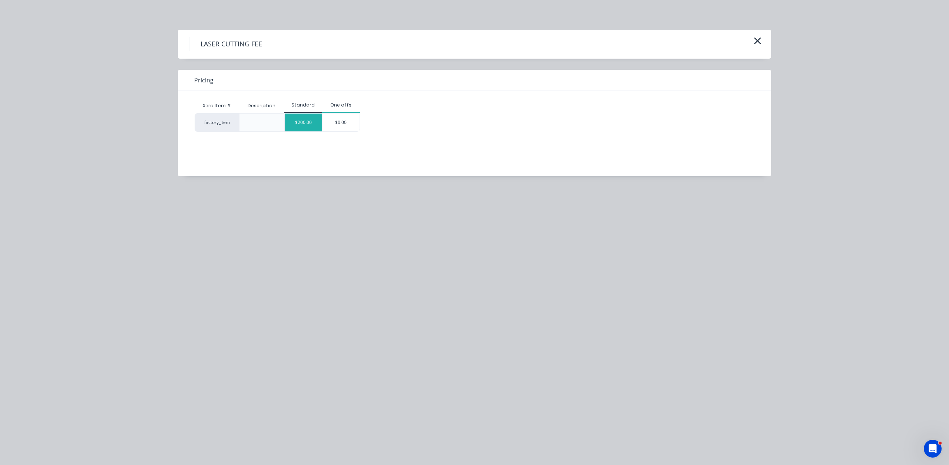
click at [306, 120] on div "$200.00" at bounding box center [303, 122] width 37 height 18
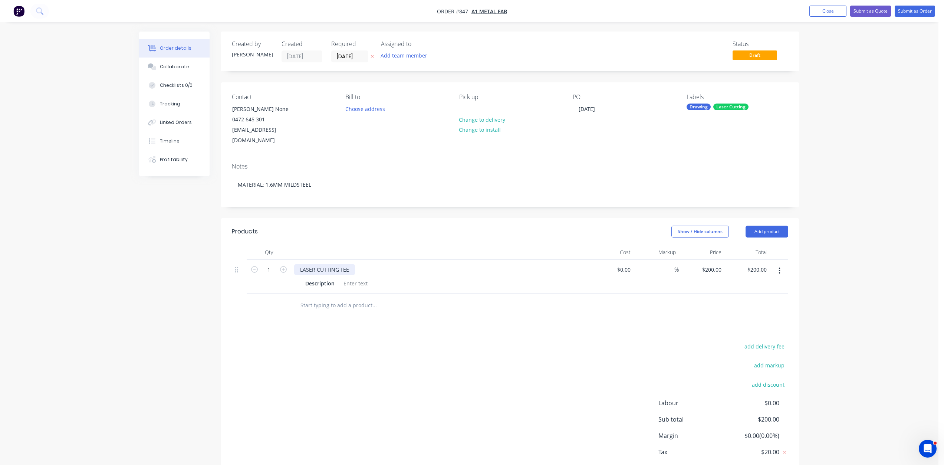
click at [340, 264] on div "LASER CUTTING FEE" at bounding box center [324, 269] width 61 height 11
click at [355, 278] on div at bounding box center [355, 283] width 30 height 11
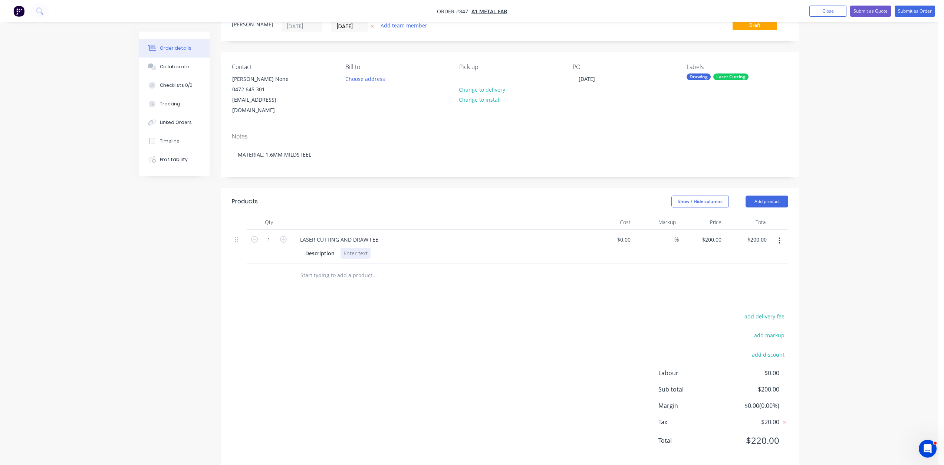
scroll to position [32, 0]
click at [355, 246] on div at bounding box center [355, 251] width 30 height 11
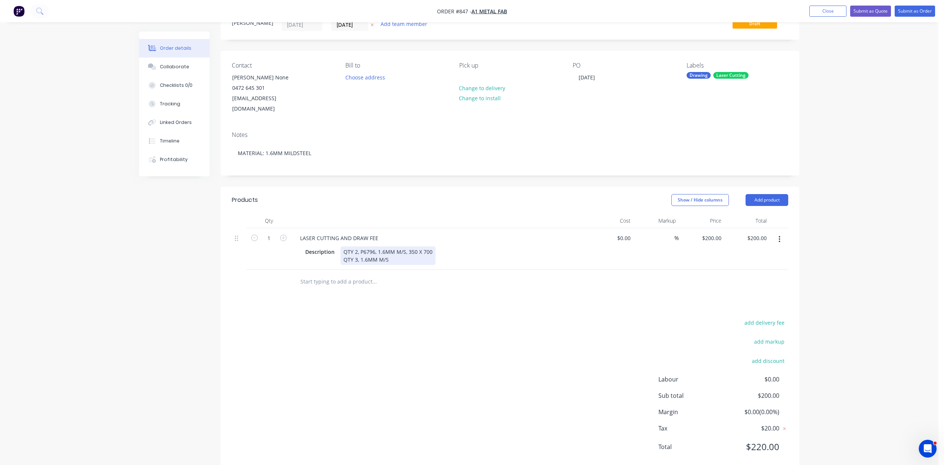
drag, startPoint x: 360, startPoint y: 249, endPoint x: 363, endPoint y: 253, distance: 4.2
click at [360, 250] on div "QTY 2, P6796, 1.6MM M/S, 350 X 700 QTY 3, 1.6MM M/S" at bounding box center [387, 255] width 95 height 19
click at [407, 250] on div "QTY 2, P6796, 1.6MM M/S, 350 X 700 QTY 3, P6797, 1.6MM M/S" at bounding box center [387, 255] width 95 height 19
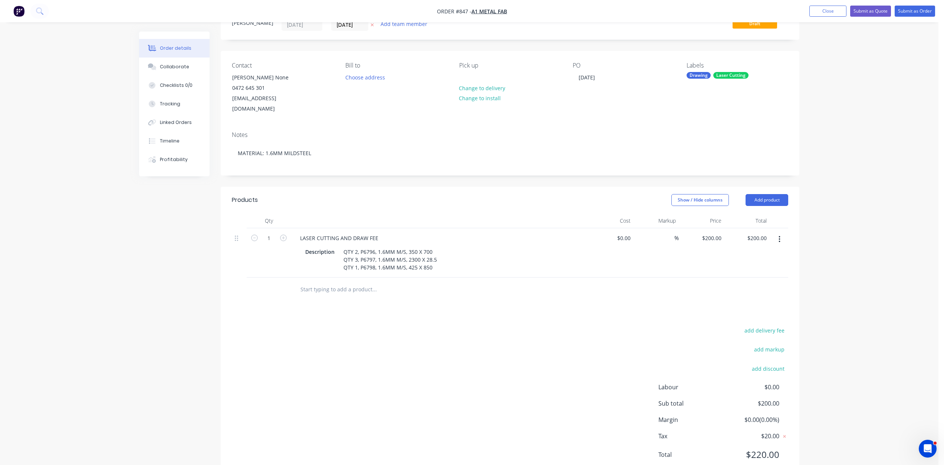
drag, startPoint x: 607, startPoint y: 240, endPoint x: 627, endPoint y: 237, distance: 20.7
click at [608, 240] on div "$0.00 $0.00" at bounding box center [611, 252] width 46 height 49
click at [631, 233] on input at bounding box center [624, 238] width 17 height 11
type input "$350.00"
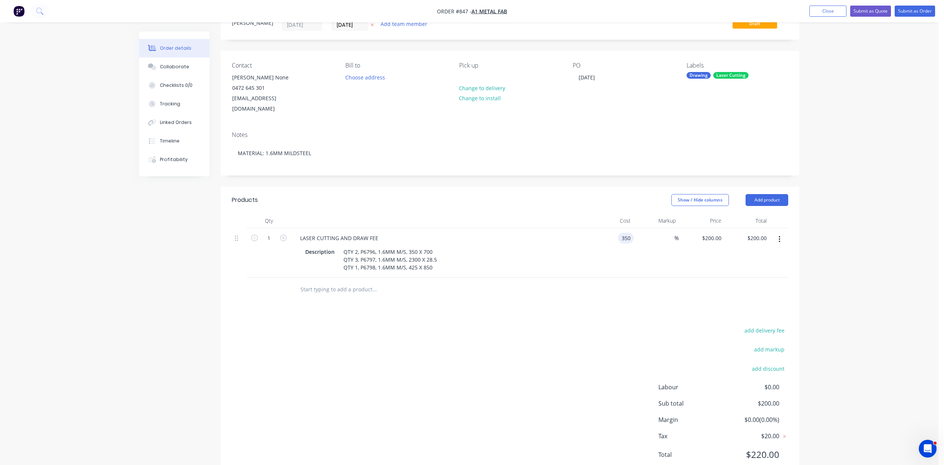
type input "$350.00"
click at [633, 241] on div "$350.00 $350.00" at bounding box center [611, 252] width 46 height 49
click at [641, 253] on div "%" at bounding box center [656, 252] width 46 height 49
click at [911, 13] on button "Submit as Order" at bounding box center [914, 11] width 40 height 11
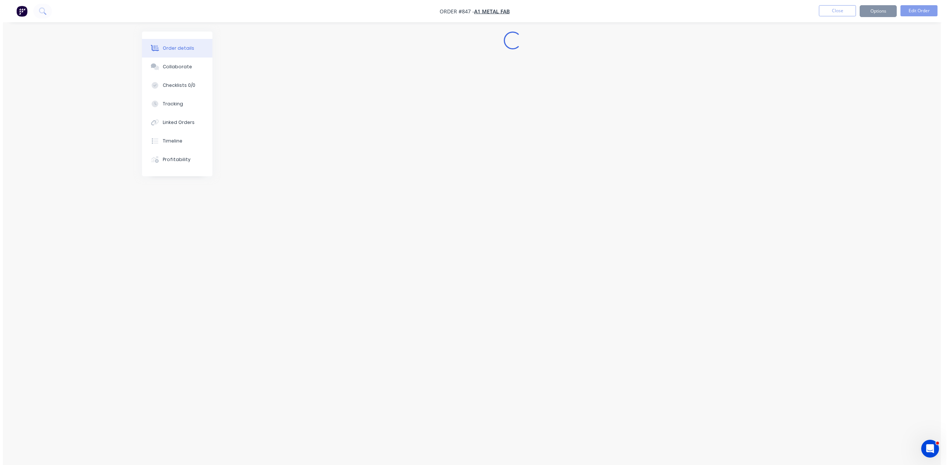
scroll to position [0, 0]
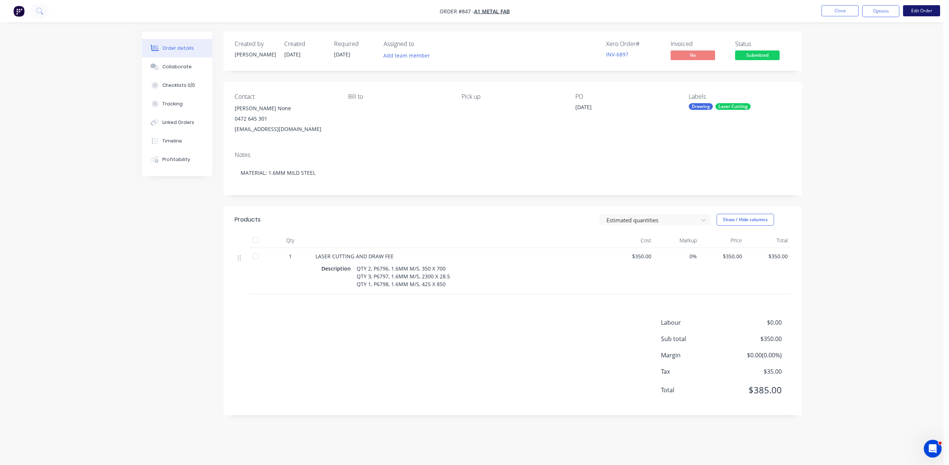
click at [916, 11] on button "Edit Order" at bounding box center [921, 10] width 37 height 11
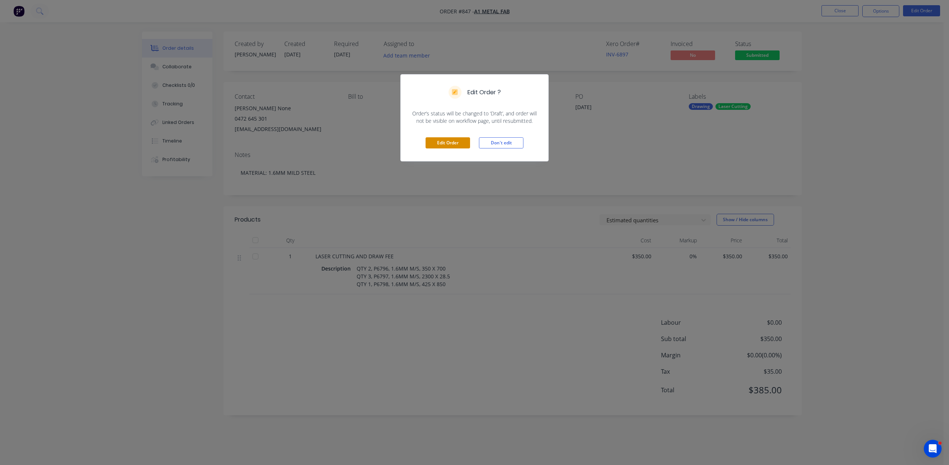
click at [442, 147] on button "Edit Order" at bounding box center [448, 142] width 45 height 11
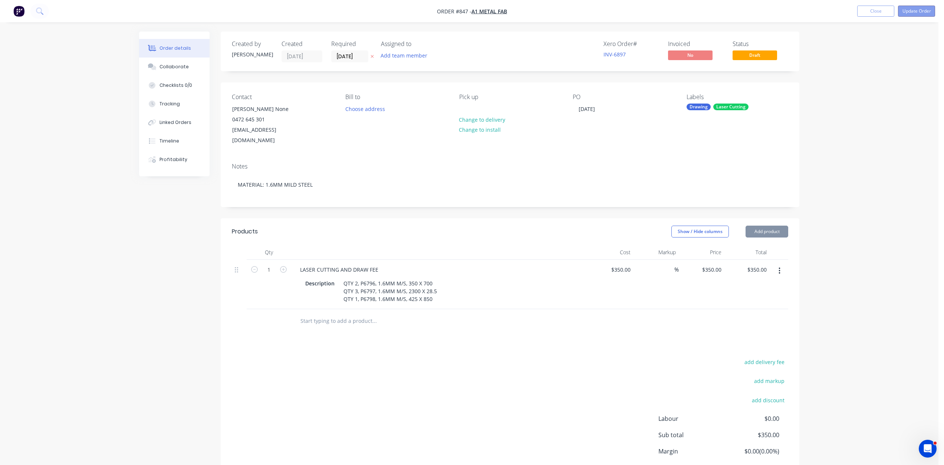
click at [923, 11] on button "Update Order" at bounding box center [916, 11] width 37 height 11
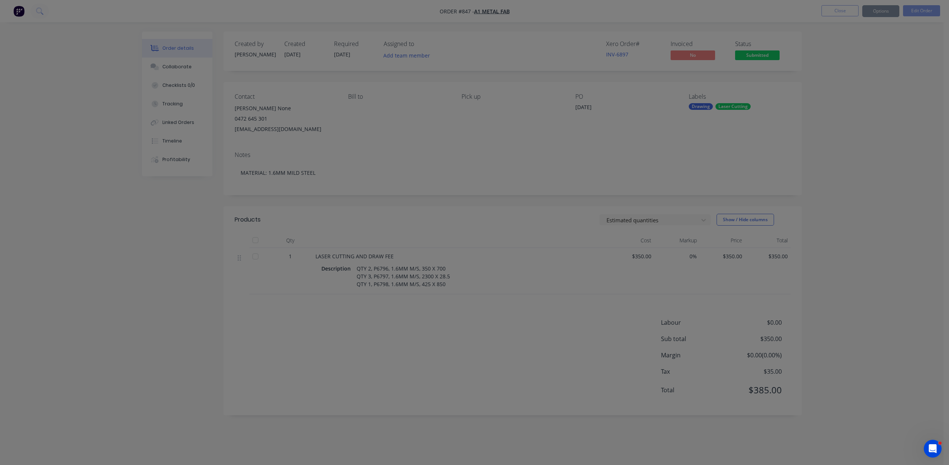
click at [923, 11] on div "Sending to your accounting package... Loading... This may take a few moments. P…" at bounding box center [474, 232] width 949 height 465
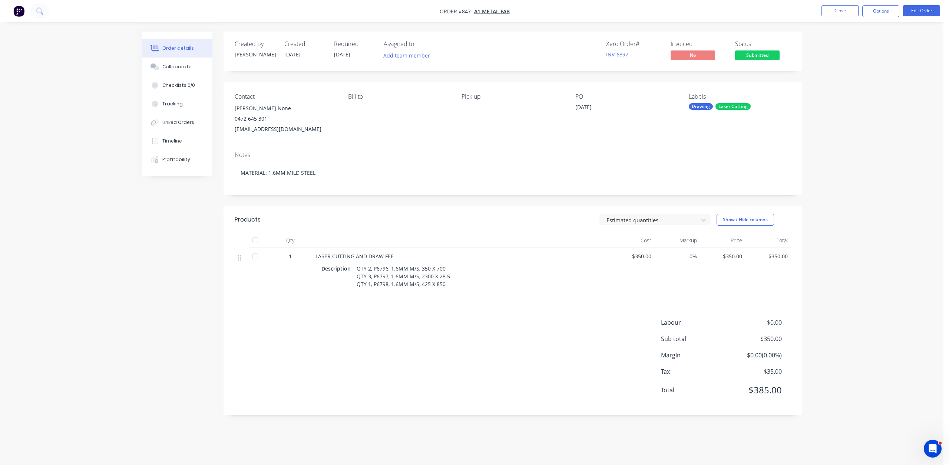
click at [883, 13] on button "Options" at bounding box center [881, 11] width 37 height 12
click at [834, 92] on div "Work Order" at bounding box center [859, 89] width 68 height 11
click at [838, 75] on div "Without pricing" at bounding box center [859, 74] width 68 height 11
click at [173, 66] on div "Collaborate" at bounding box center [176, 66] width 29 height 7
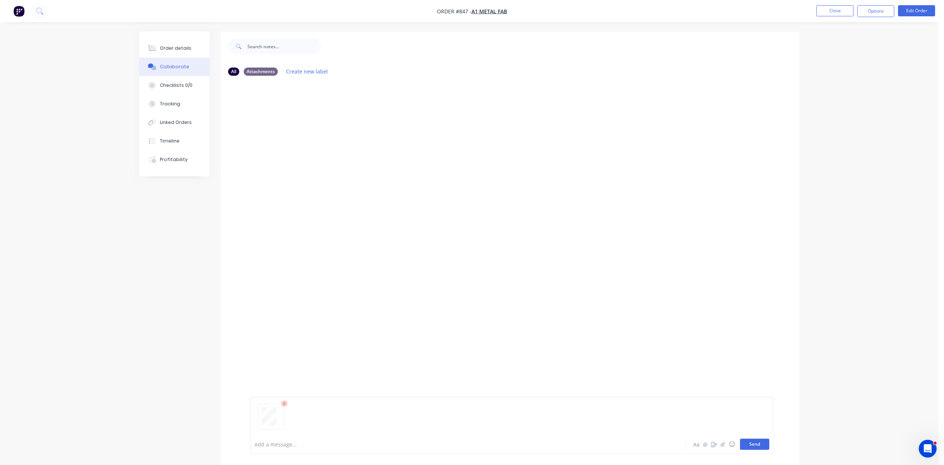
click at [756, 445] on button "Send" at bounding box center [754, 443] width 29 height 11
click at [164, 52] on button "Order details" at bounding box center [174, 48] width 70 height 19
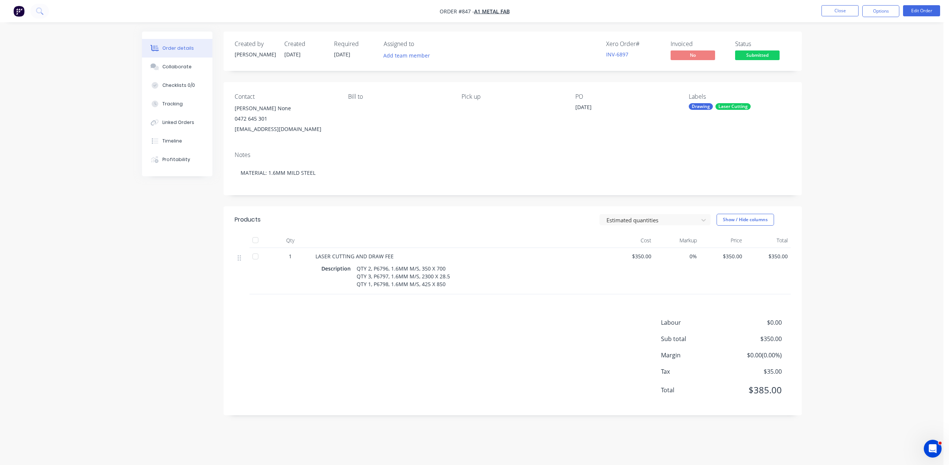
click at [755, 53] on span "Submitted" at bounding box center [757, 54] width 45 height 9
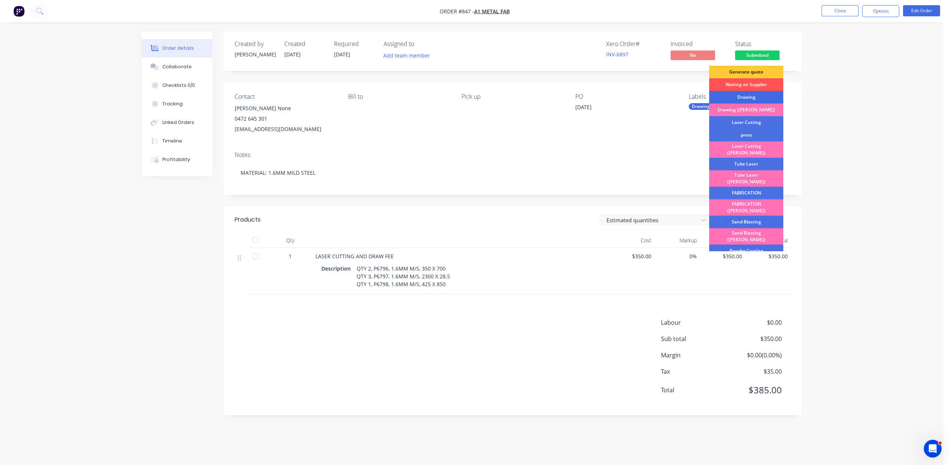
click at [740, 97] on div "Drawing" at bounding box center [746, 97] width 74 height 13
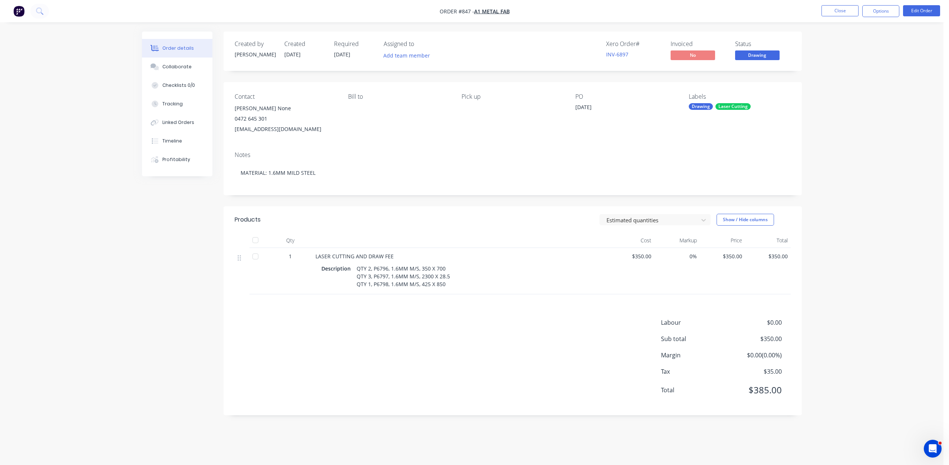
click at [757, 58] on span "Drawing" at bounding box center [757, 54] width 45 height 9
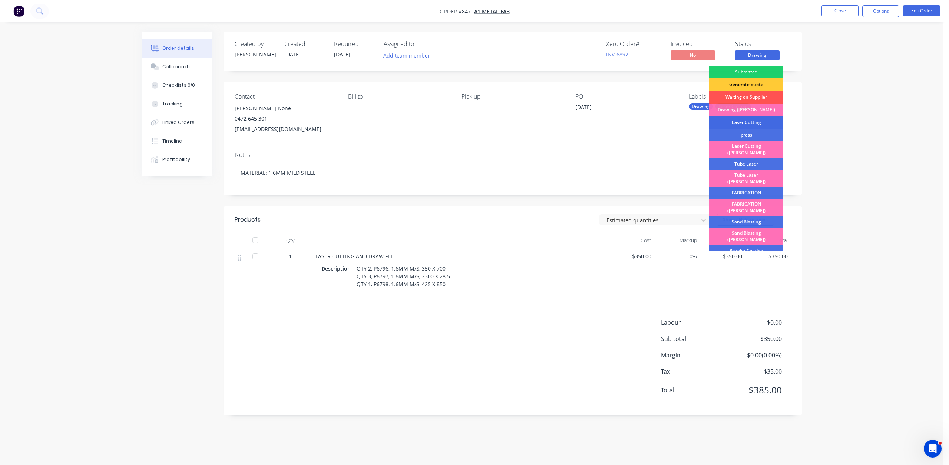
click at [745, 123] on div "Laser Cutting" at bounding box center [746, 122] width 74 height 13
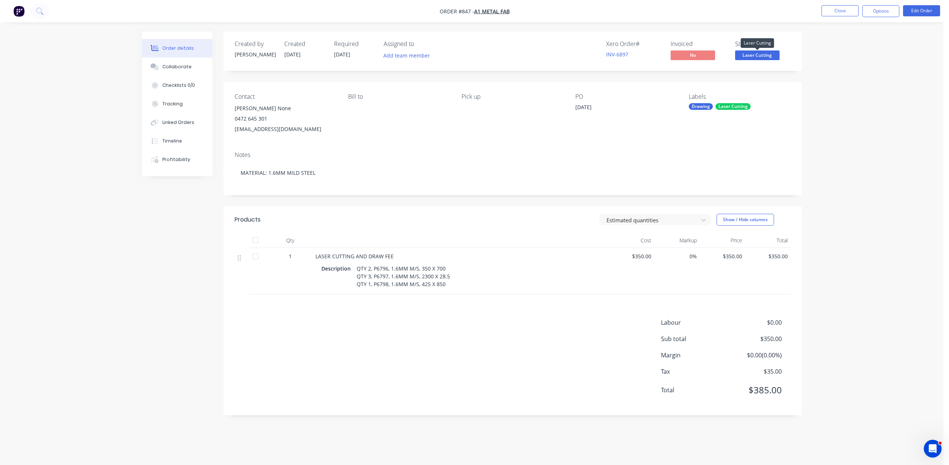
click at [761, 56] on span "Laser Cutting" at bounding box center [757, 54] width 45 height 9
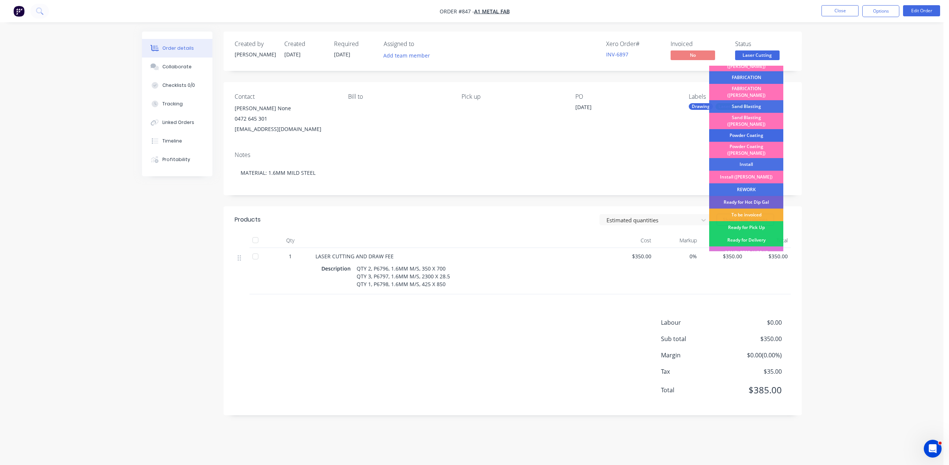
scroll to position [130, 0]
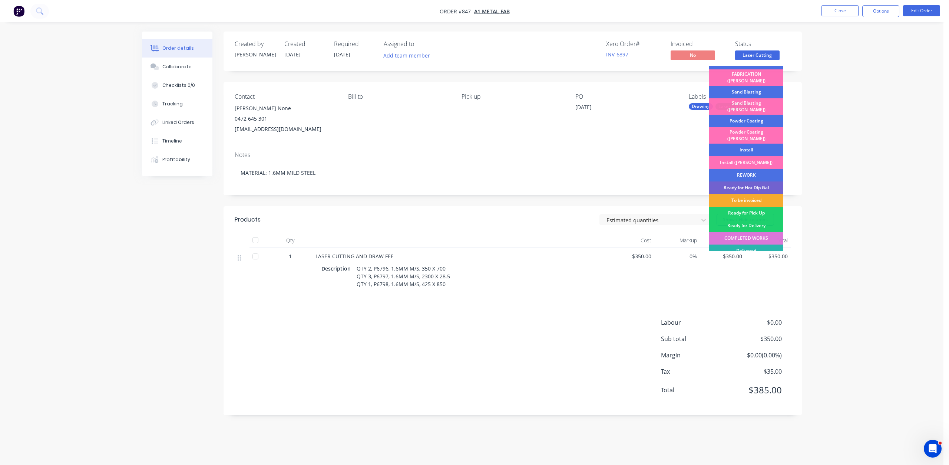
click at [751, 194] on div "To be invoiced" at bounding box center [746, 200] width 74 height 13
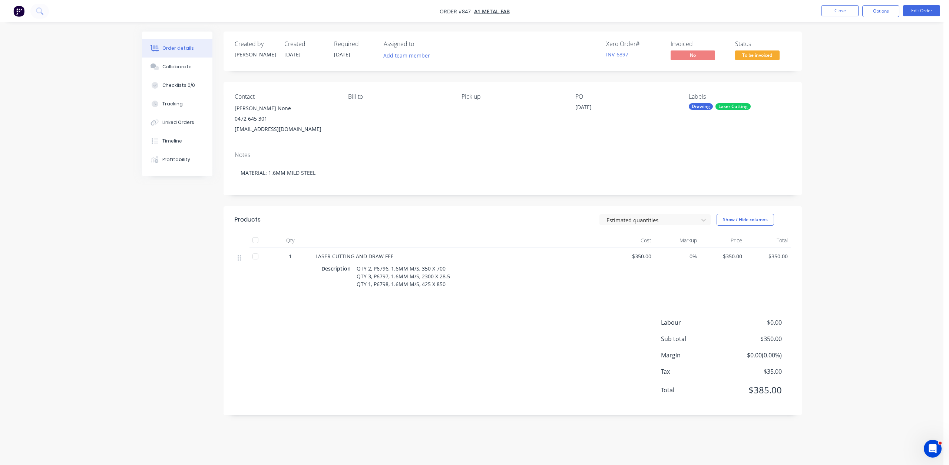
click at [752, 56] on span "To be invoiced" at bounding box center [757, 54] width 45 height 9
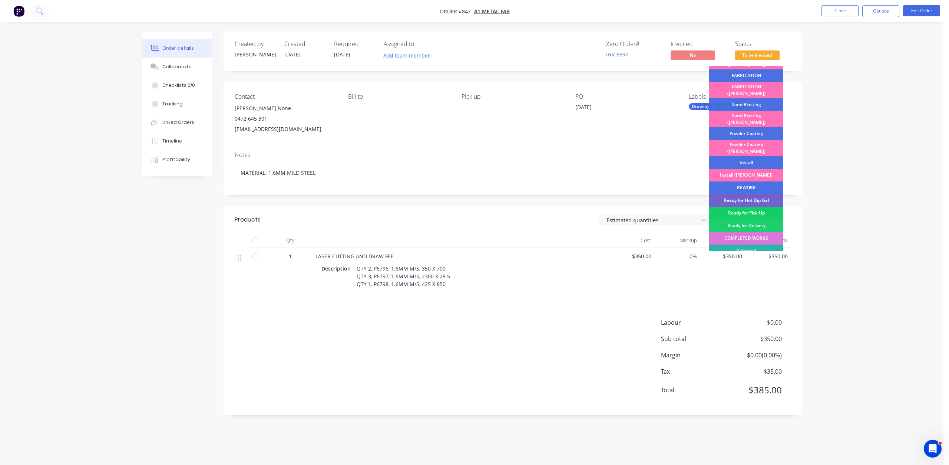
click at [748, 207] on div "Ready for Pick Up" at bounding box center [746, 213] width 74 height 13
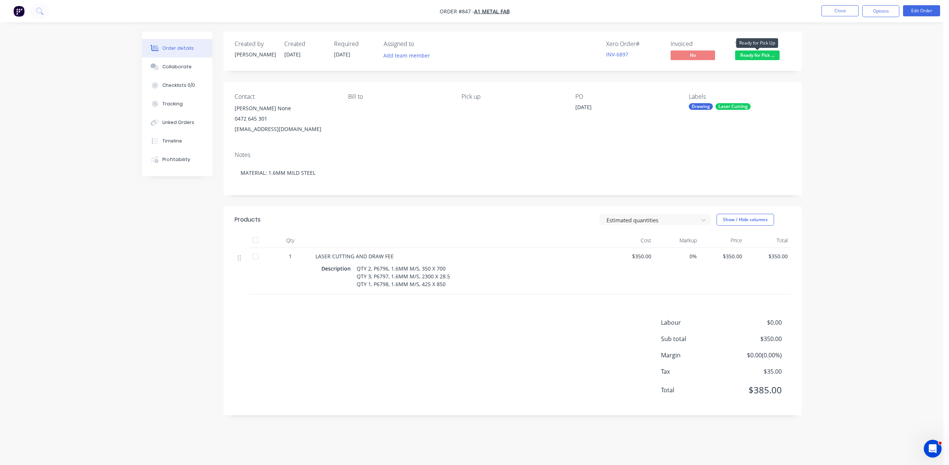
click at [763, 57] on span "Ready for Pick ..." at bounding box center [757, 54] width 45 height 9
click at [887, 13] on button "Options" at bounding box center [881, 11] width 37 height 12
click at [831, 49] on div "Invoice" at bounding box center [859, 45] width 68 height 11
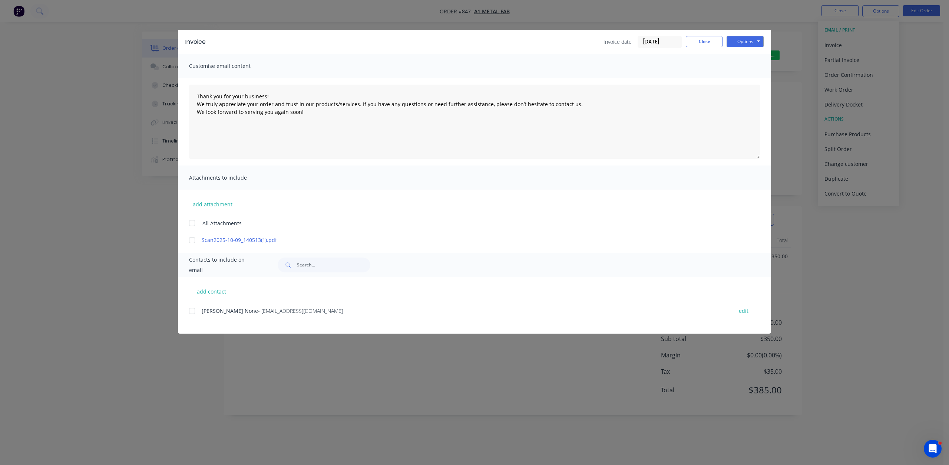
click at [195, 313] on div at bounding box center [192, 310] width 15 height 15
click at [748, 43] on button "Options" at bounding box center [745, 41] width 37 height 11
click at [745, 80] on button "Email" at bounding box center [750, 79] width 47 height 12
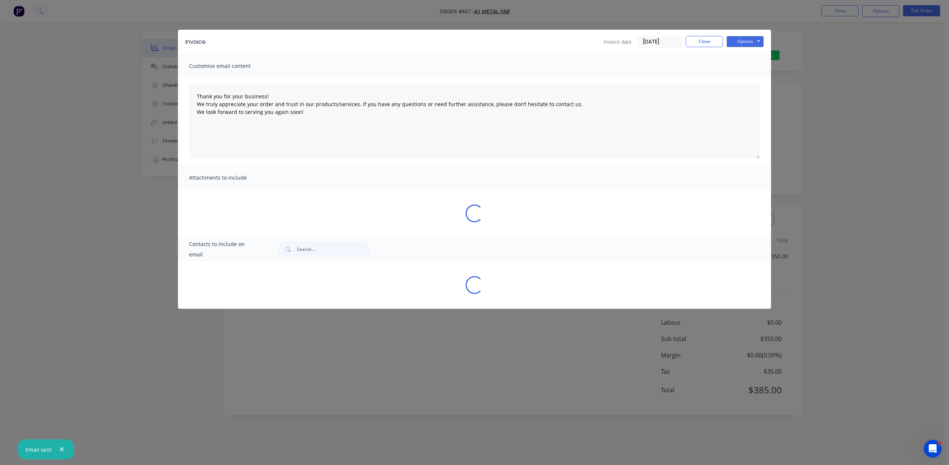
type textarea "Thank you for your business! We truly appreciate your order and trust in our pr…"
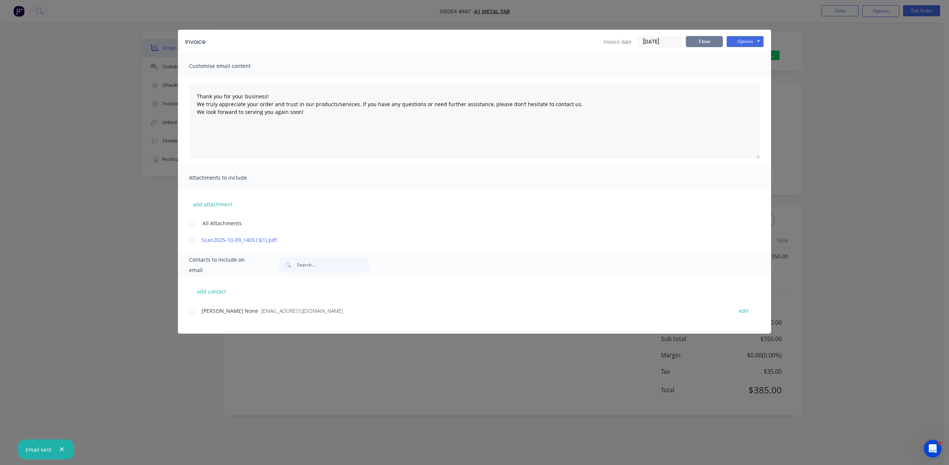
drag, startPoint x: 696, startPoint y: 40, endPoint x: 703, endPoint y: 46, distance: 9.5
click at [697, 40] on button "Close" at bounding box center [704, 41] width 37 height 11
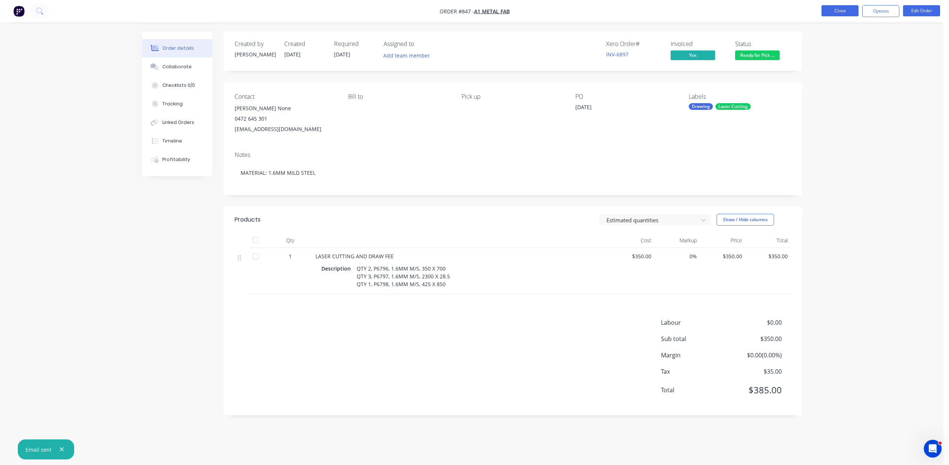
click at [845, 14] on button "Close" at bounding box center [840, 10] width 37 height 11
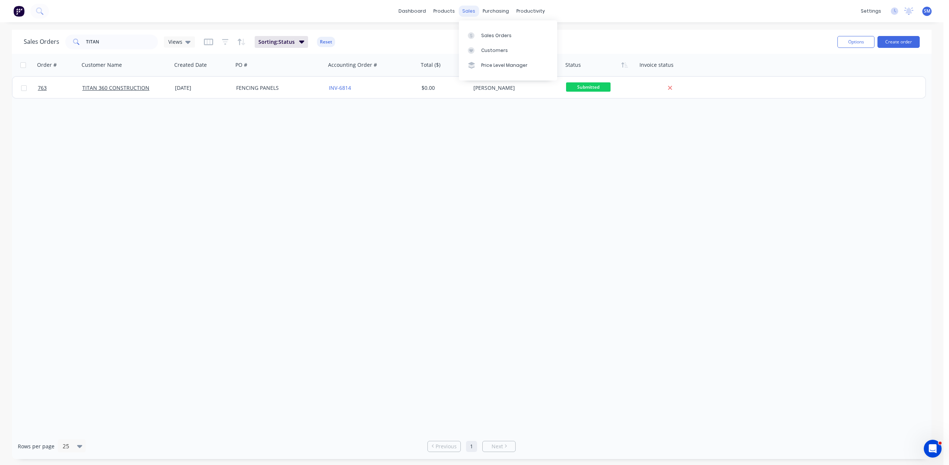
click at [469, 13] on div "sales" at bounding box center [469, 11] width 20 height 11
click at [492, 50] on div "Customers" at bounding box center [494, 50] width 27 height 7
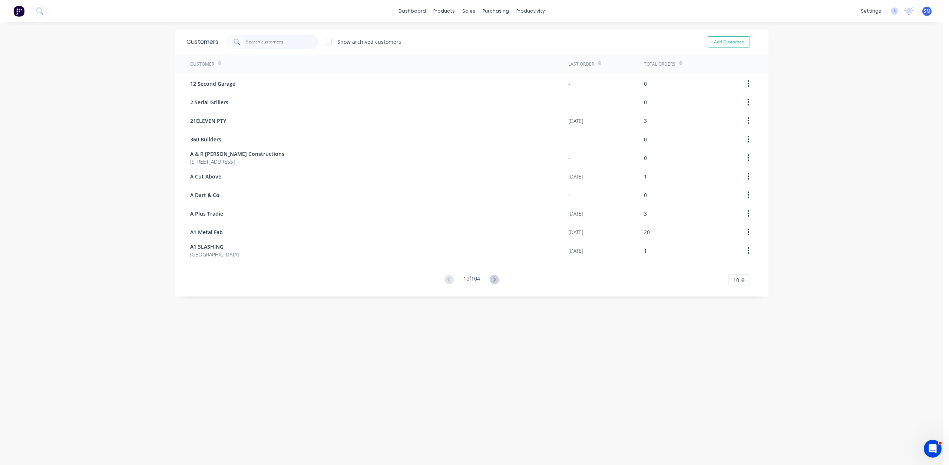
click at [256, 42] on input "text" at bounding box center [282, 41] width 72 height 15
type input "SCHO"
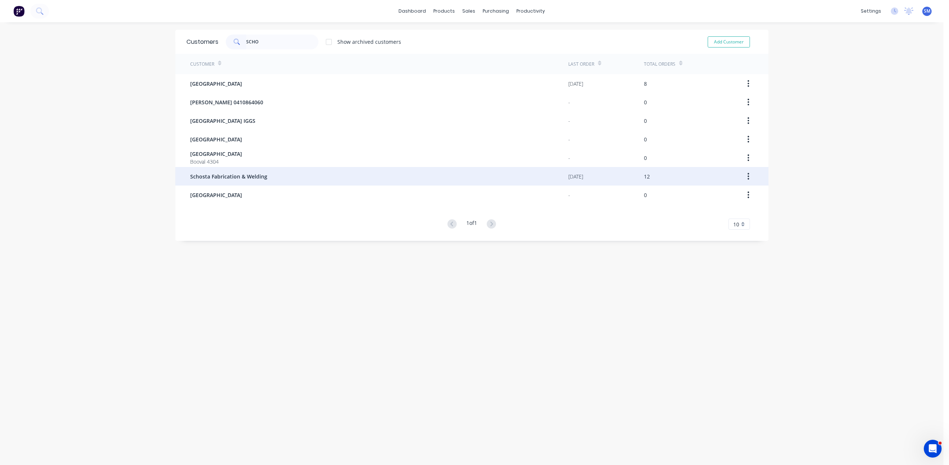
click at [211, 175] on span "Schosta Fabrication & Welding" at bounding box center [228, 176] width 77 height 8
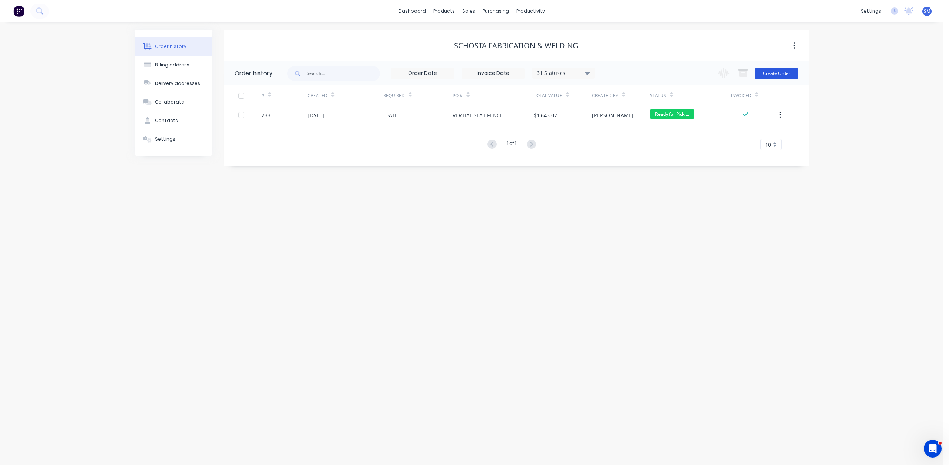
click at [769, 76] on button "Create Order" at bounding box center [776, 73] width 43 height 12
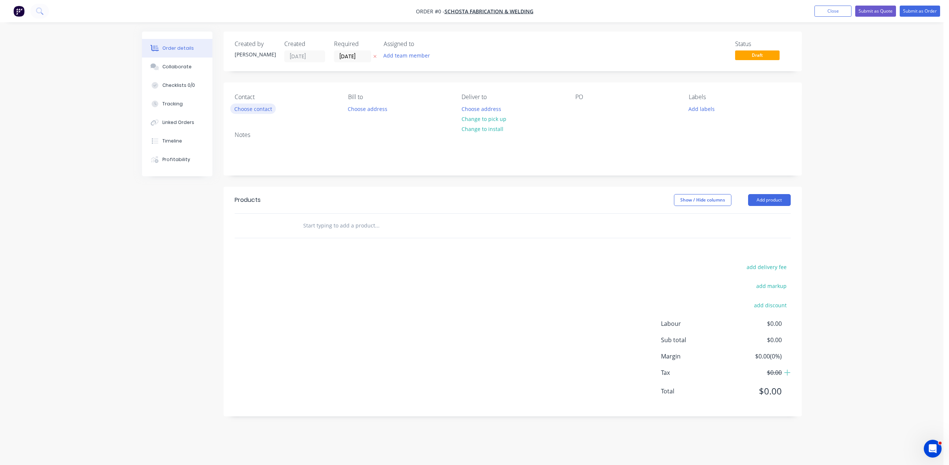
click at [252, 111] on button "Choose contact" at bounding box center [253, 108] width 46 height 10
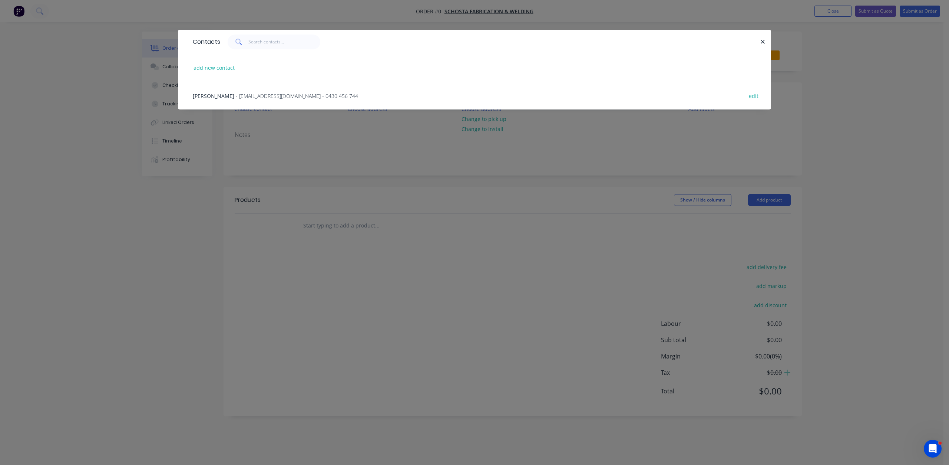
click at [236, 94] on span "- [EMAIL_ADDRESS][DOMAIN_NAME] - 0430 456 744" at bounding box center [297, 95] width 122 height 7
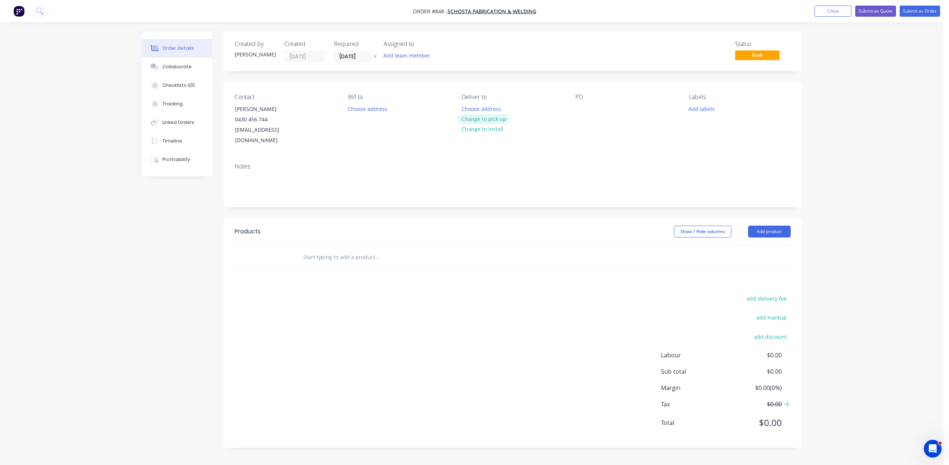
click at [482, 119] on button "Change to pick up" at bounding box center [484, 119] width 53 height 10
click at [416, 120] on div "Bill to Choose address" at bounding box center [399, 119] width 102 height 52
click at [482, 121] on button "Change to delivery" at bounding box center [485, 119] width 54 height 10
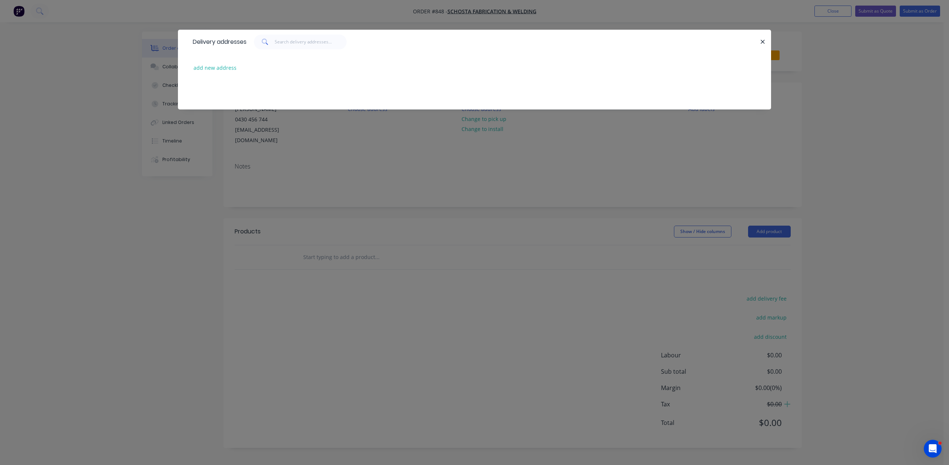
click at [217, 87] on div at bounding box center [474, 96] width 593 height 28
click at [207, 73] on button "add new address" at bounding box center [215, 68] width 51 height 10
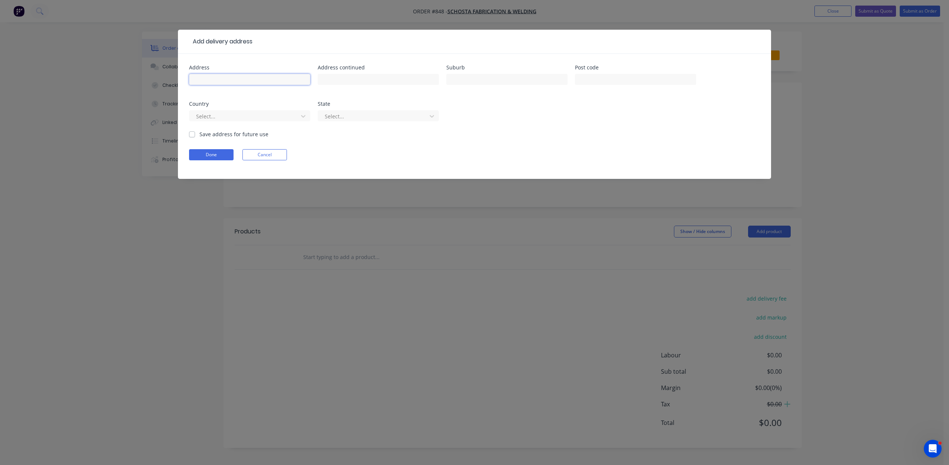
click at [200, 83] on input "text" at bounding box center [249, 79] width 121 height 11
type input "24 STELLA ST"
click at [464, 80] on input "text" at bounding box center [506, 79] width 121 height 11
type input "[GEOGRAPHIC_DATA]"
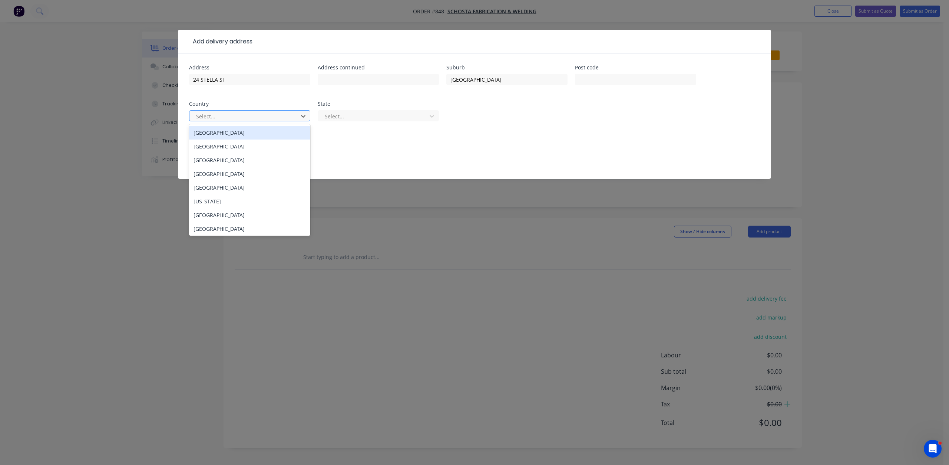
click at [256, 113] on div at bounding box center [244, 116] width 99 height 9
click at [221, 135] on div "[GEOGRAPHIC_DATA]" at bounding box center [249, 133] width 121 height 14
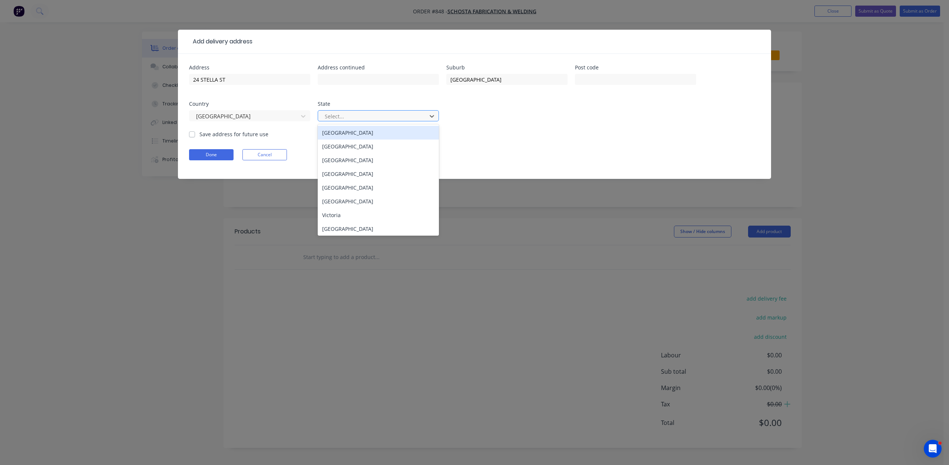
click at [332, 119] on div at bounding box center [373, 116] width 99 height 9
click at [330, 174] on div "[GEOGRAPHIC_DATA]" at bounding box center [378, 174] width 121 height 14
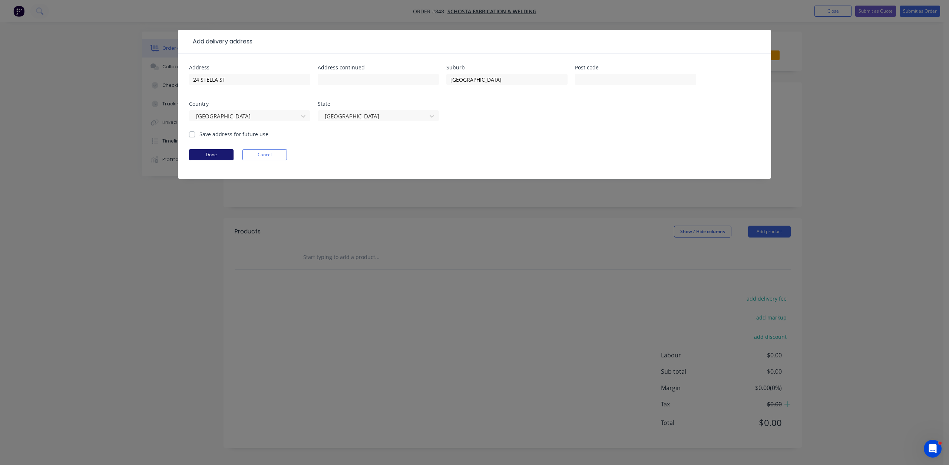
click at [212, 154] on button "Done" at bounding box center [211, 154] width 45 height 11
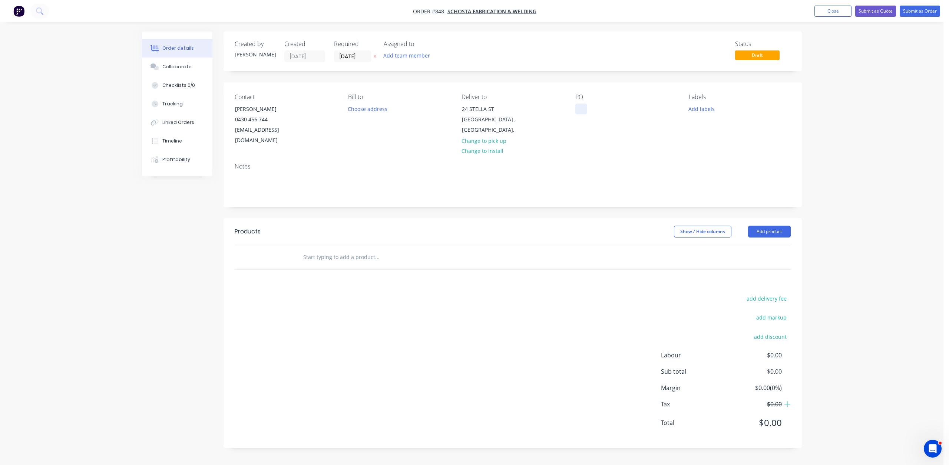
click at [582, 105] on div at bounding box center [582, 108] width 12 height 11
click at [636, 144] on div "Contact [PERSON_NAME] [PHONE_NUMBER] [EMAIL_ADDRESS][DOMAIN_NAME] Bill to Choos…" at bounding box center [513, 119] width 579 height 75
click at [696, 109] on button "Add labels" at bounding box center [702, 108] width 34 height 10
click at [706, 154] on div at bounding box center [702, 152] width 15 height 15
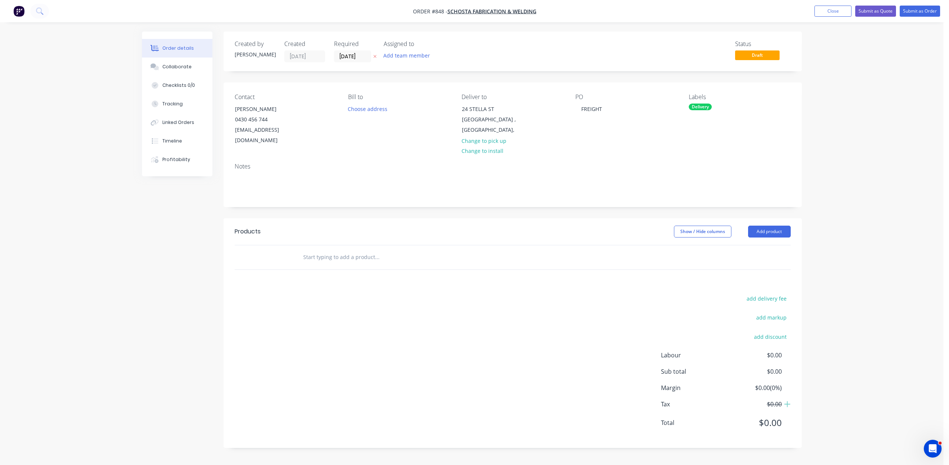
click at [311, 250] on input "text" at bounding box center [377, 257] width 148 height 15
type input "FREIGHT"
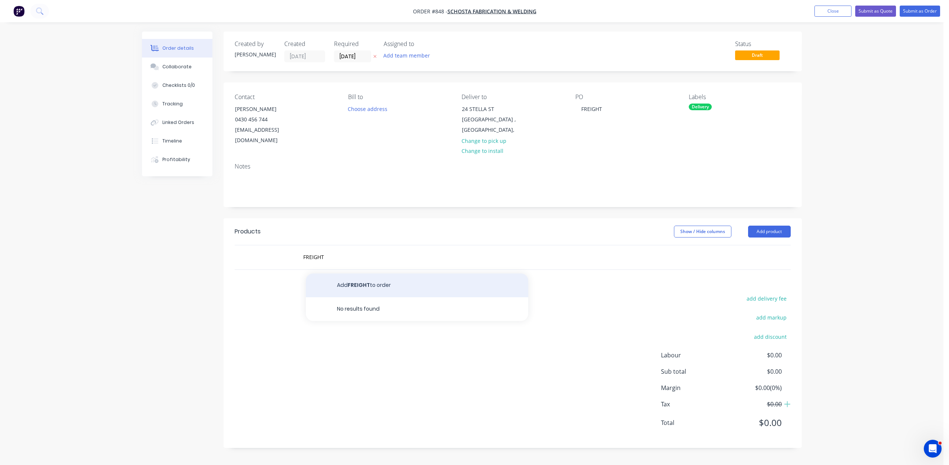
click at [367, 277] on button "Add FREIGHT to order" at bounding box center [417, 285] width 223 height 24
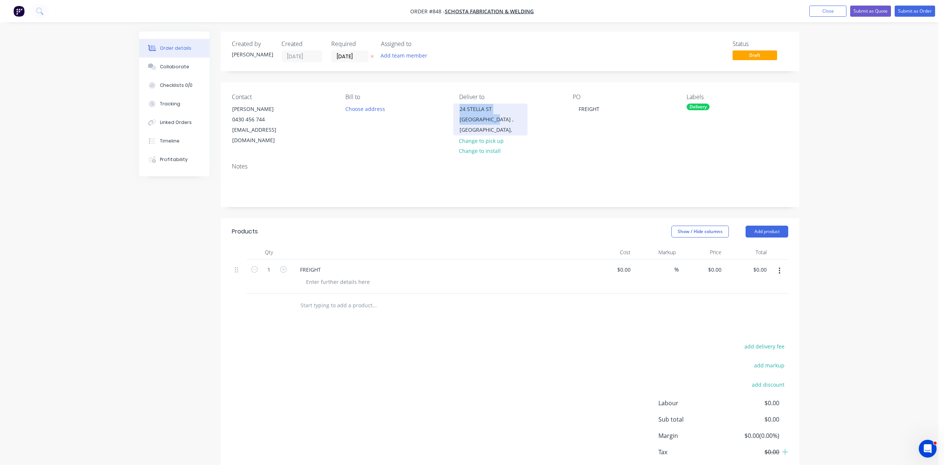
drag, startPoint x: 499, startPoint y: 118, endPoint x: 454, endPoint y: 110, distance: 45.3
click at [454, 110] on div "[STREET_ADDRESS]," at bounding box center [490, 119] width 74 height 32
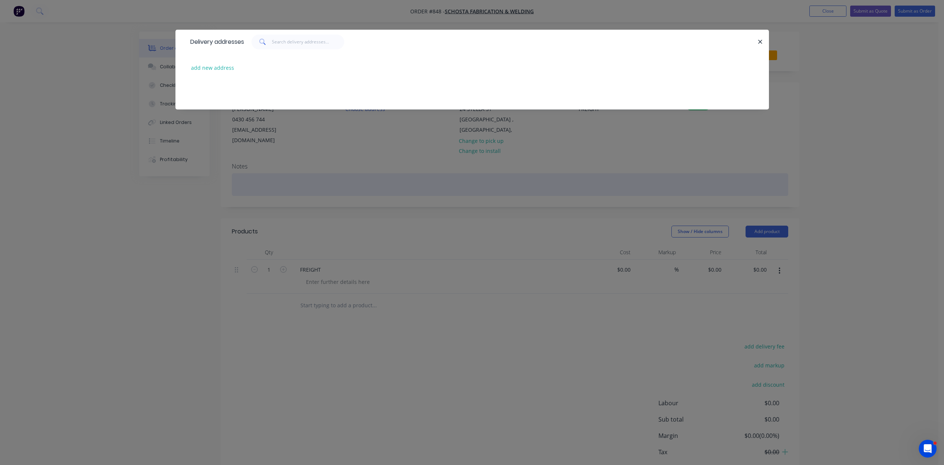
drag, startPoint x: 466, startPoint y: 110, endPoint x: 407, endPoint y: 163, distance: 78.8
click at [407, 164] on div "Delivery addresses add new address" at bounding box center [472, 232] width 944 height 465
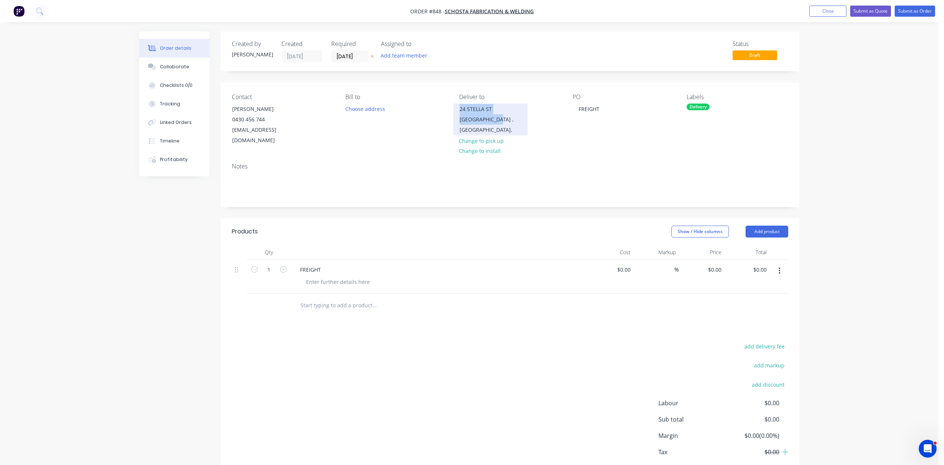
drag, startPoint x: 502, startPoint y: 121, endPoint x: 459, endPoint y: 114, distance: 43.6
click at [459, 114] on div "[STREET_ADDRESS]," at bounding box center [490, 119] width 74 height 32
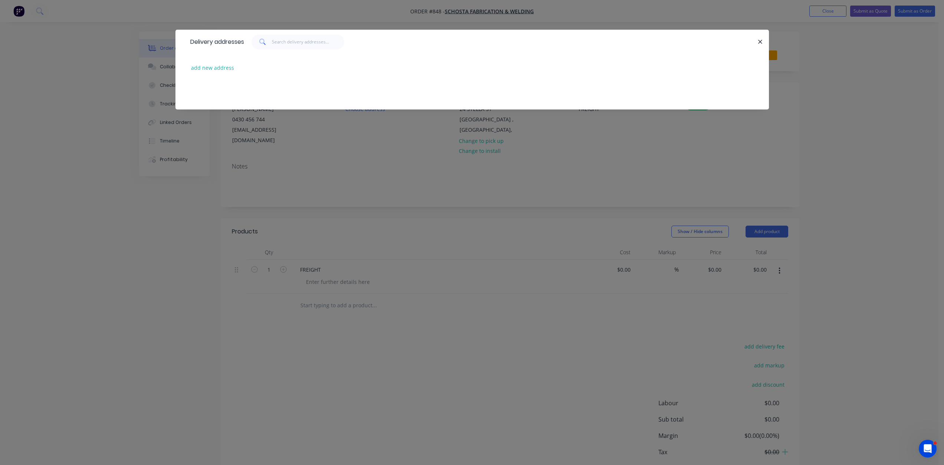
drag, startPoint x: 469, startPoint y: 115, endPoint x: 418, endPoint y: 144, distance: 58.8
click at [418, 144] on div "Delivery addresses add new address" at bounding box center [472, 232] width 944 height 465
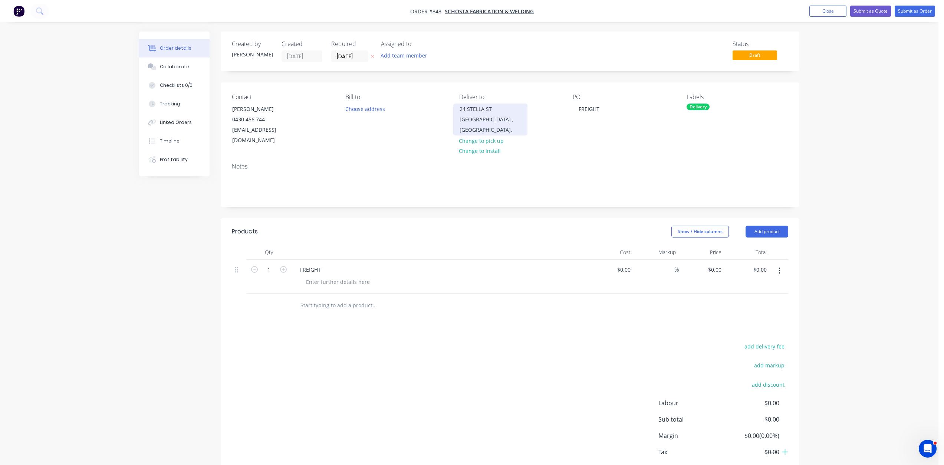
click at [474, 120] on div "[GEOGRAPHIC_DATA] , [GEOGRAPHIC_DATA]," at bounding box center [490, 124] width 62 height 21
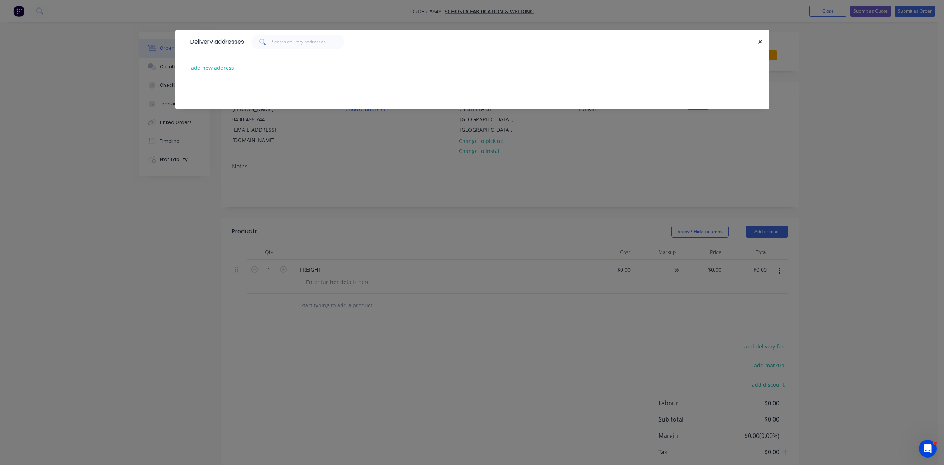
click at [414, 127] on div "Delivery addresses add new address" at bounding box center [472, 232] width 944 height 465
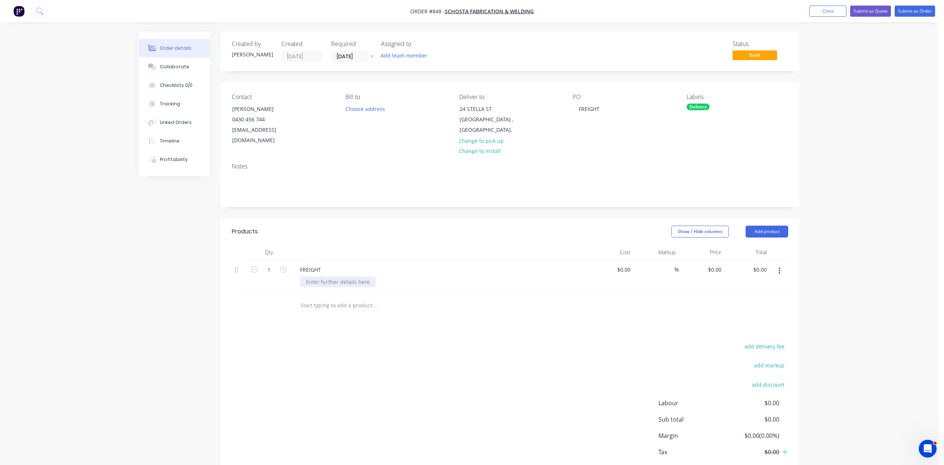
click at [314, 276] on div at bounding box center [338, 281] width 76 height 11
click at [626, 264] on input at bounding box center [629, 269] width 9 height 11
type input "$181.81"
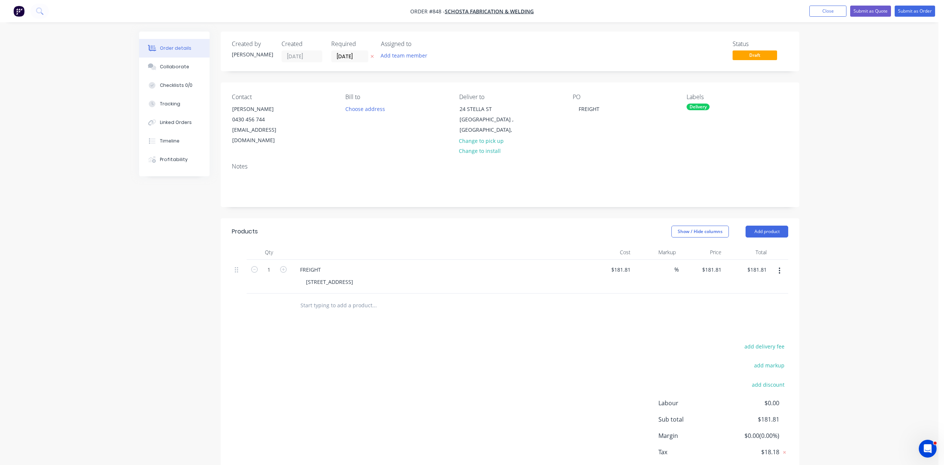
click at [629, 315] on div "Products Show / Hide columns Add product Qty Cost Markup Price Total 1 FREIGHT …" at bounding box center [510, 356] width 579 height 277
click at [622, 264] on input "181.81" at bounding box center [621, 269] width 23 height 11
type input "$200.00"
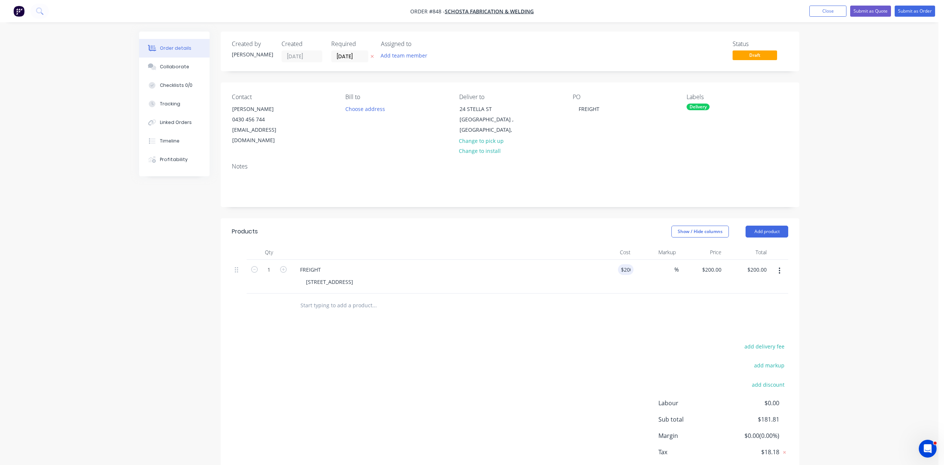
click at [594, 266] on div "$200.00 200" at bounding box center [611, 277] width 46 height 34
drag, startPoint x: 640, startPoint y: 327, endPoint x: 653, endPoint y: 330, distance: 13.0
click at [652, 330] on div "Products Show / Hide columns Add product Qty Cost Markup Price Total 1 FREIGHT …" at bounding box center [510, 356] width 579 height 277
click at [910, 9] on button "Submit as Order" at bounding box center [914, 11] width 40 height 11
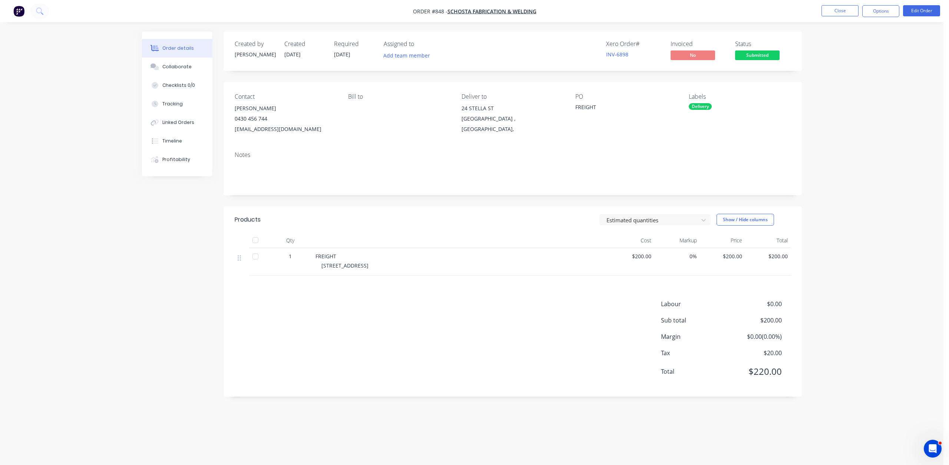
click at [878, 13] on button "Options" at bounding box center [881, 11] width 37 height 12
click at [757, 59] on span "Submitted" at bounding box center [757, 54] width 45 height 9
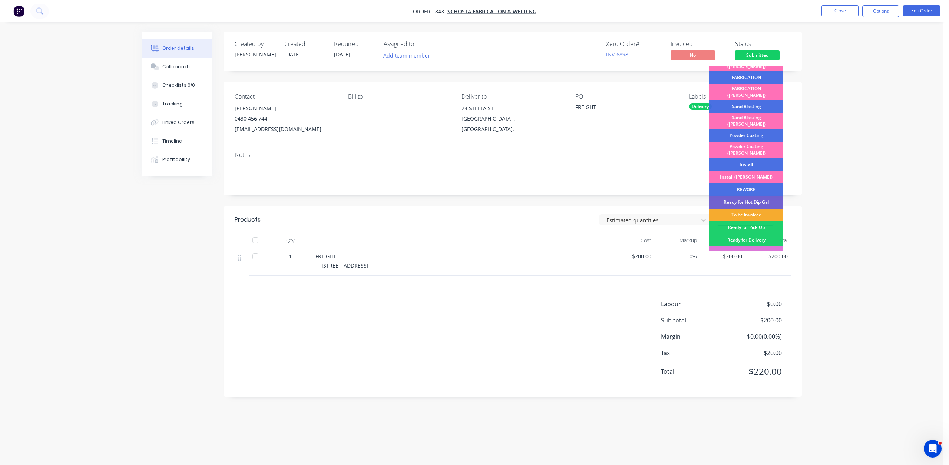
scroll to position [130, 0]
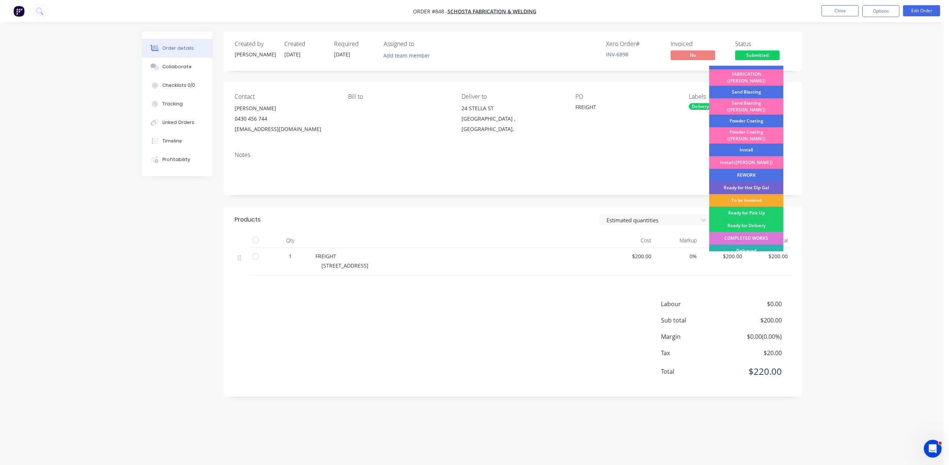
click at [742, 194] on div "To be invoiced" at bounding box center [746, 200] width 74 height 13
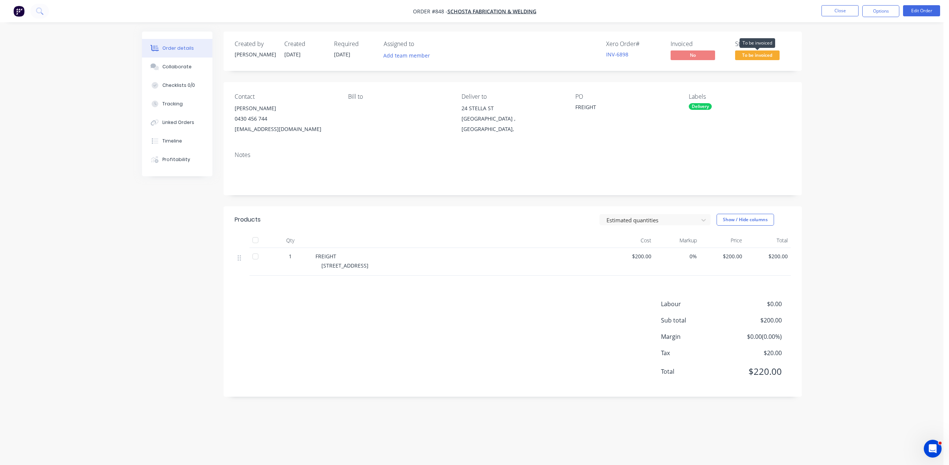
click at [756, 56] on span "To be invoiced" at bounding box center [757, 54] width 45 height 9
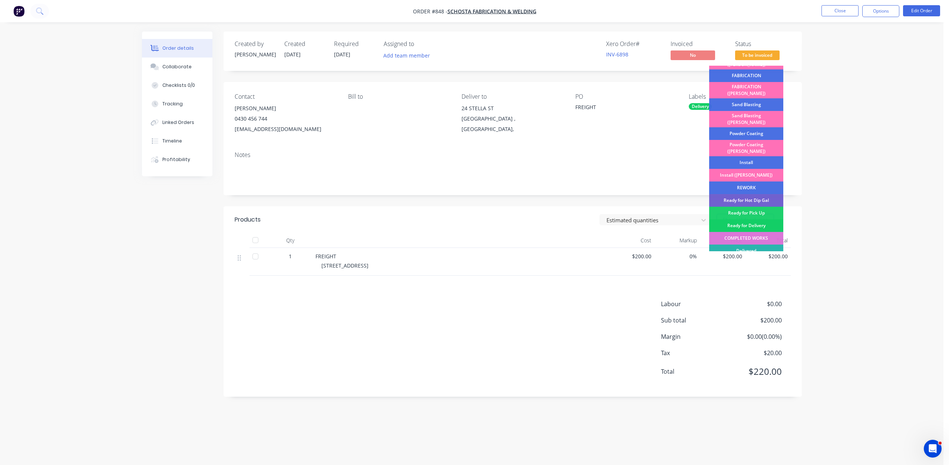
click at [741, 219] on div "Ready for Delivery" at bounding box center [746, 225] width 74 height 13
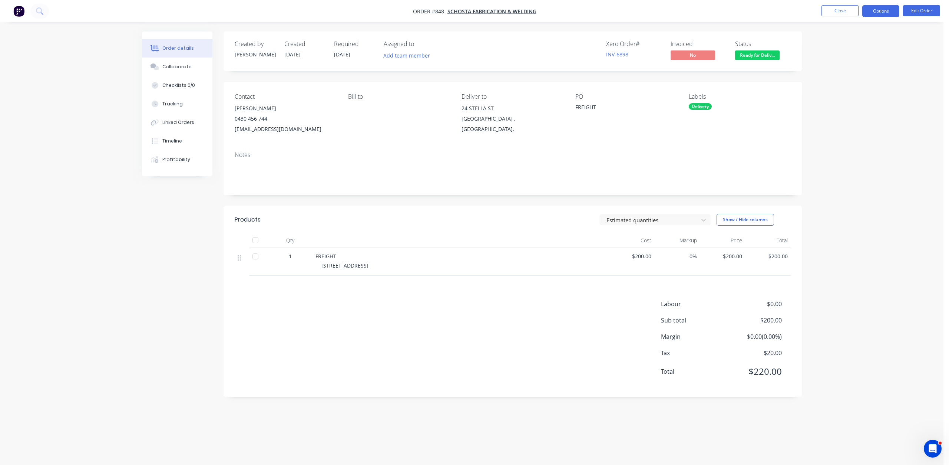
click at [881, 13] on button "Options" at bounding box center [881, 11] width 37 height 12
click at [833, 44] on div "Invoice" at bounding box center [859, 45] width 68 height 11
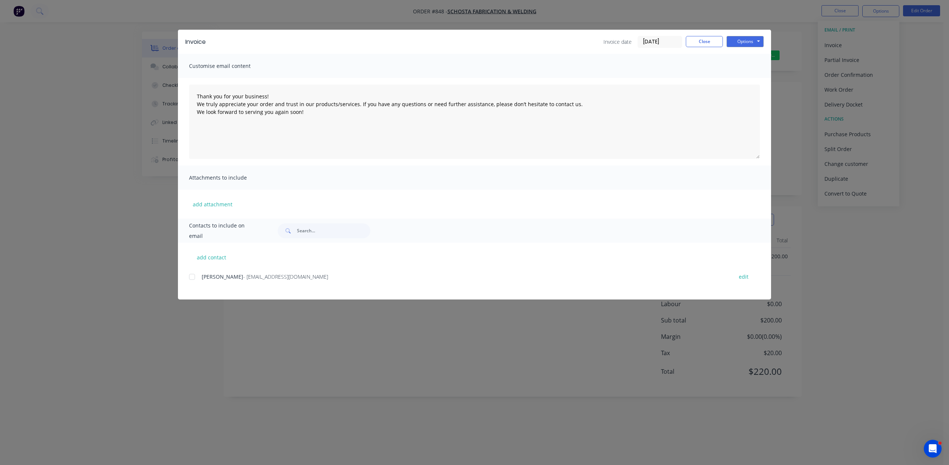
click at [187, 277] on div "add contact [PERSON_NAME] - [PERSON_NAME][EMAIL_ADDRESS][DOMAIN_NAME] edit" at bounding box center [474, 271] width 593 height 57
click at [191, 277] on div at bounding box center [192, 276] width 15 height 15
click at [749, 43] on button "Options" at bounding box center [745, 41] width 37 height 11
click at [750, 82] on button "Email" at bounding box center [750, 79] width 47 height 12
type textarea "Thank you for your business! We truly appreciate your order and trust in our pr…"
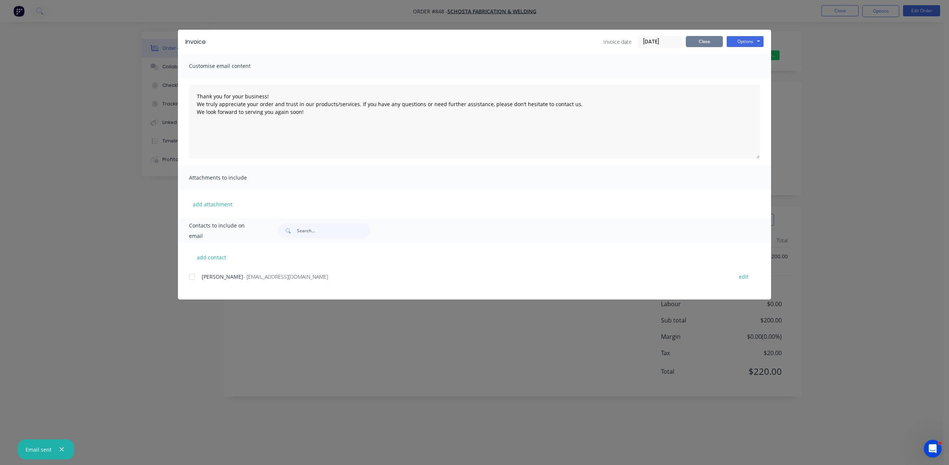
click at [705, 46] on button "Close" at bounding box center [704, 41] width 37 height 11
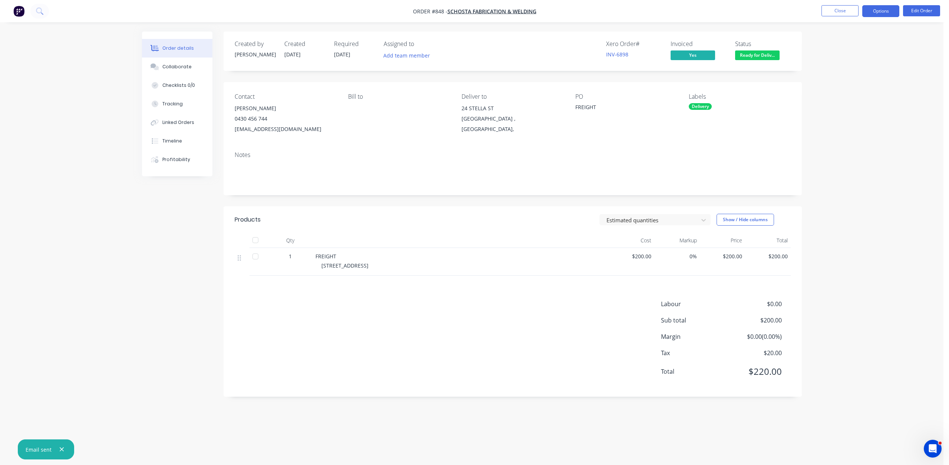
click at [884, 9] on button "Options" at bounding box center [881, 11] width 37 height 12
click at [830, 44] on div "Invoice" at bounding box center [859, 45] width 68 height 11
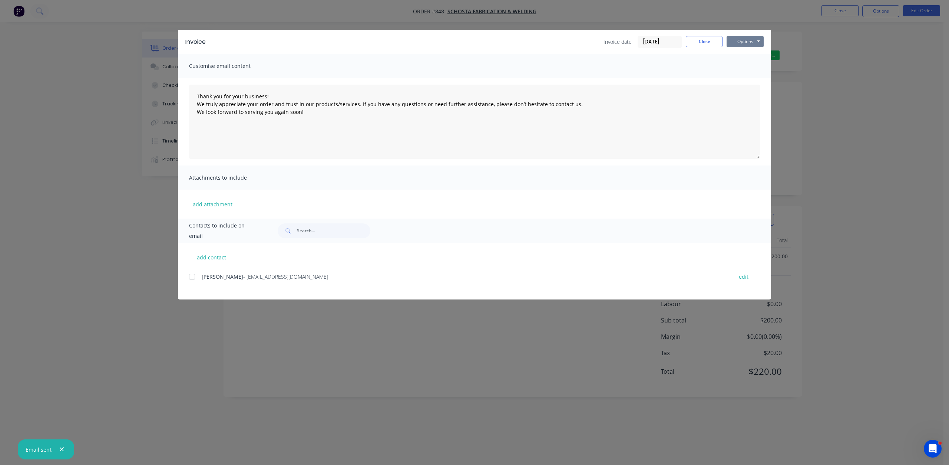
click at [738, 42] on button "Options" at bounding box center [745, 41] width 37 height 11
click at [745, 68] on button "Print" at bounding box center [750, 67] width 47 height 12
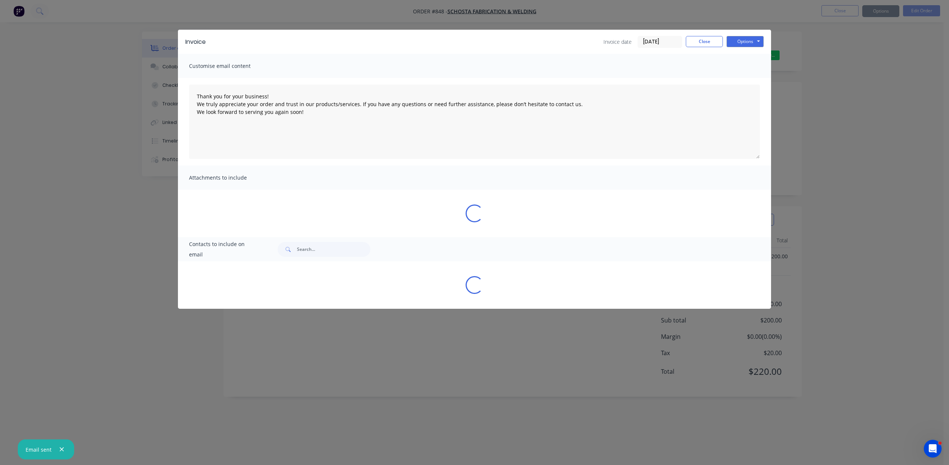
type textarea "Thank you for your business! We truly appreciate your order and trust in our pr…"
